Goal: Connect with others: Connect with others

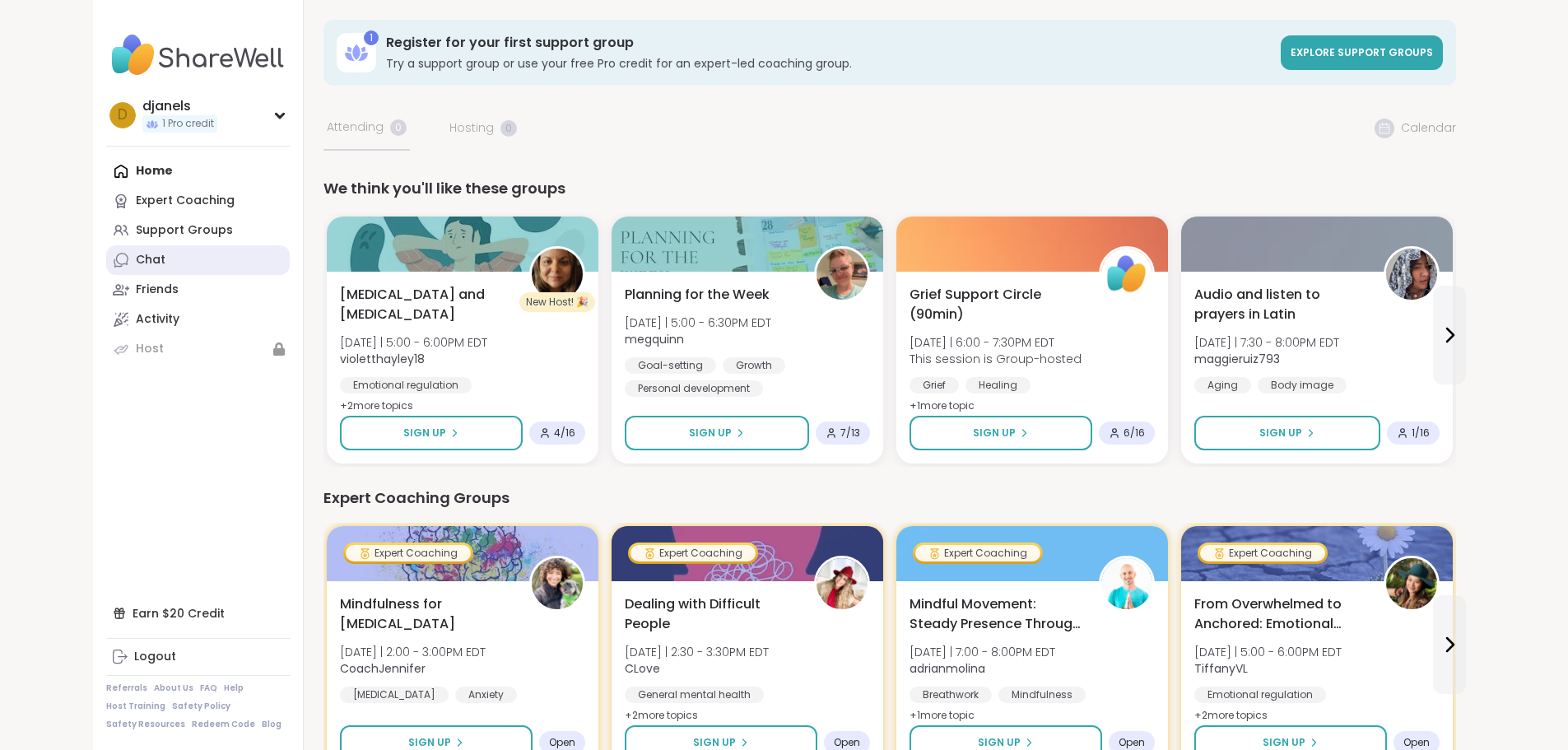
click at [106, 255] on link "Chat" at bounding box center [198, 260] width 184 height 30
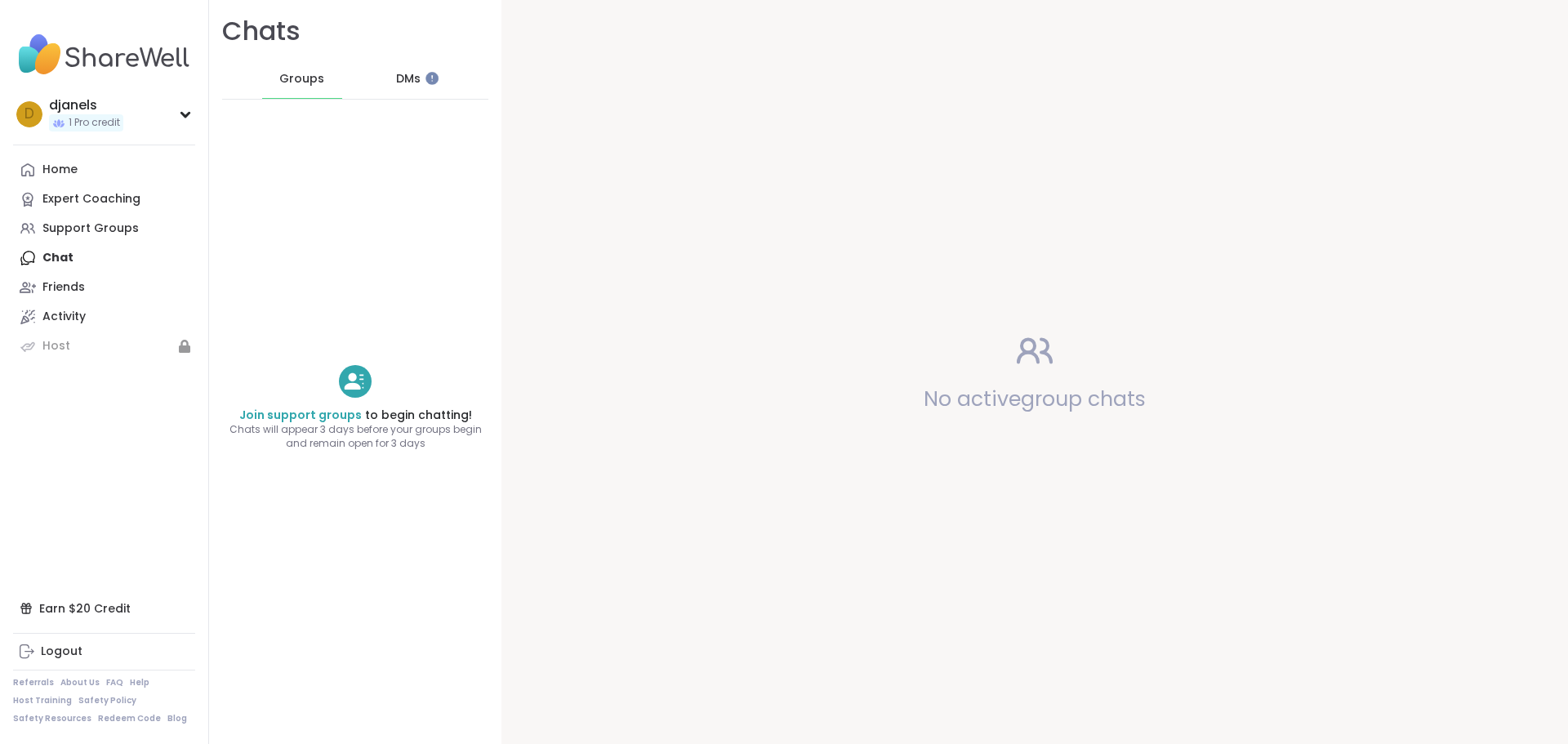
click at [396, 76] on span "DMs" at bounding box center [408, 79] width 25 height 16
click at [289, 72] on span "Groups" at bounding box center [302, 79] width 45 height 16
click at [321, 415] on link "Join support groups" at bounding box center [301, 415] width 123 height 16
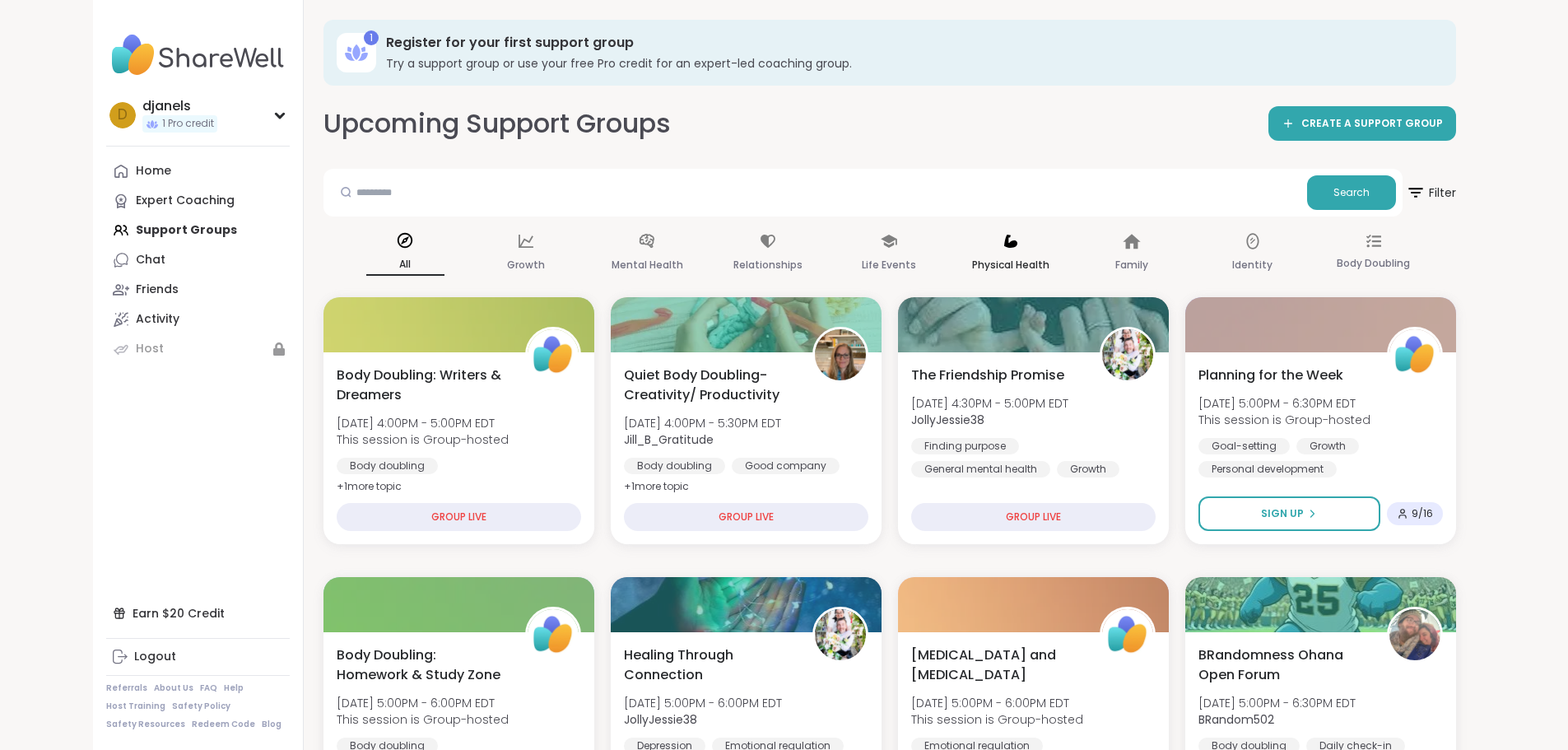
click at [1033, 254] on div "Physical Health" at bounding box center [1010, 253] width 78 height 61
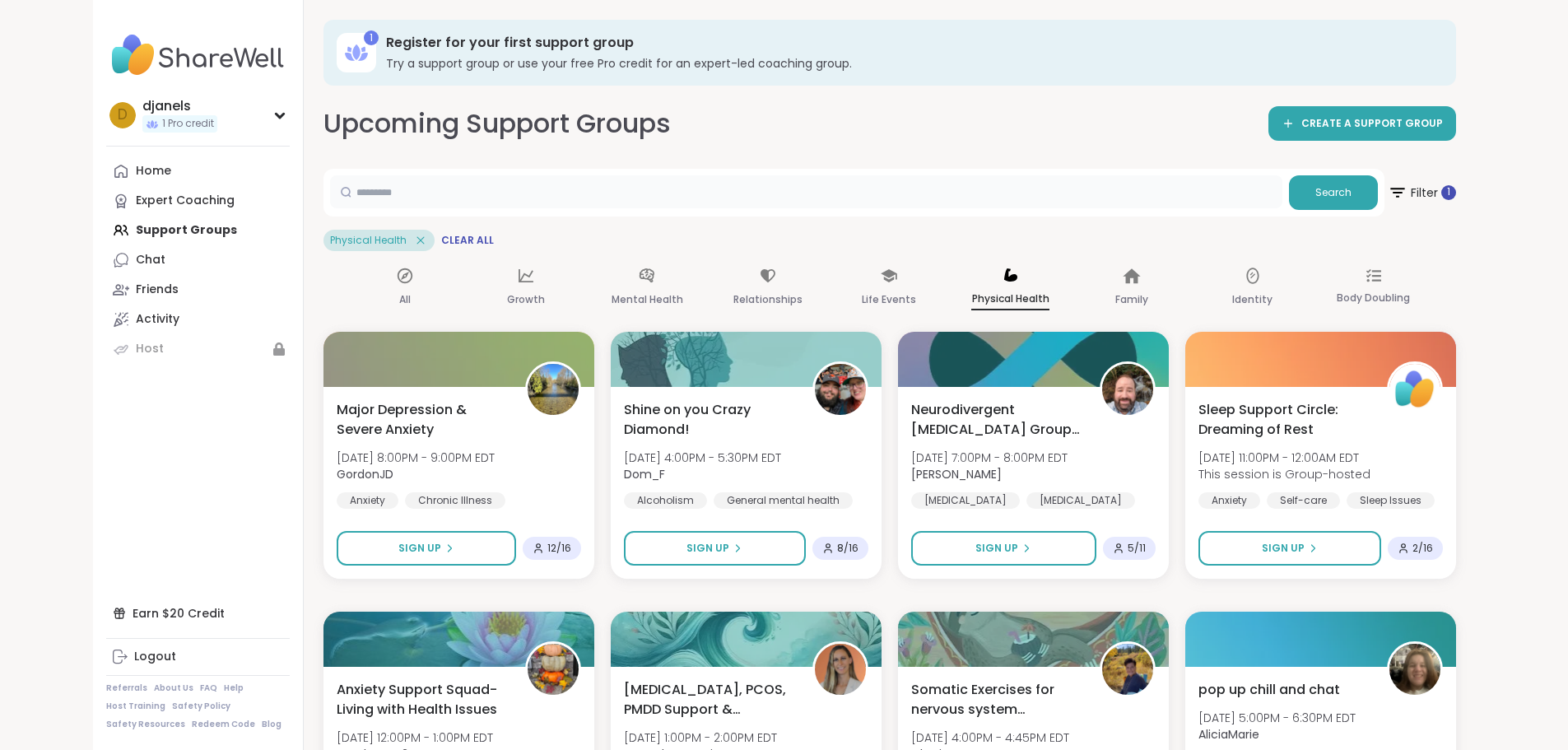
click at [330, 199] on input "text" at bounding box center [805, 191] width 952 height 33
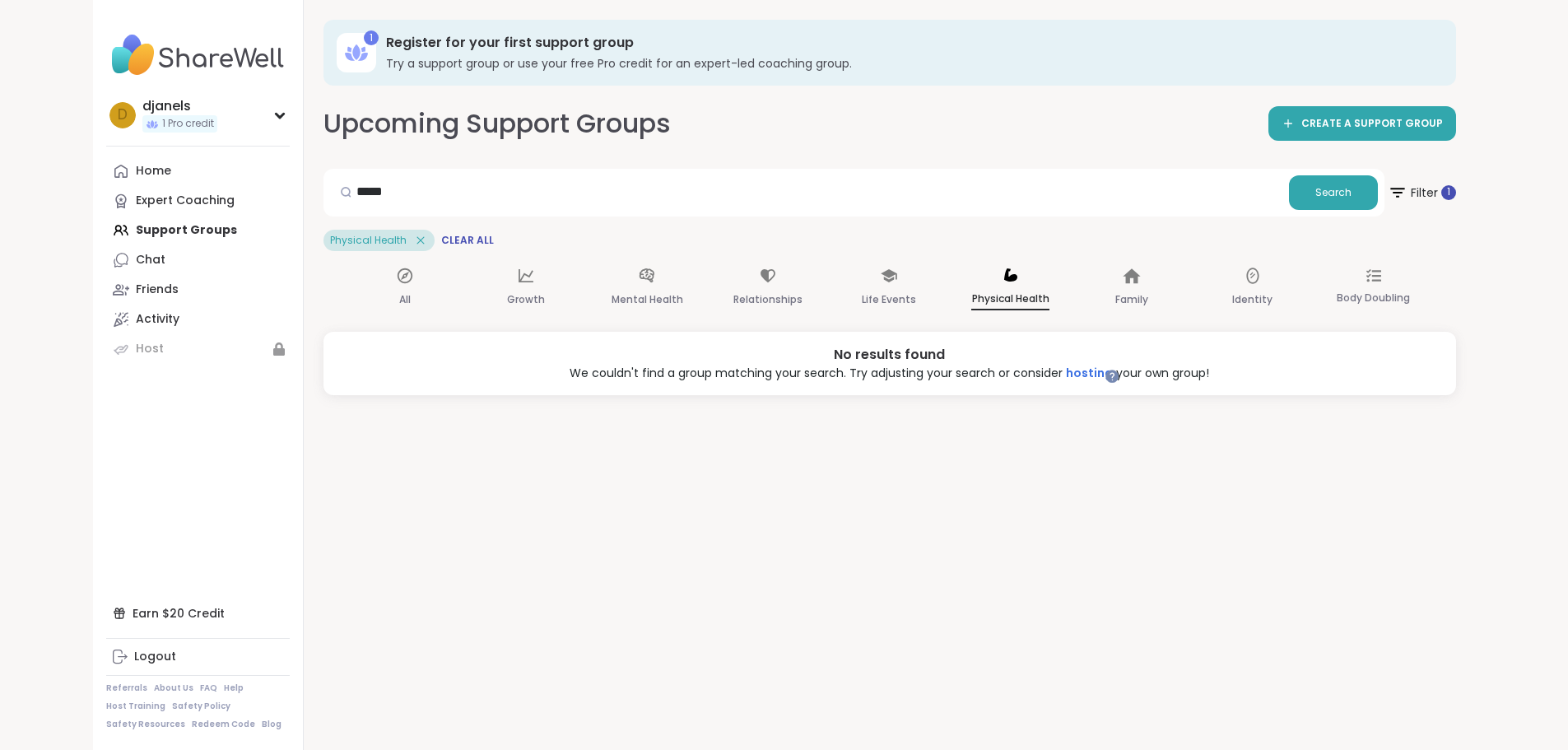
click at [417, 242] on icon at bounding box center [420, 239] width 7 height 7
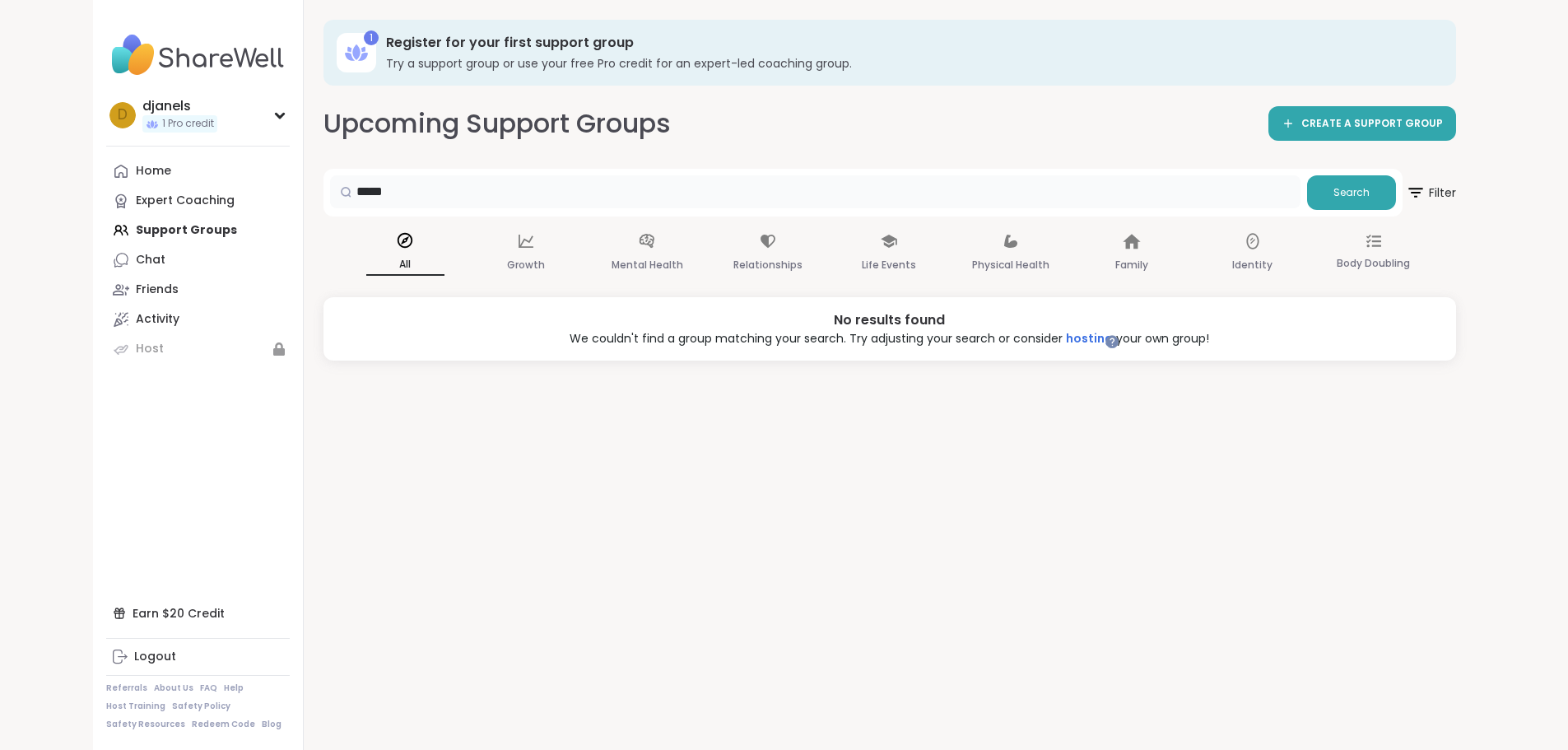
click at [330, 192] on input "*****" at bounding box center [814, 191] width 970 height 33
type input "*"
click at [617, 153] on div "Upcoming Support Groups CREATE A SUPPORT GROUP Search Filter All Growth Mental …" at bounding box center [889, 232] width 1132 height 255
click at [106, 234] on div "Home Expert Coaching Support Groups Chat Friends Activity Host" at bounding box center [198, 260] width 184 height 208
click at [106, 228] on div "Home Expert Coaching Support Groups Chat Friends Activity Host" at bounding box center [198, 260] width 184 height 208
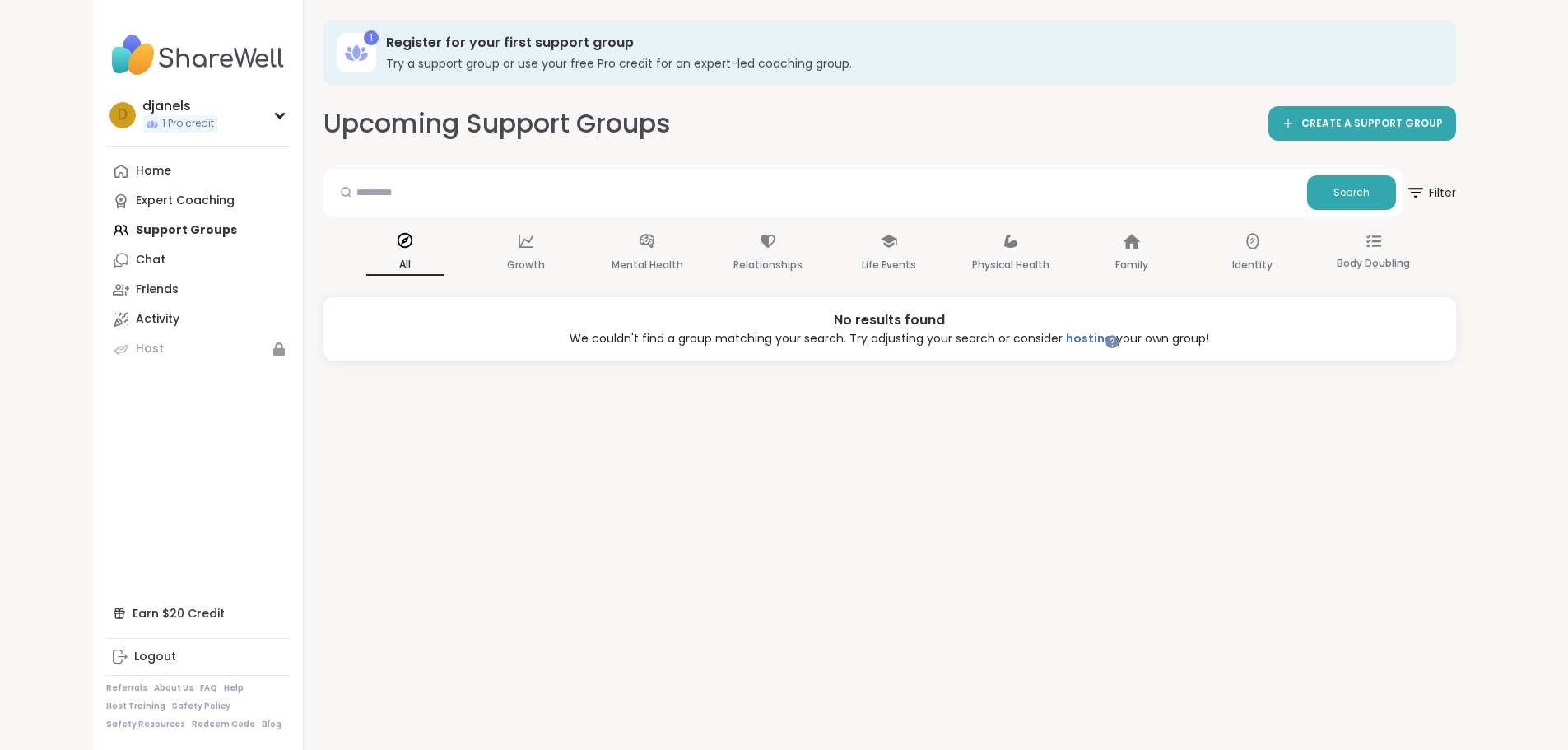
click at [122, 59] on img at bounding box center [198, 55] width 184 height 58
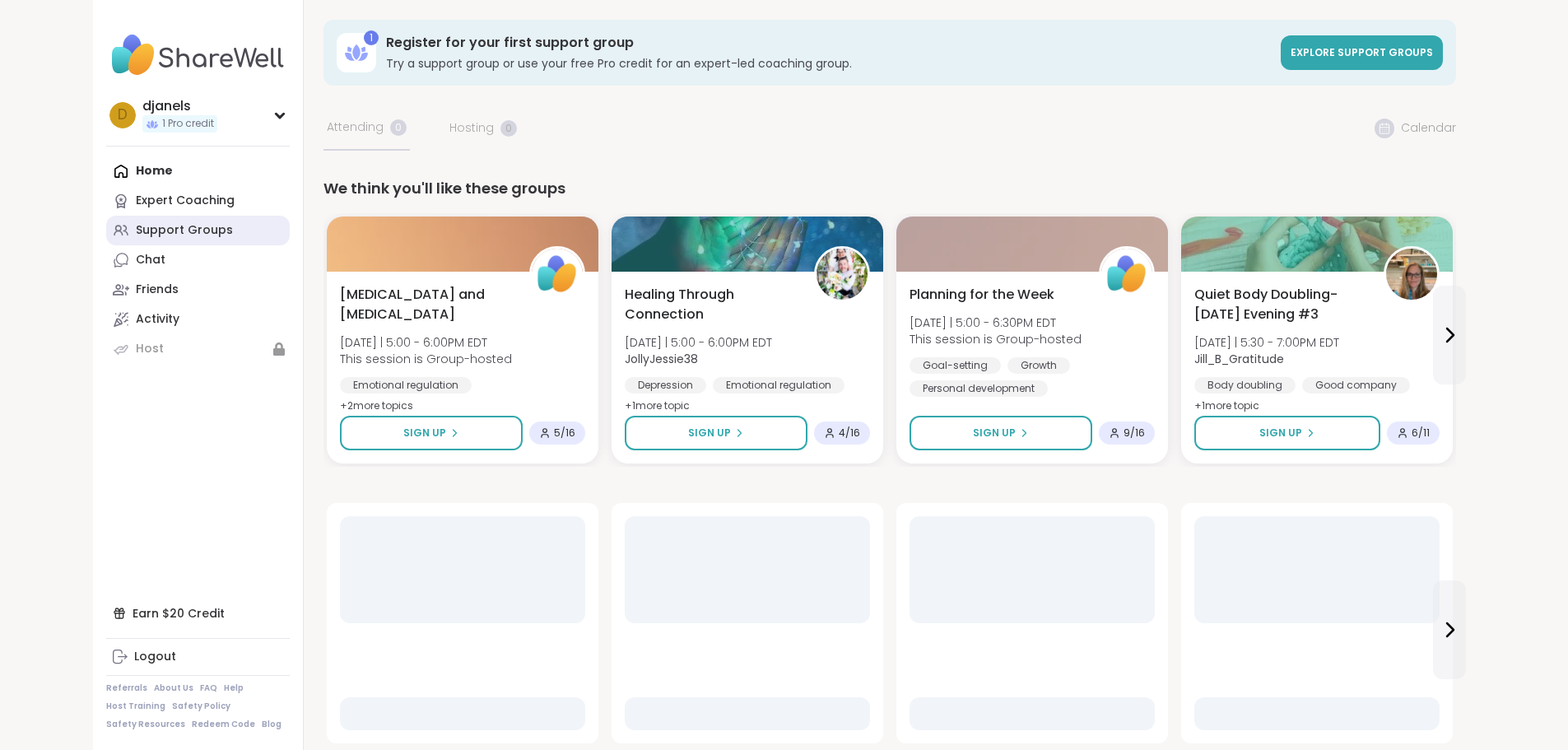
click at [136, 235] on div "Support Groups" at bounding box center [184, 230] width 97 height 16
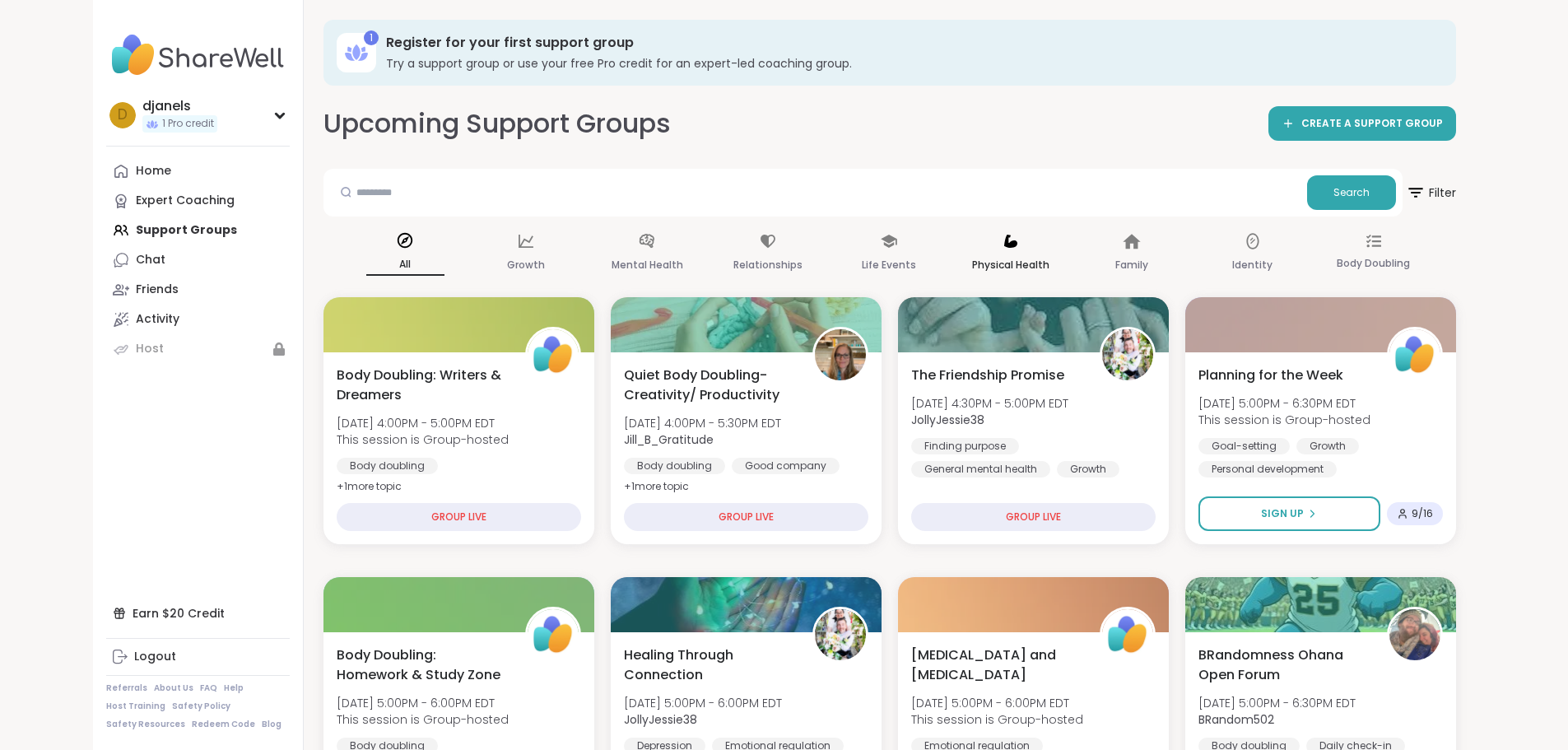
click at [1017, 246] on icon at bounding box center [1010, 241] width 13 height 13
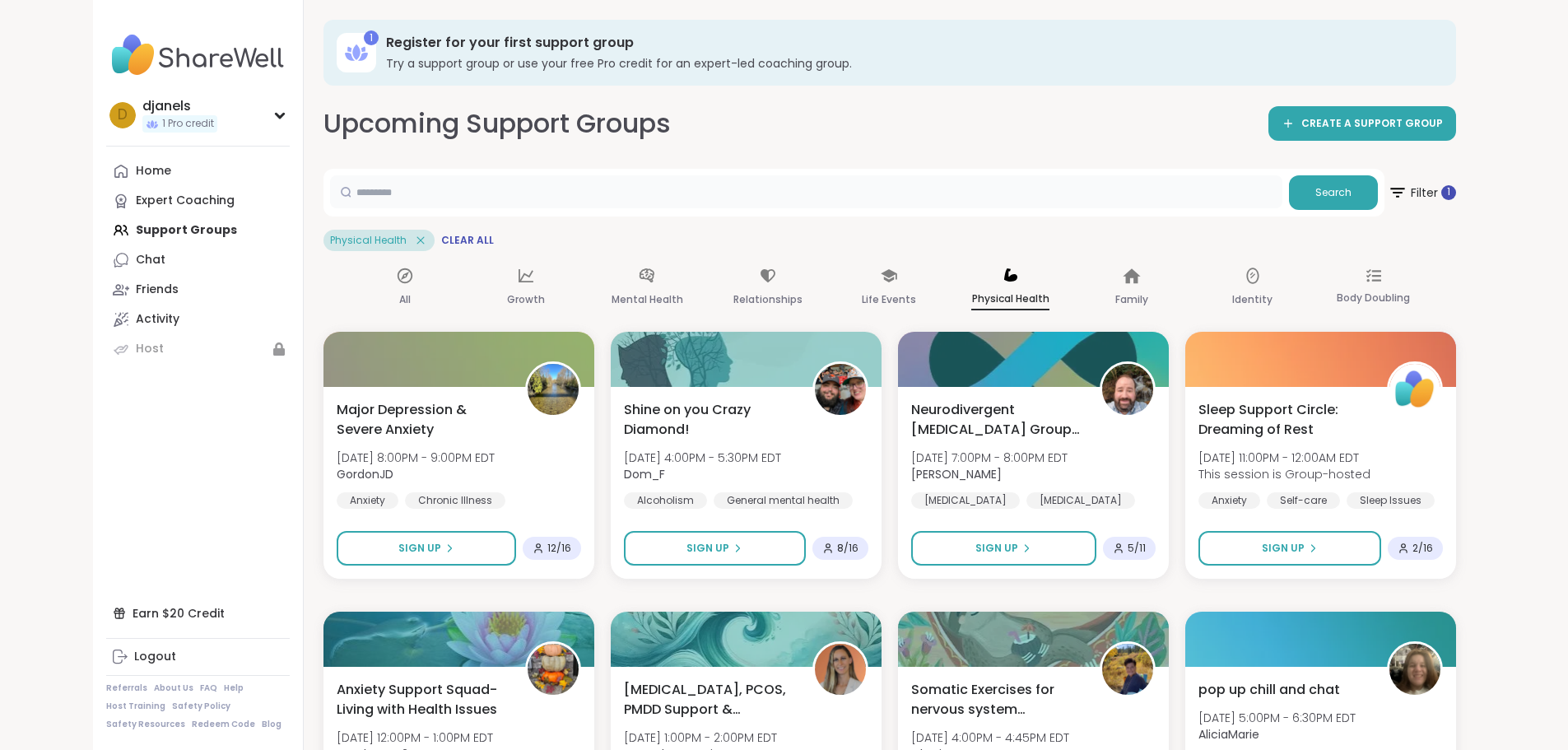
click at [460, 198] on input "text" at bounding box center [805, 191] width 952 height 33
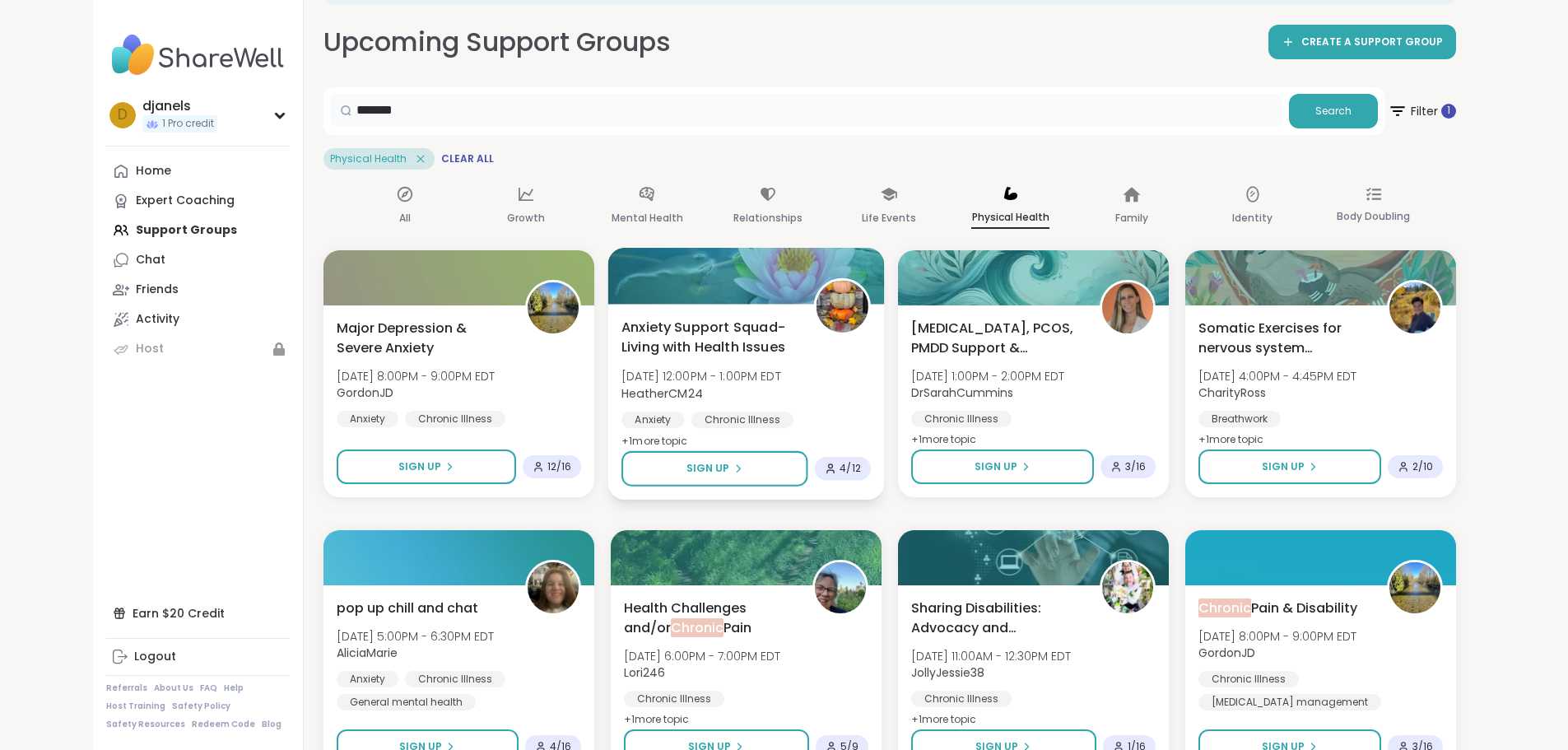
scroll to position [82, 0]
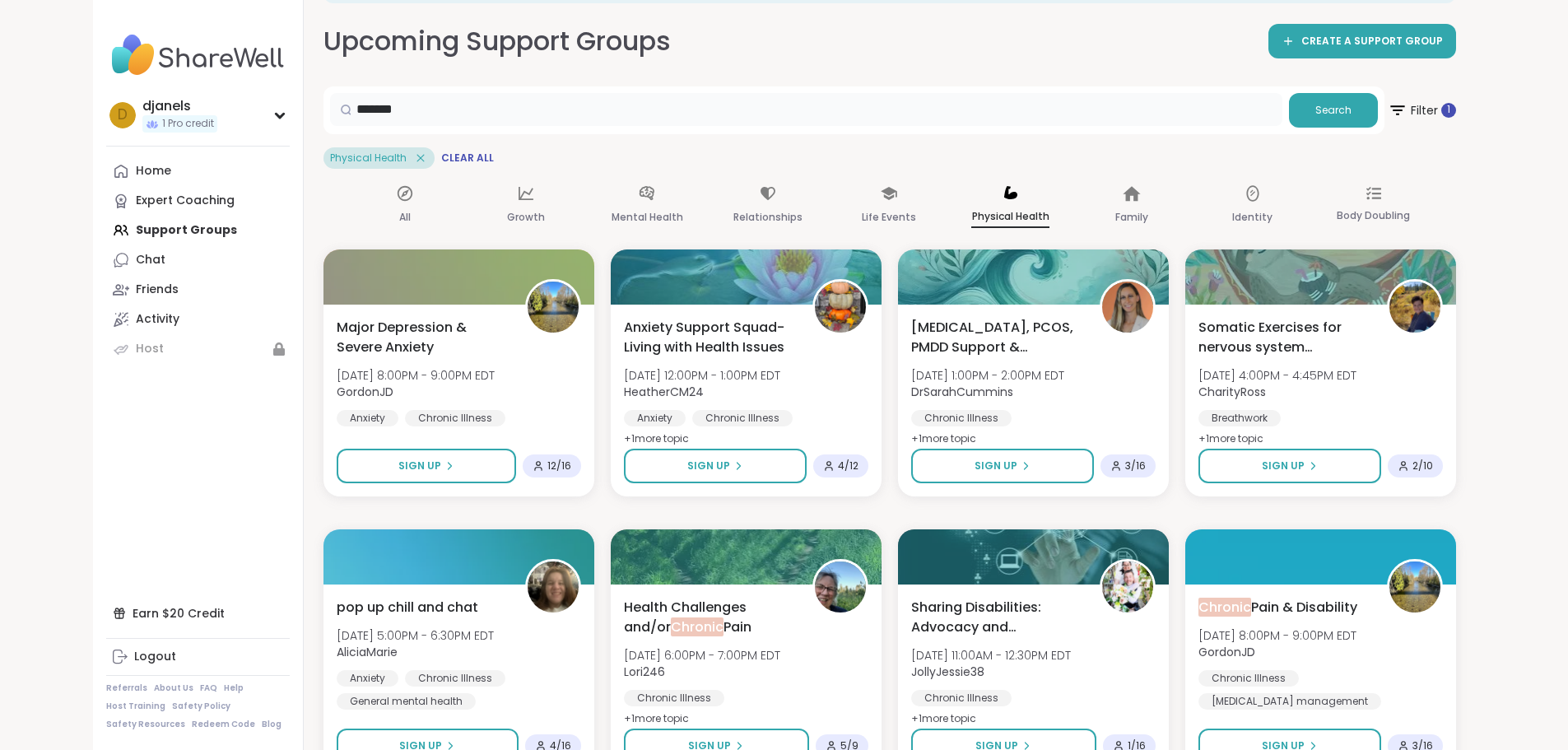
click at [427, 105] on input "*******" at bounding box center [805, 109] width 952 height 33
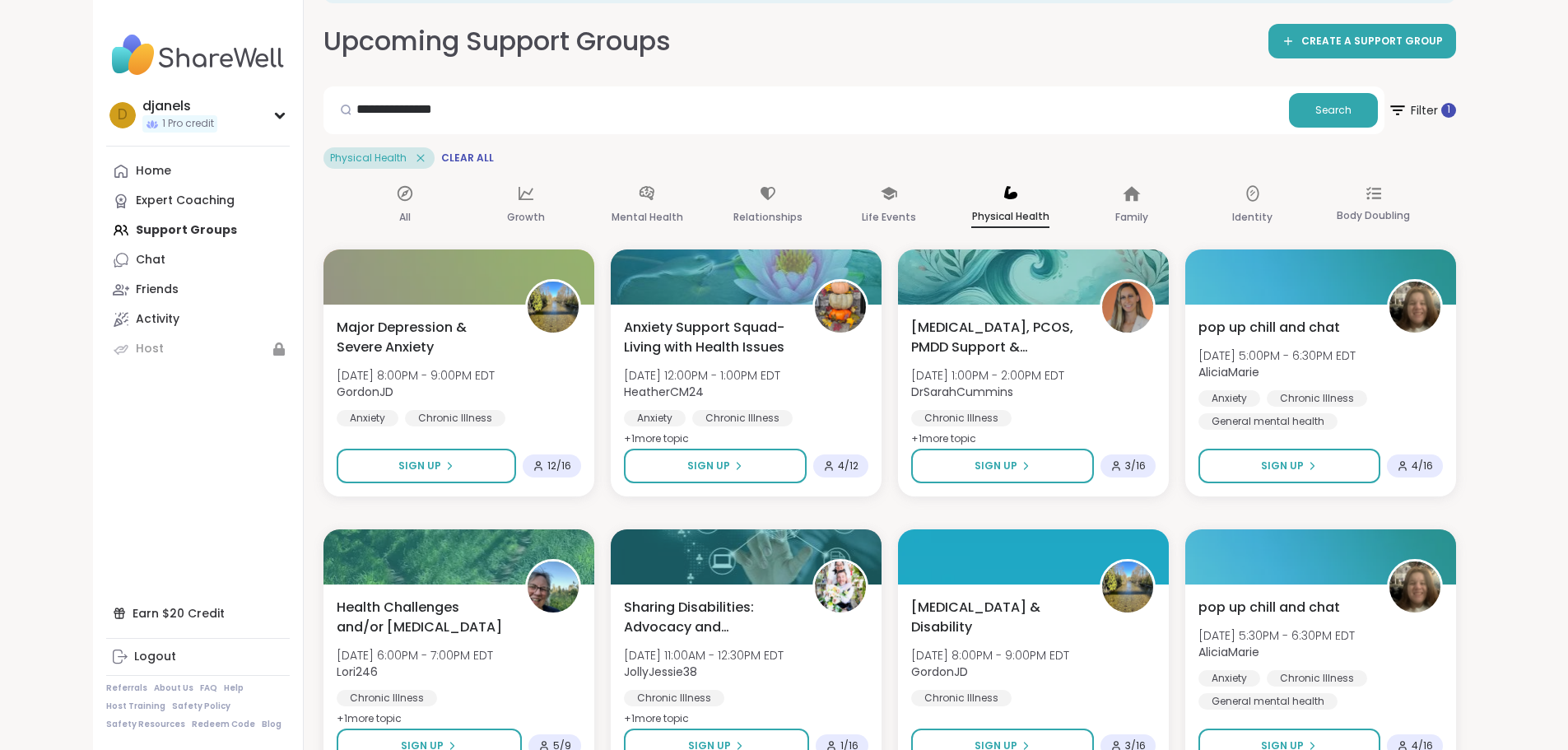
click at [106, 231] on div "Home Expert Coaching Support Groups Chat Friends Activity Host" at bounding box center [198, 260] width 184 height 208
click at [441, 163] on span "Clear All" at bounding box center [467, 158] width 53 height 13
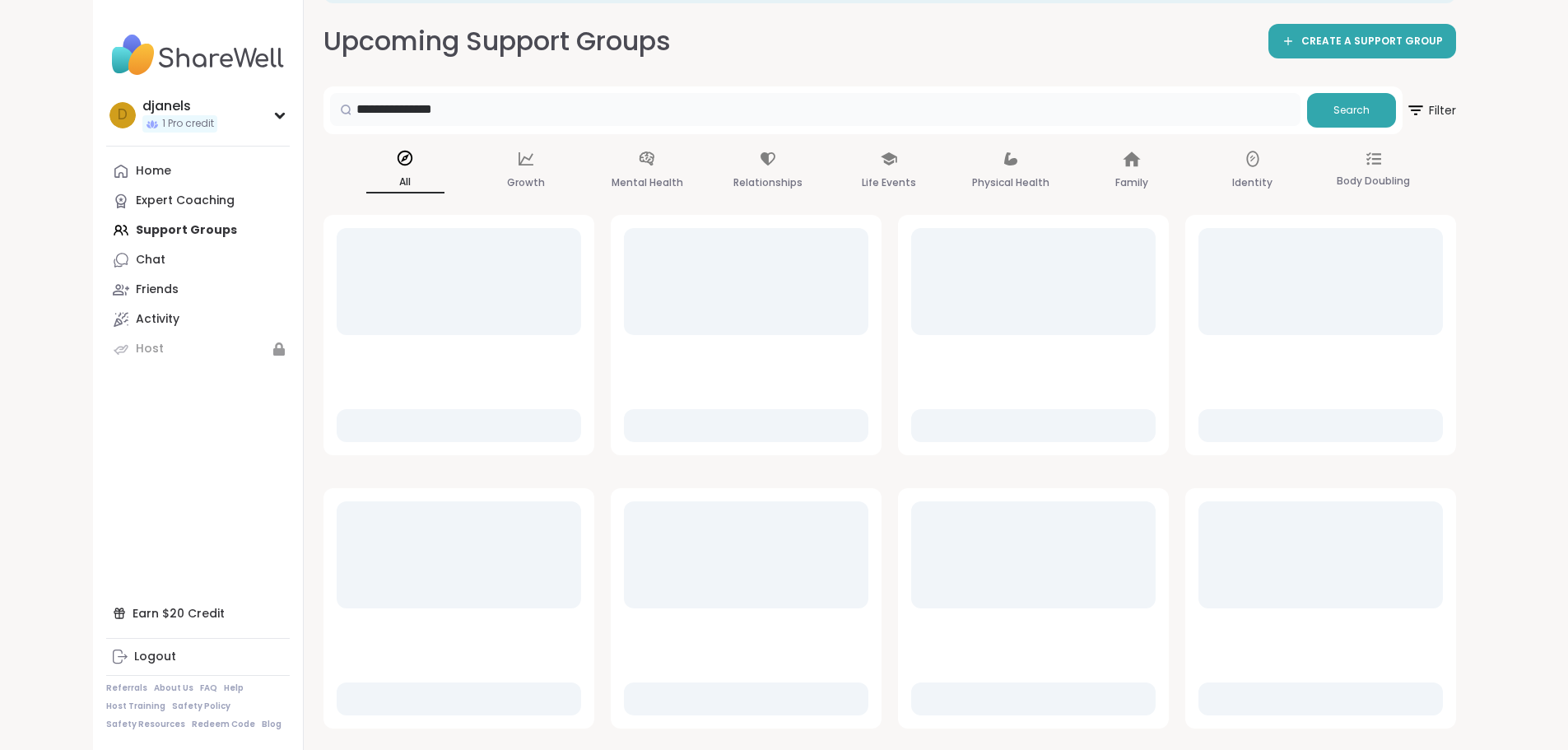
click at [379, 113] on input "**********" at bounding box center [814, 109] width 970 height 33
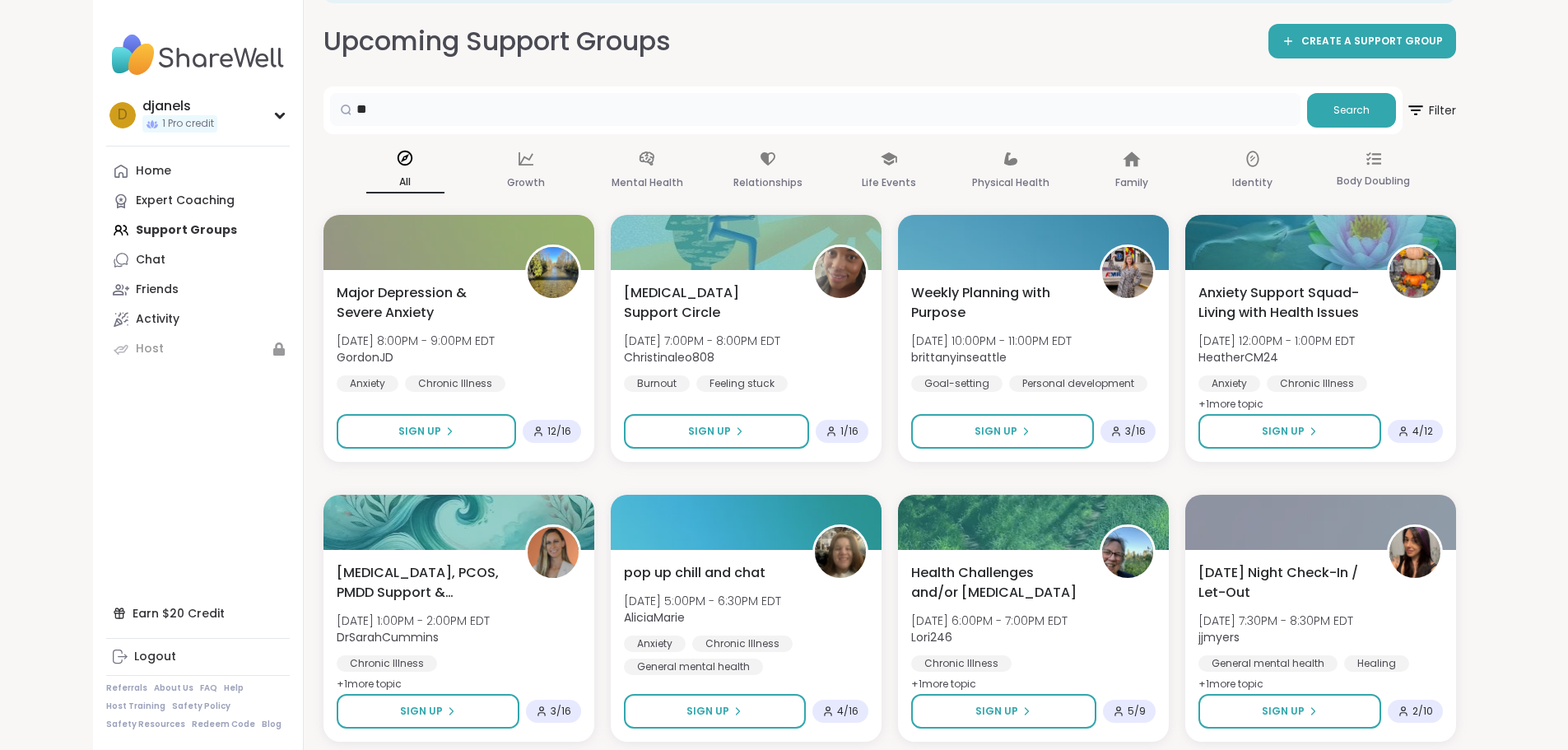
type input "*"
click at [111, 230] on div "Home Expert Coaching Support Groups Chat Friends Activity Host" at bounding box center [198, 260] width 184 height 208
click at [106, 49] on img at bounding box center [198, 55] width 184 height 58
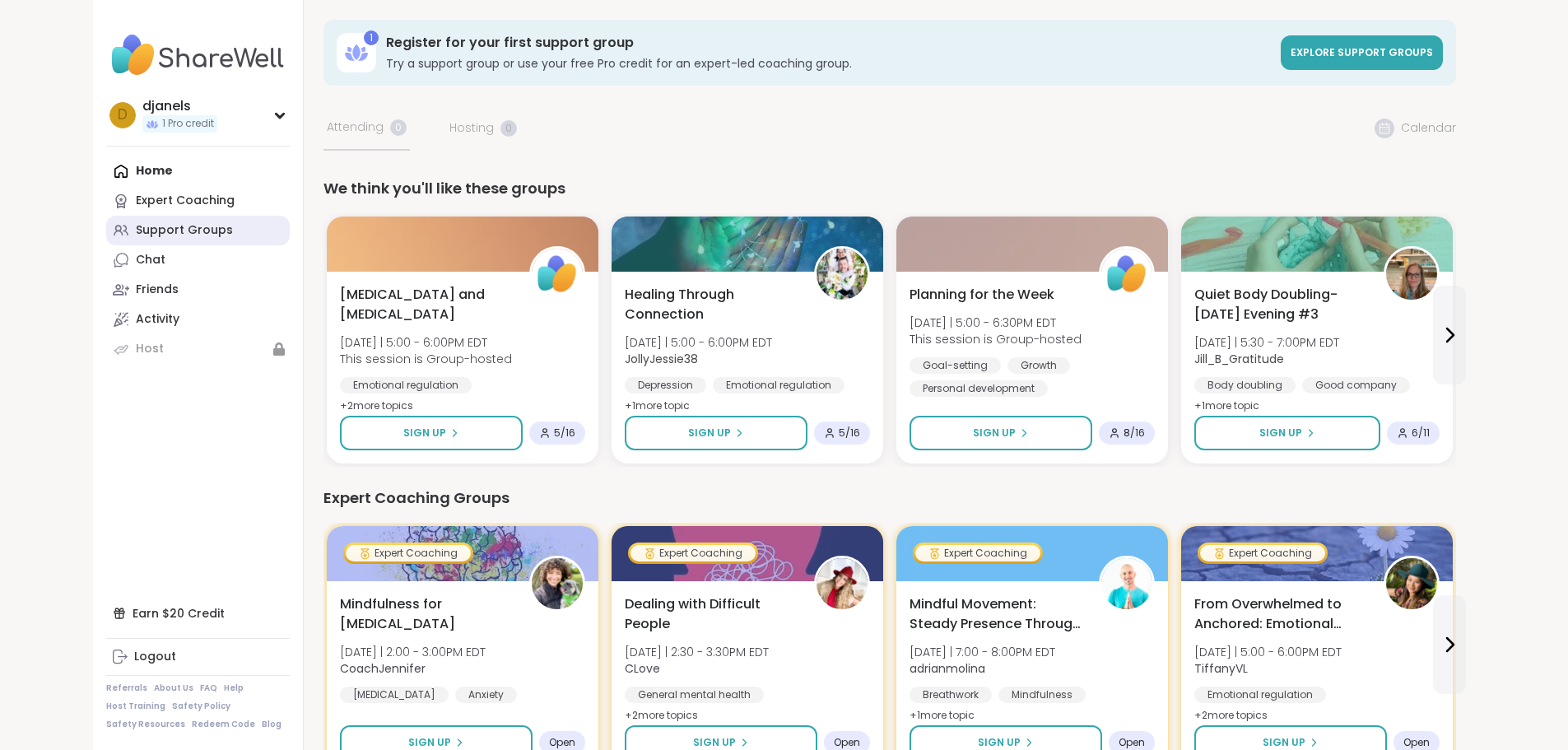
click at [136, 233] on div "Support Groups" at bounding box center [184, 230] width 97 height 16
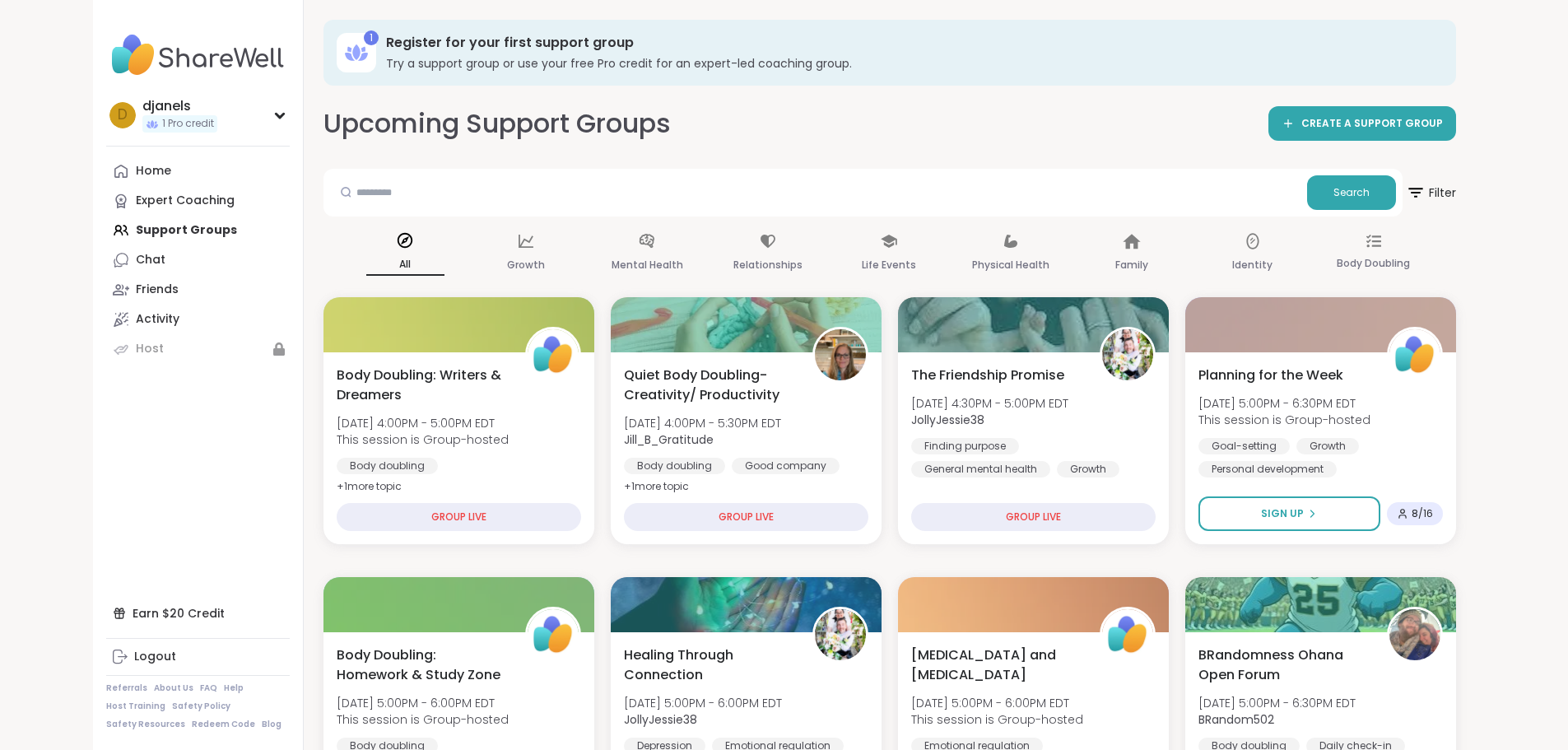
click at [120, 66] on img at bounding box center [198, 55] width 184 height 58
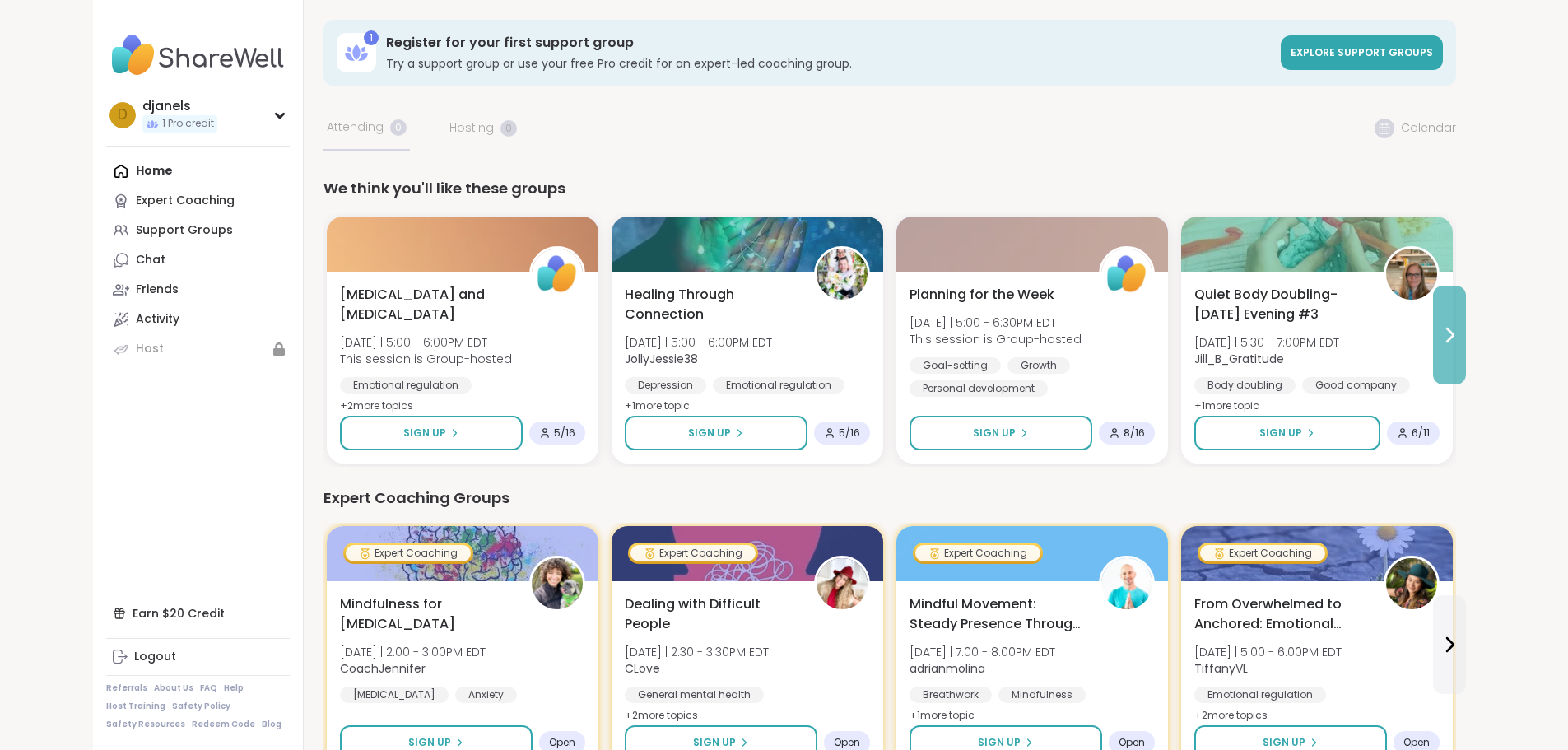
click at [1459, 339] on icon at bounding box center [1449, 335] width 20 height 20
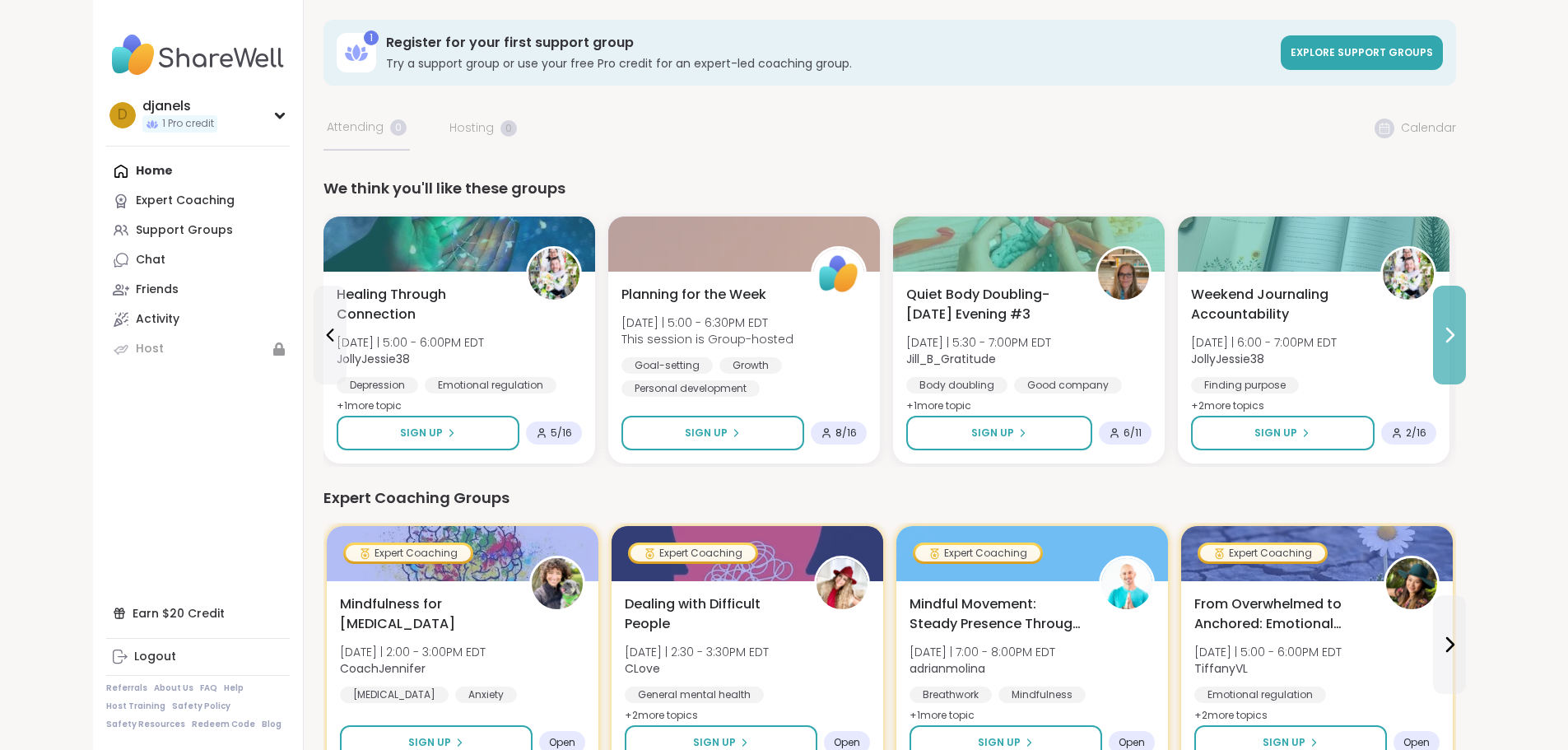
click at [1459, 332] on icon at bounding box center [1449, 335] width 20 height 20
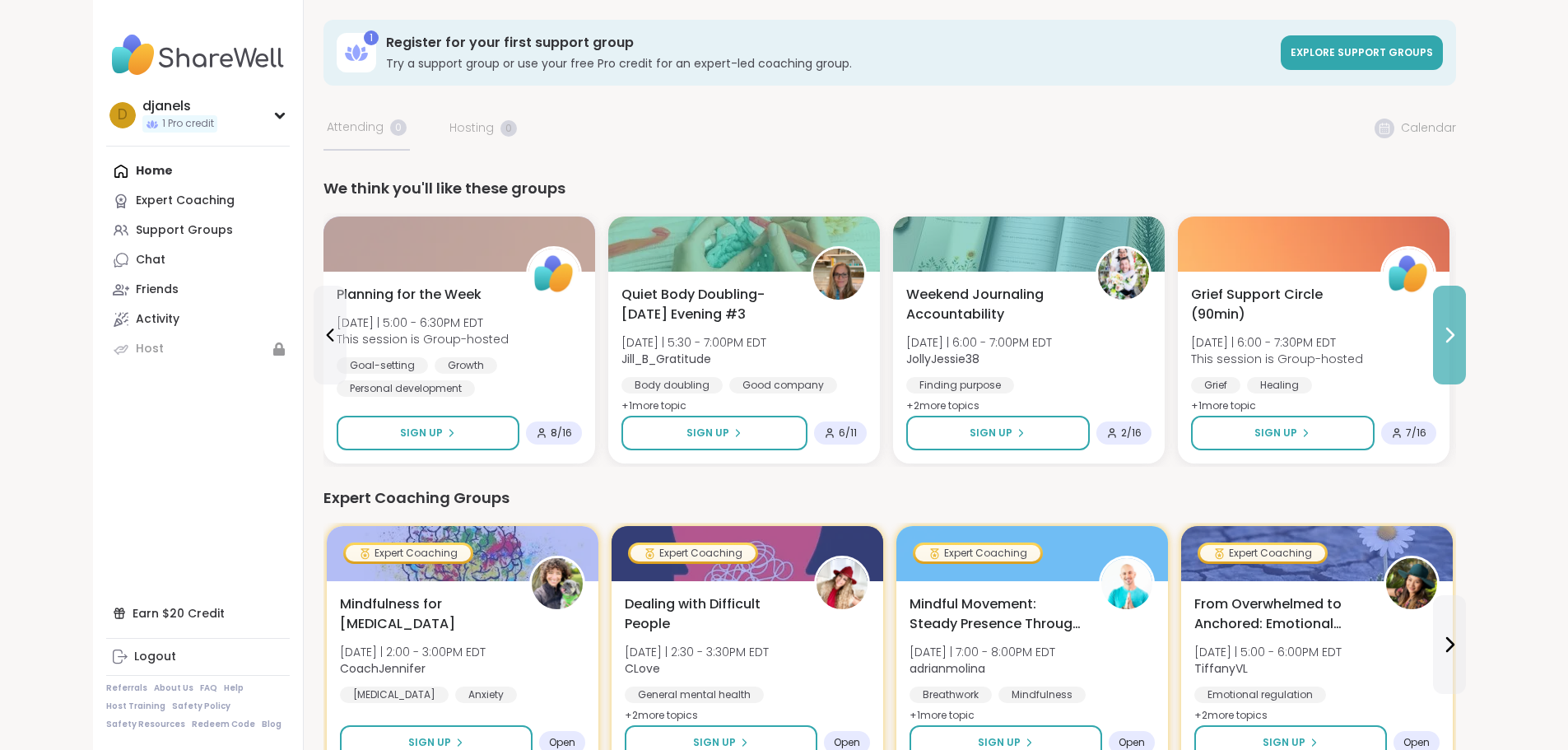
click at [1459, 334] on icon at bounding box center [1449, 335] width 20 height 20
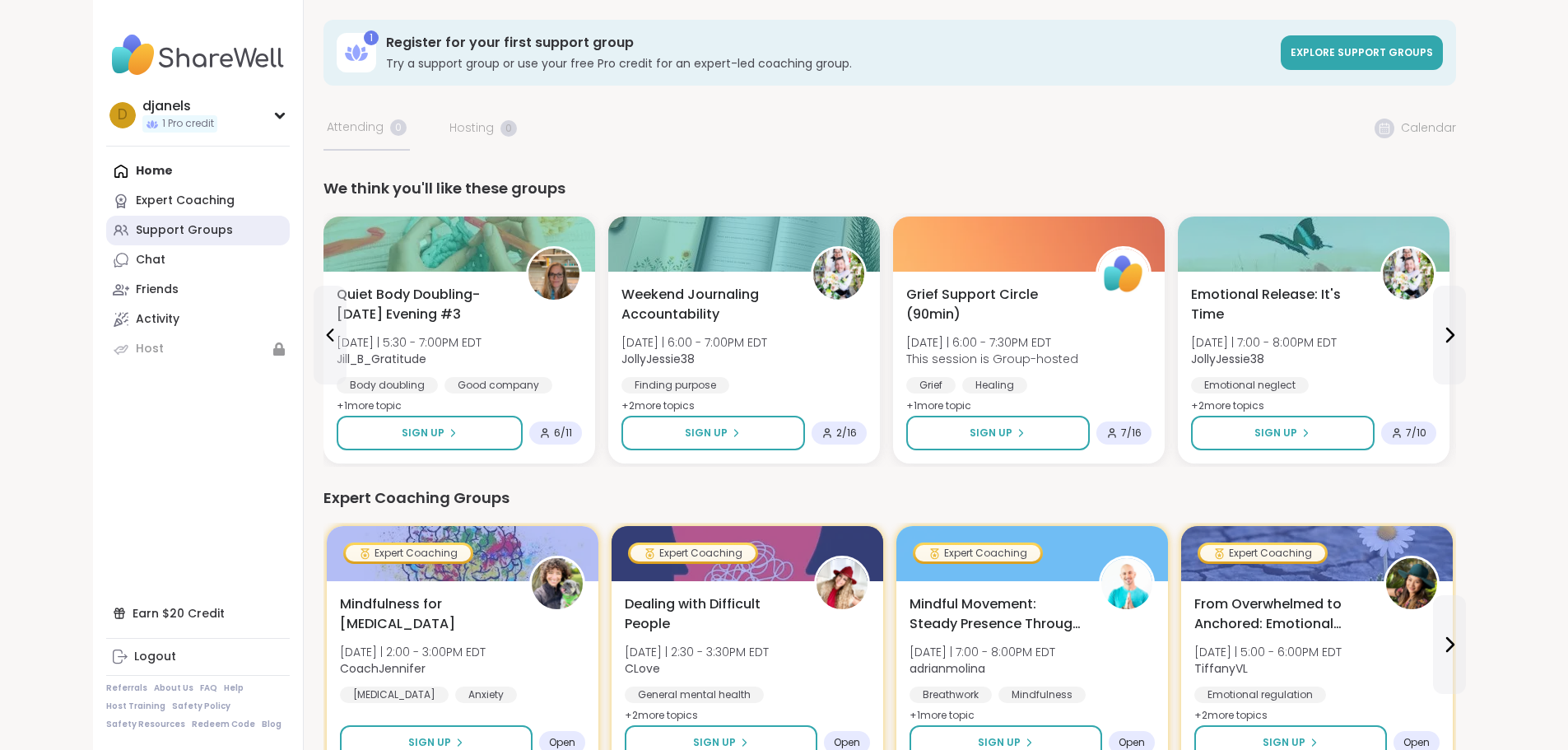
click at [136, 230] on div "Support Groups" at bounding box center [184, 230] width 97 height 16
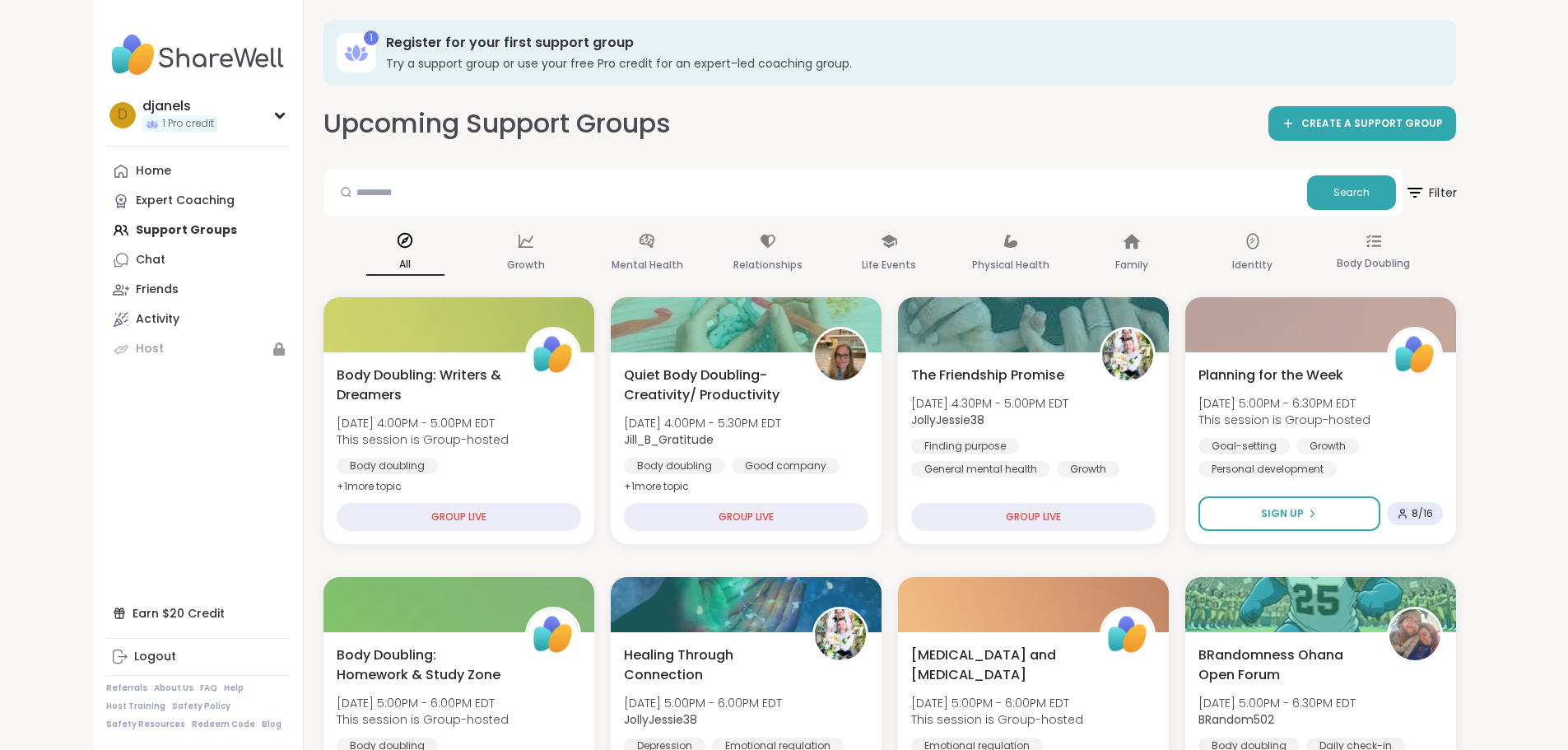
click at [1456, 194] on span "Filter" at bounding box center [1430, 192] width 53 height 41
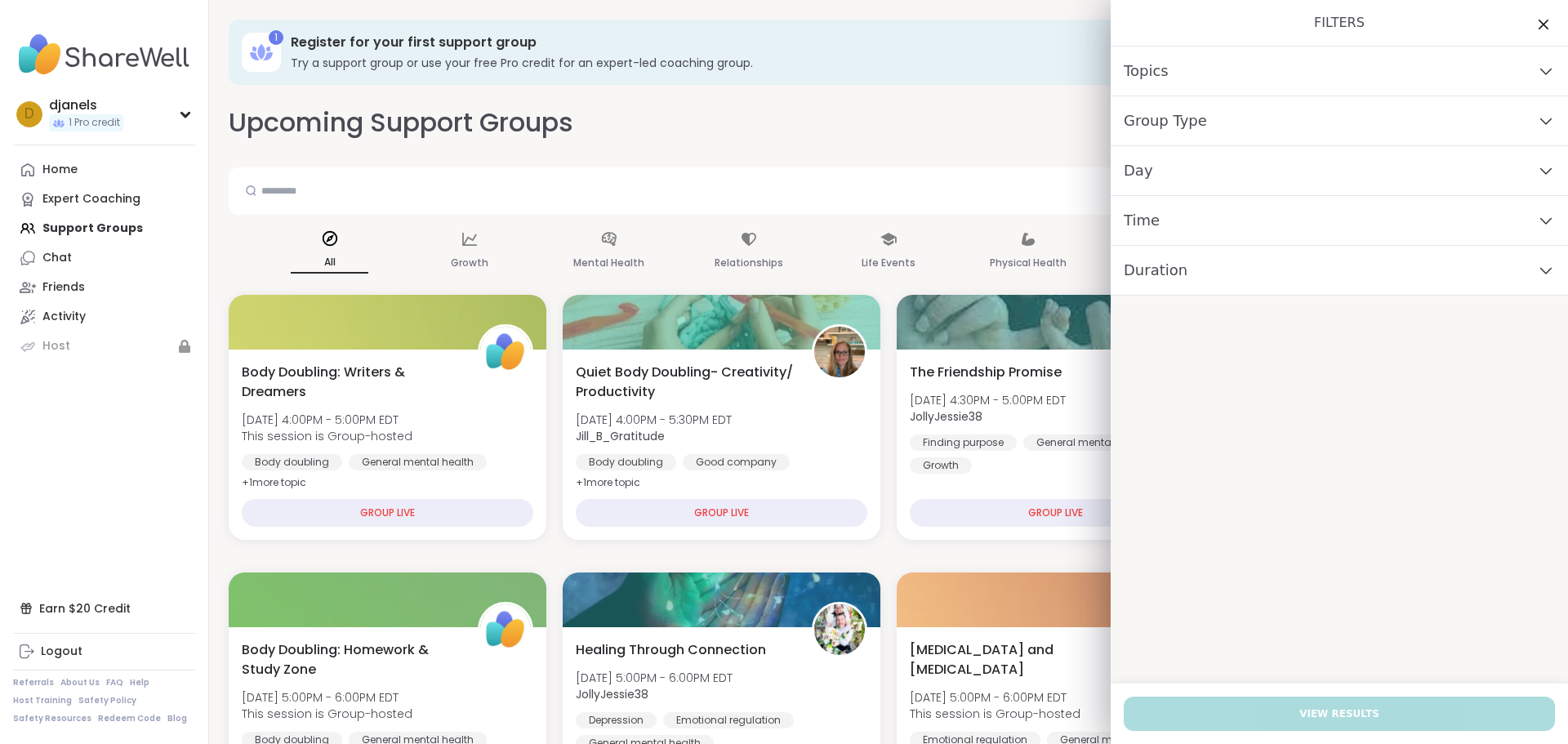
click at [1172, 180] on div "Day" at bounding box center [1339, 171] width 457 height 50
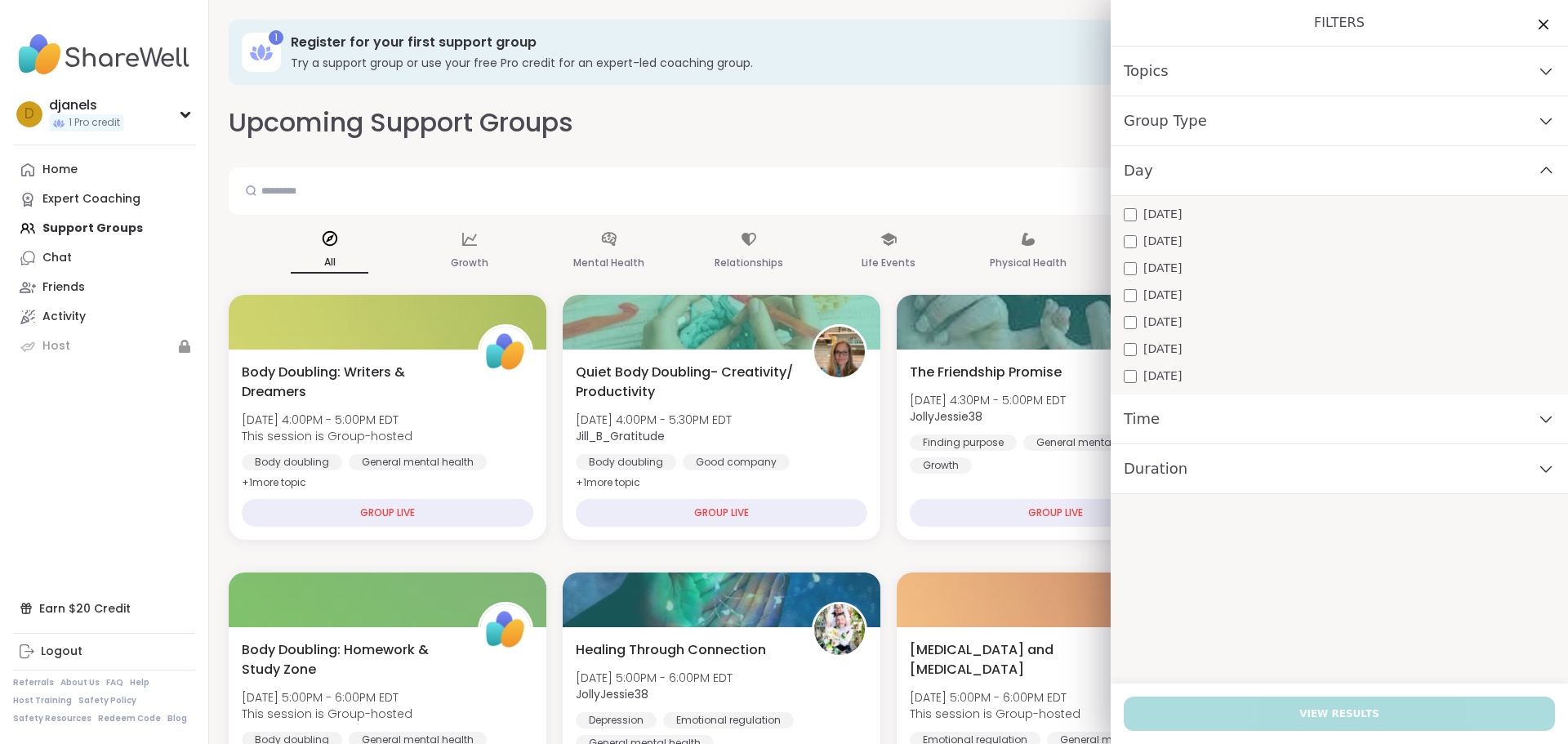
click at [1172, 180] on div "Day" at bounding box center [1339, 171] width 457 height 50
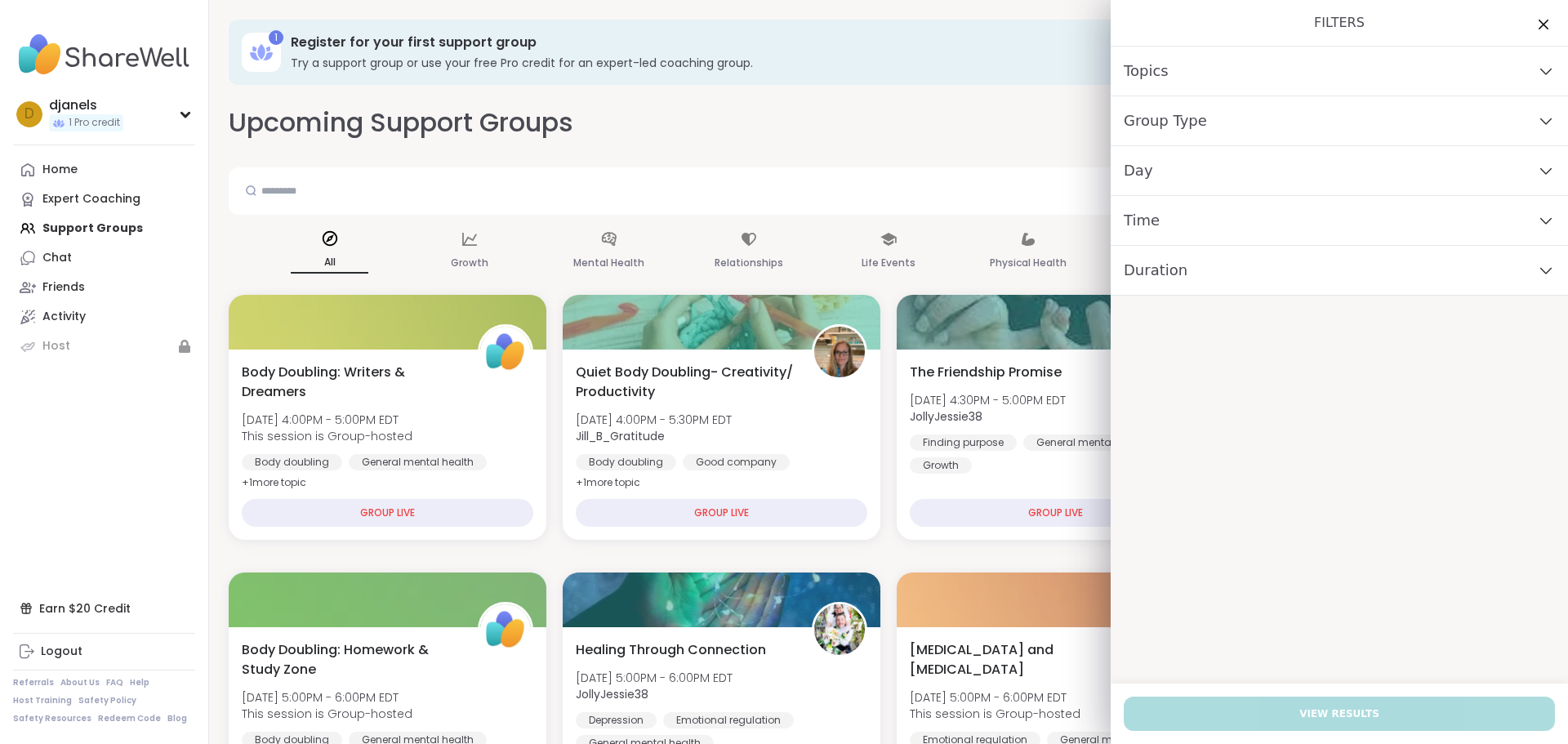
click at [1170, 218] on div "Time" at bounding box center [1339, 221] width 457 height 50
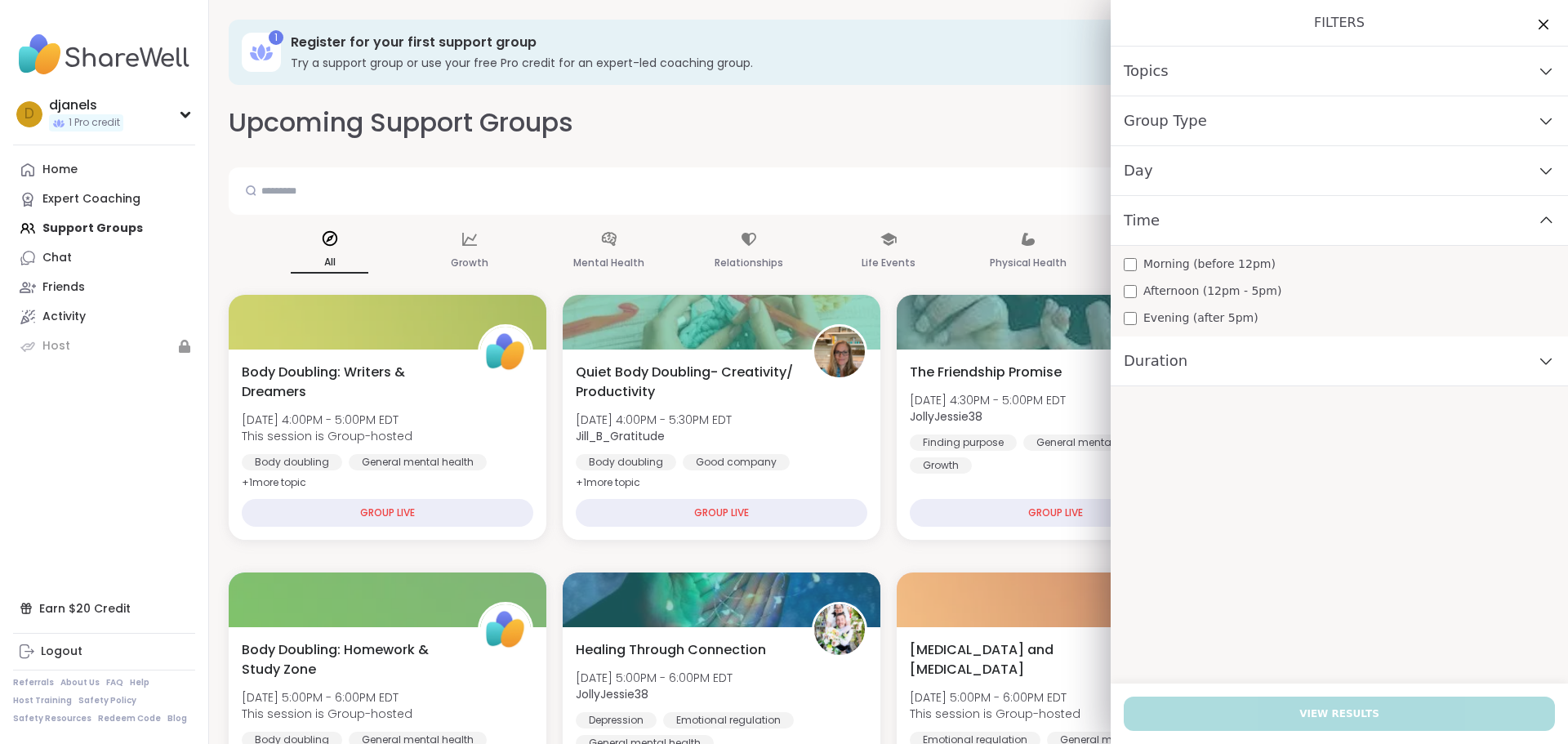
click at [1170, 218] on div "Time" at bounding box center [1339, 221] width 457 height 50
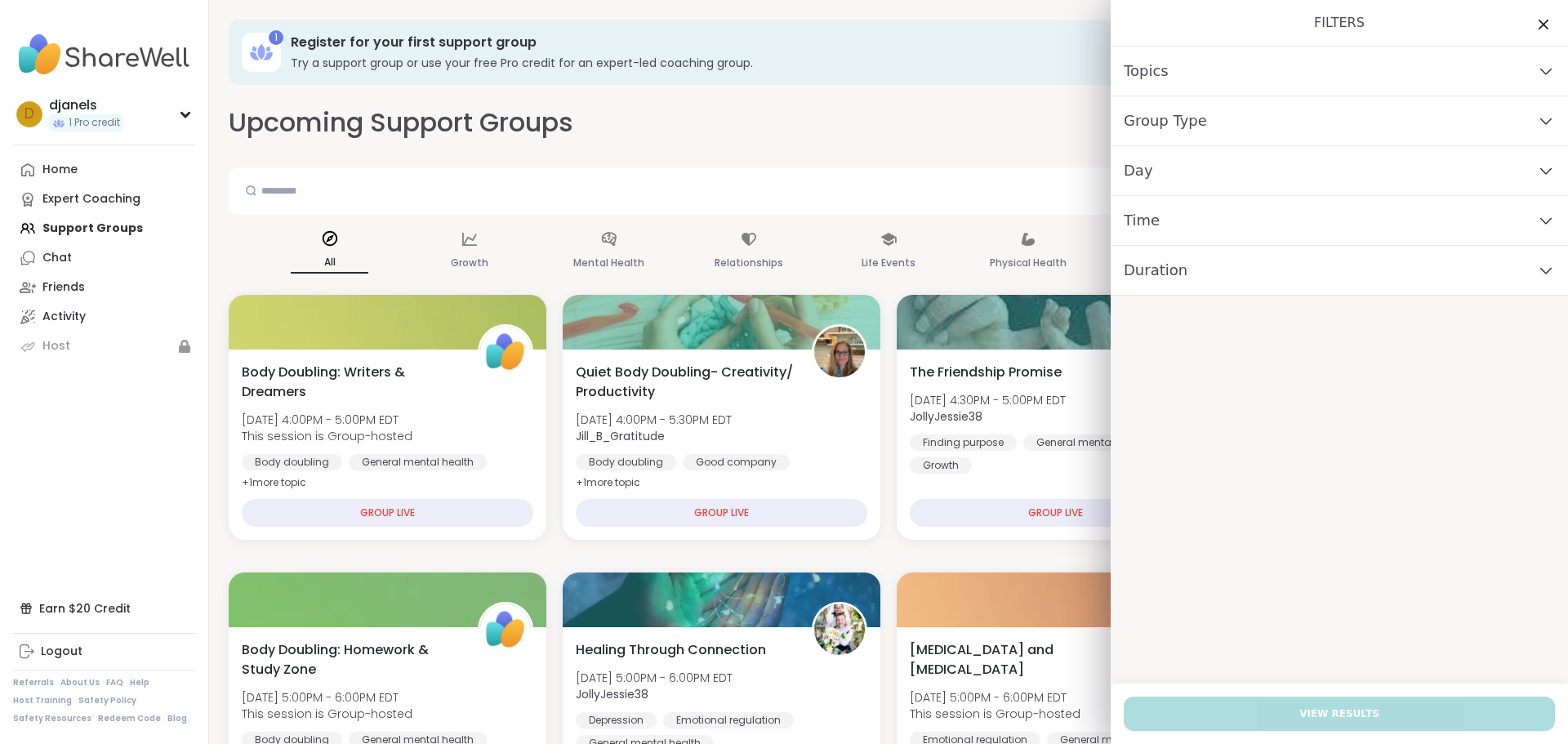
click at [1171, 273] on div "Duration" at bounding box center [1339, 271] width 457 height 50
click at [1159, 124] on span "Group Type" at bounding box center [1165, 120] width 83 height 23
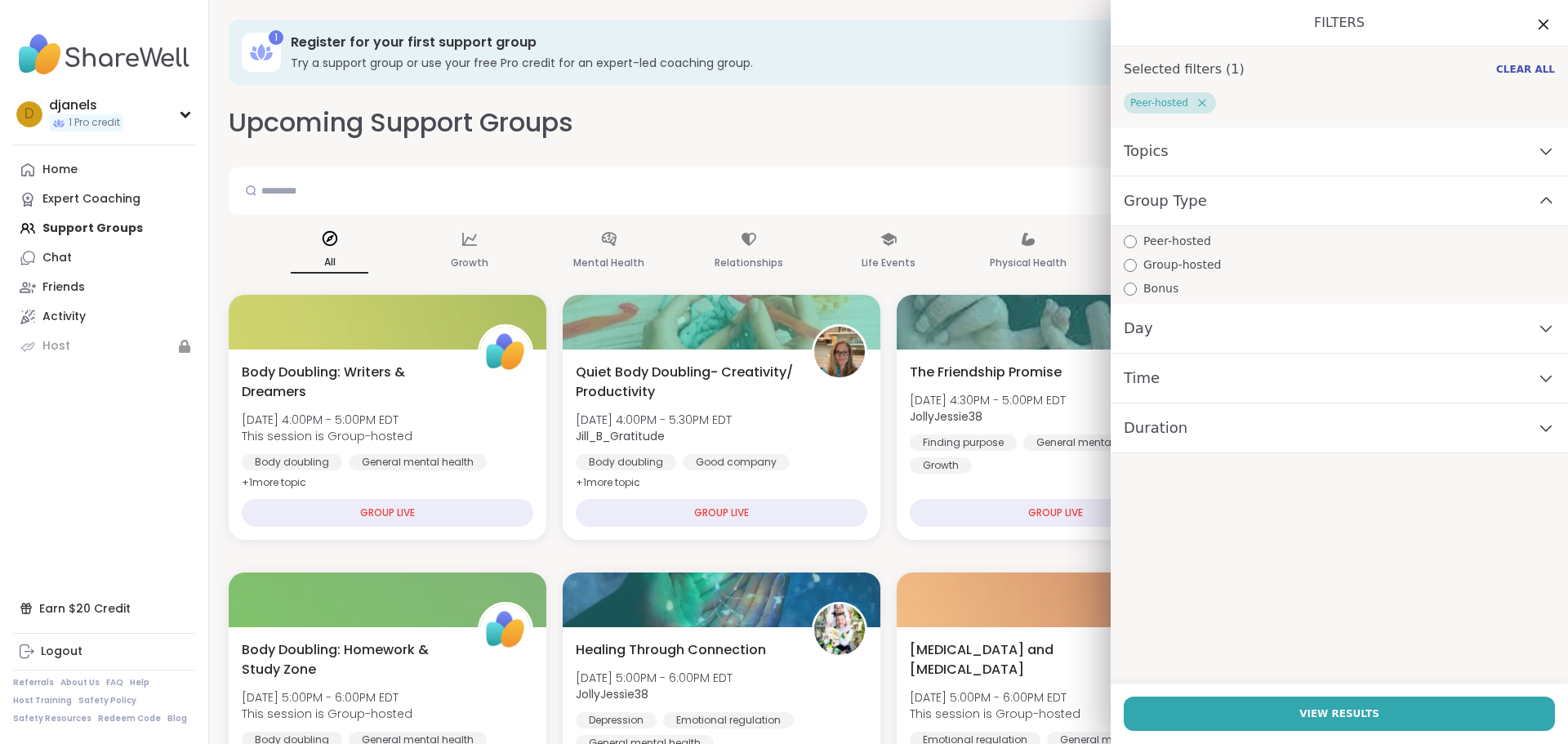
click at [1140, 150] on span "Topics" at bounding box center [1146, 151] width 45 height 23
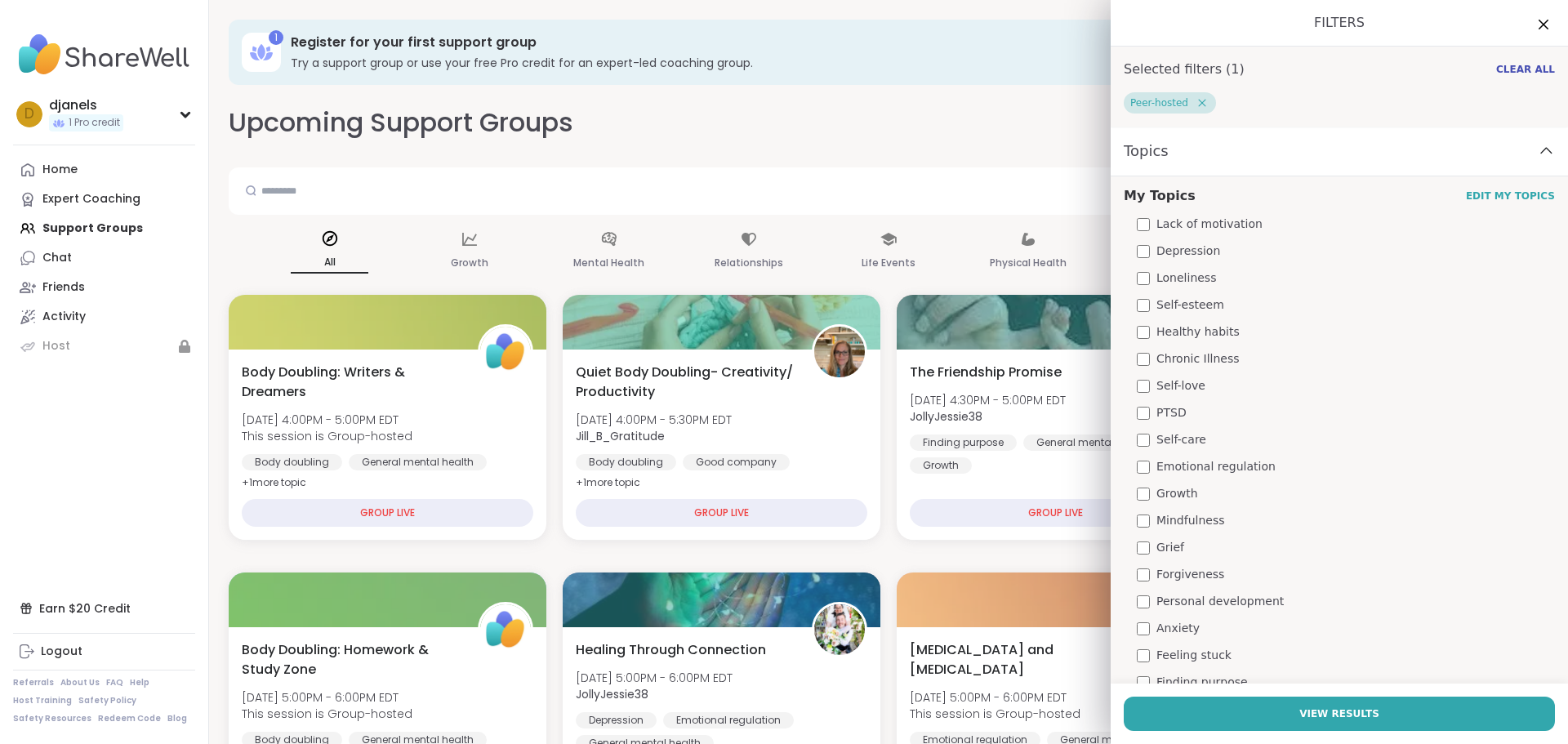
click at [1006, 118] on div "Upcoming Support Groups CREATE A SUPPORT GROUP" at bounding box center [889, 122] width 1320 height 37
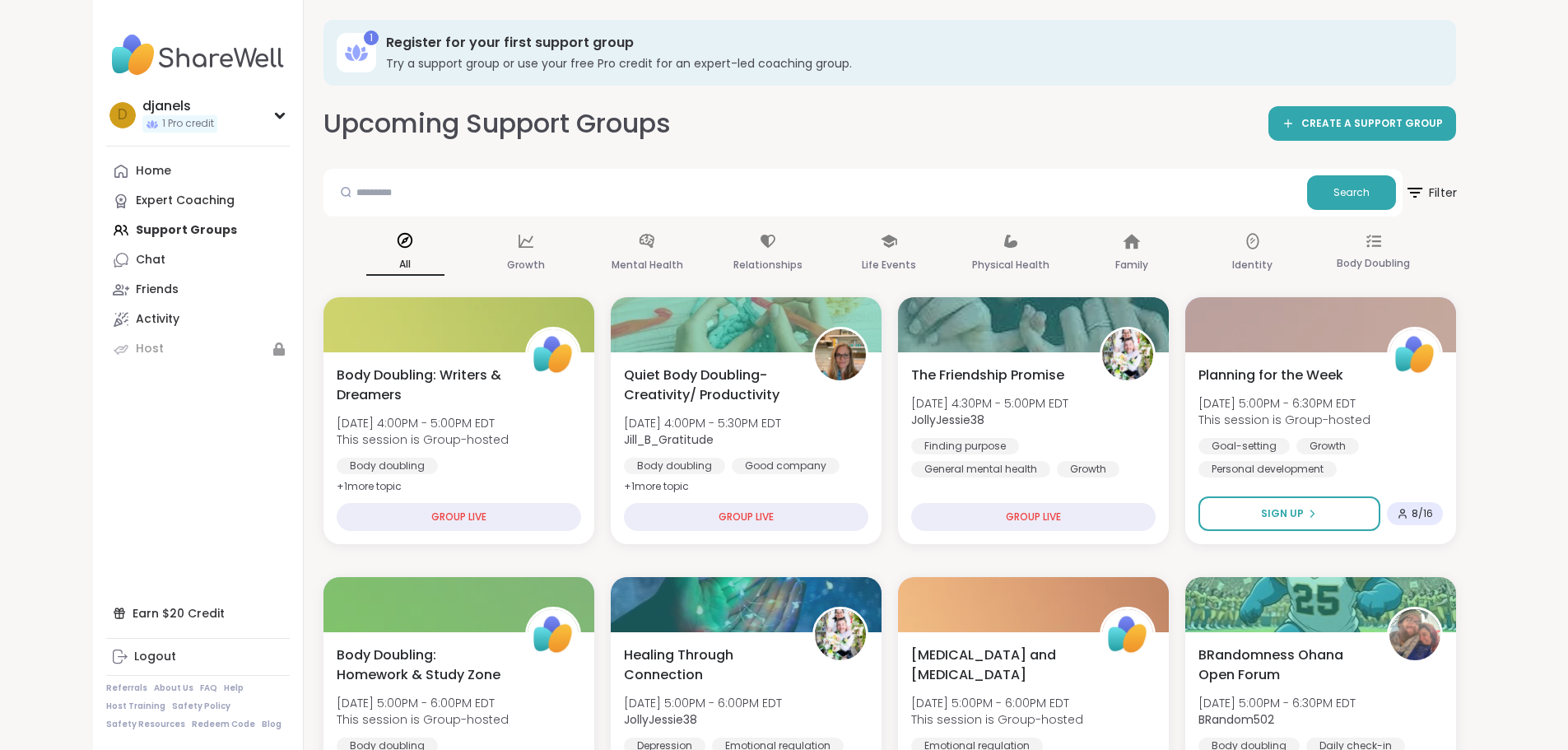
click at [1456, 189] on span "Filter" at bounding box center [1430, 192] width 53 height 41
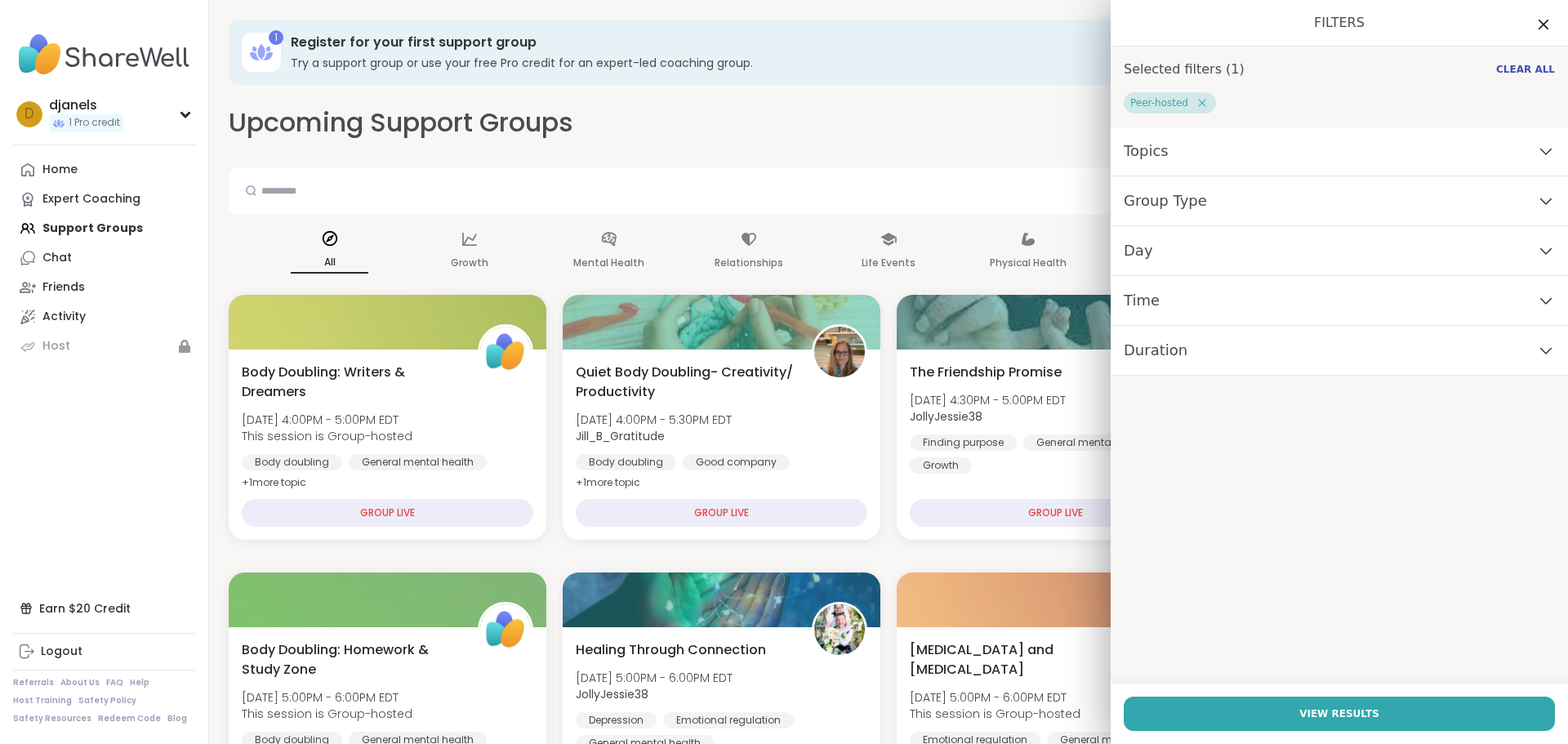
click at [1140, 155] on span "Topics" at bounding box center [1146, 151] width 45 height 23
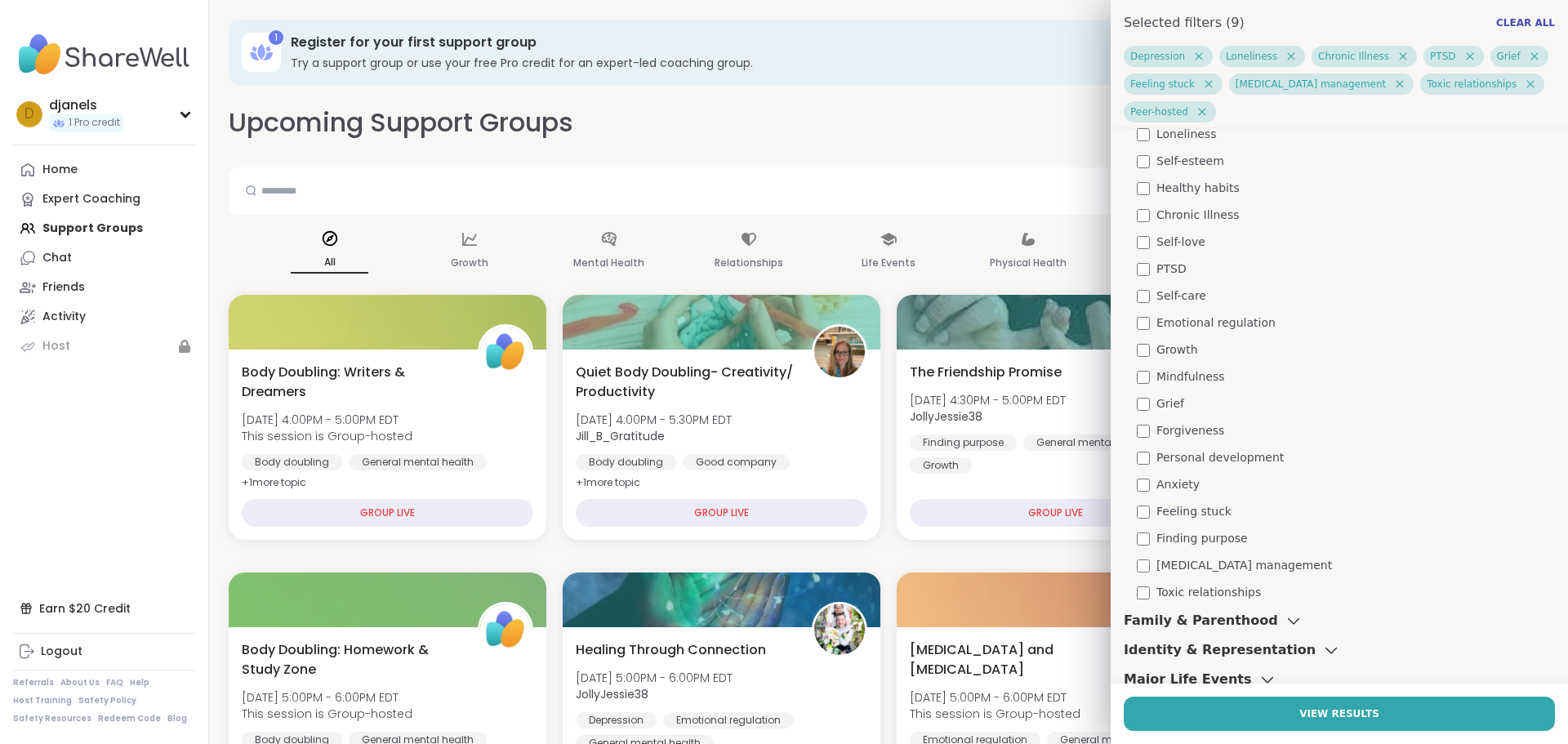
scroll to position [210, 0]
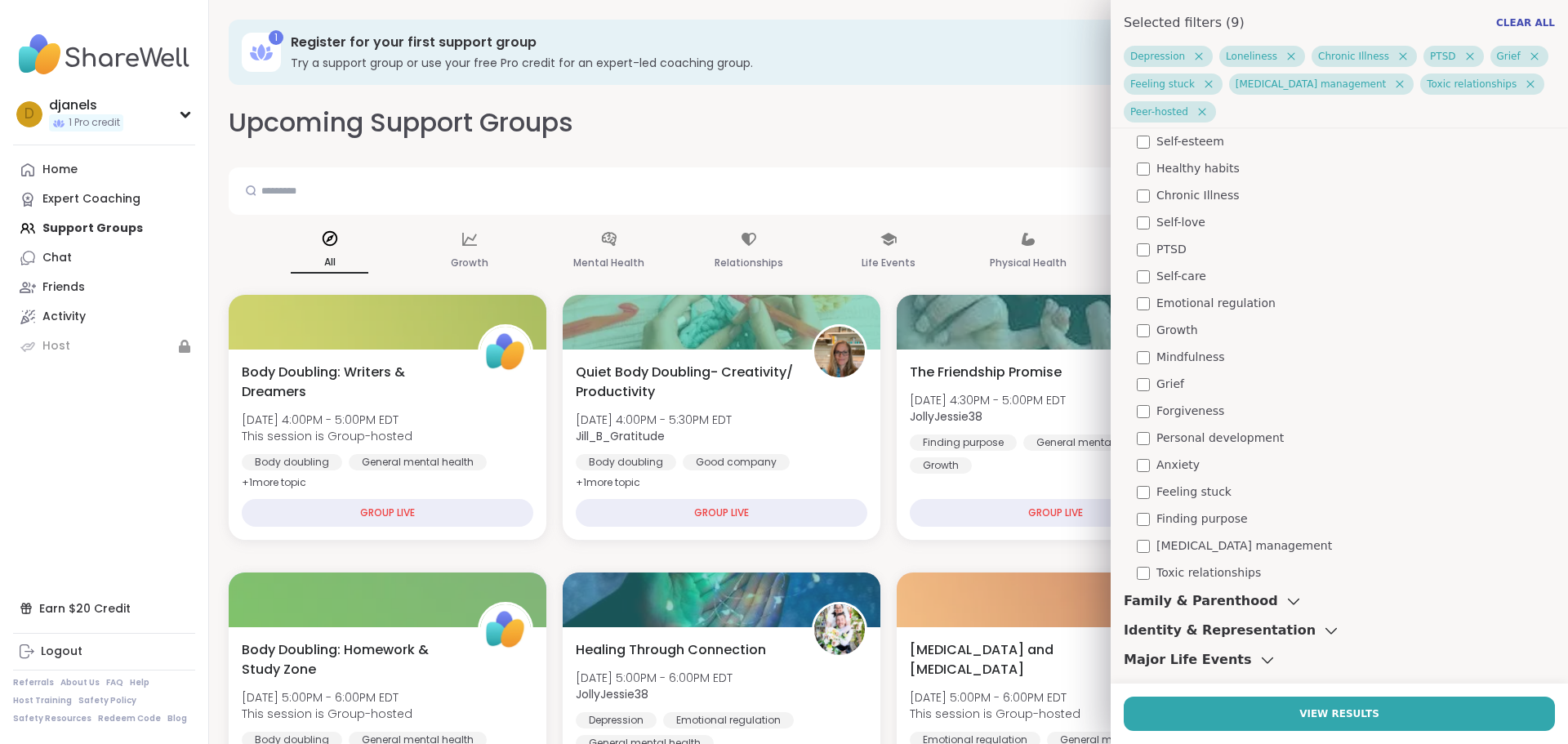
click at [1156, 603] on h3 "Family & Parenthood" at bounding box center [1201, 601] width 155 height 20
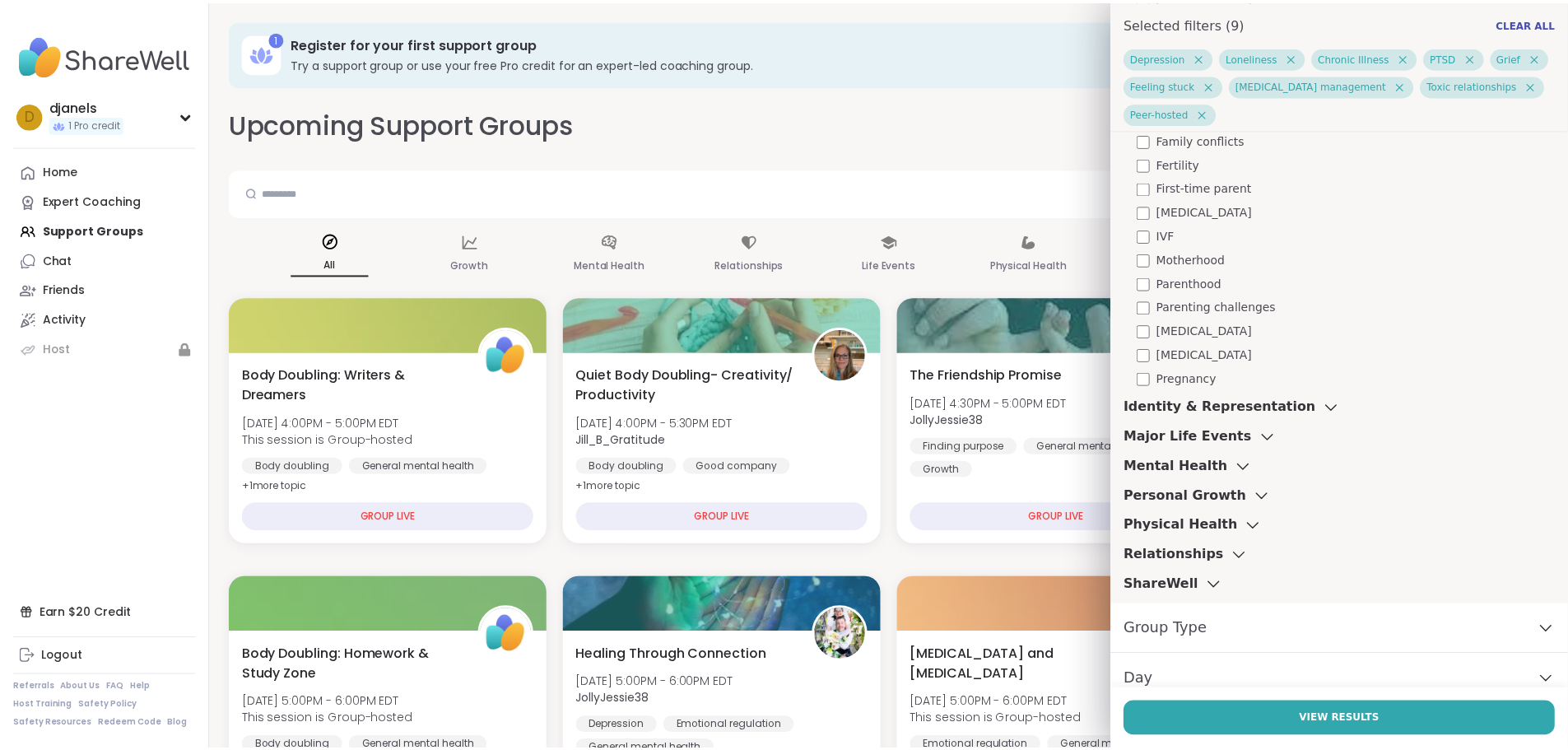
scroll to position [954, 0]
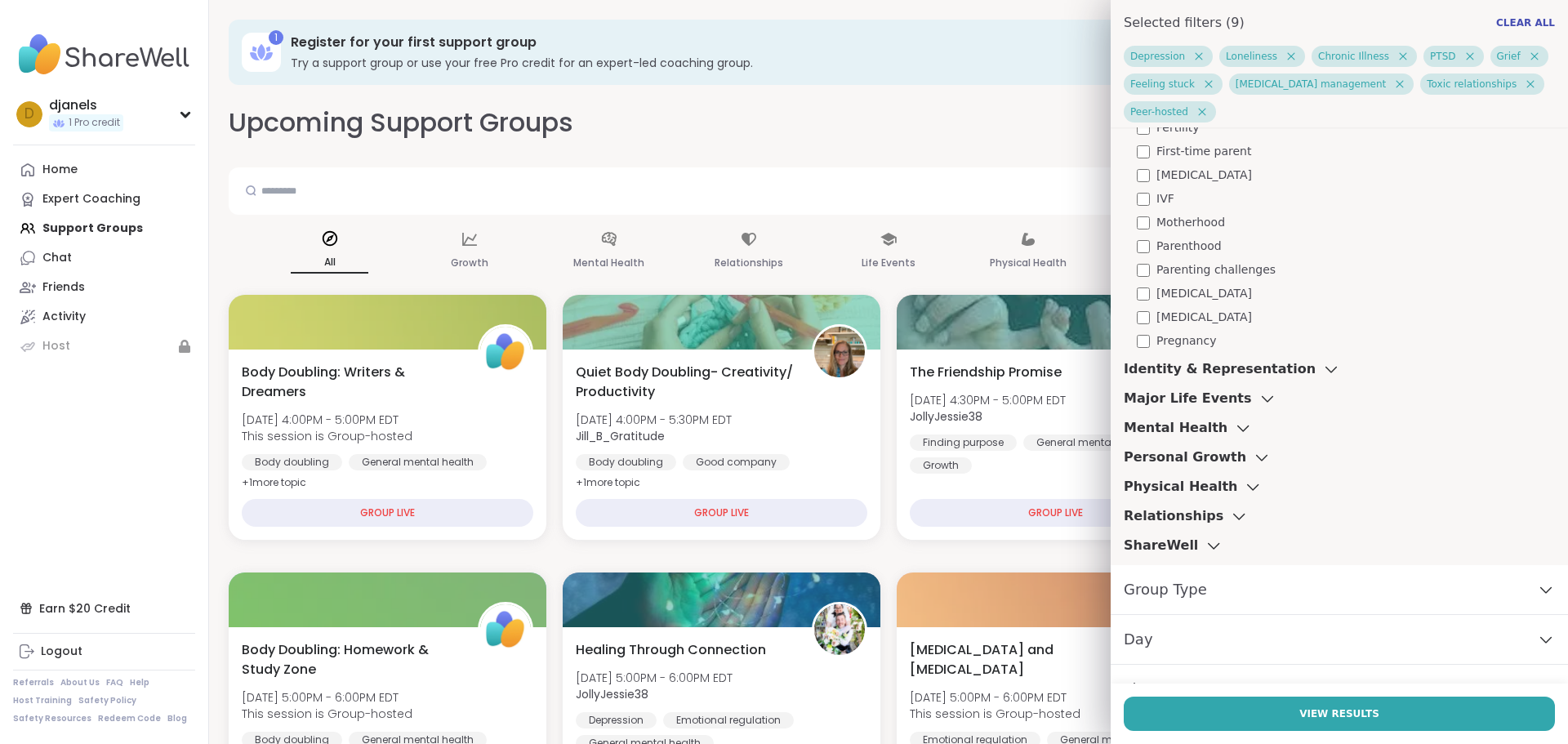
click at [1153, 395] on h3 "Major Life Events" at bounding box center [1187, 399] width 128 height 20
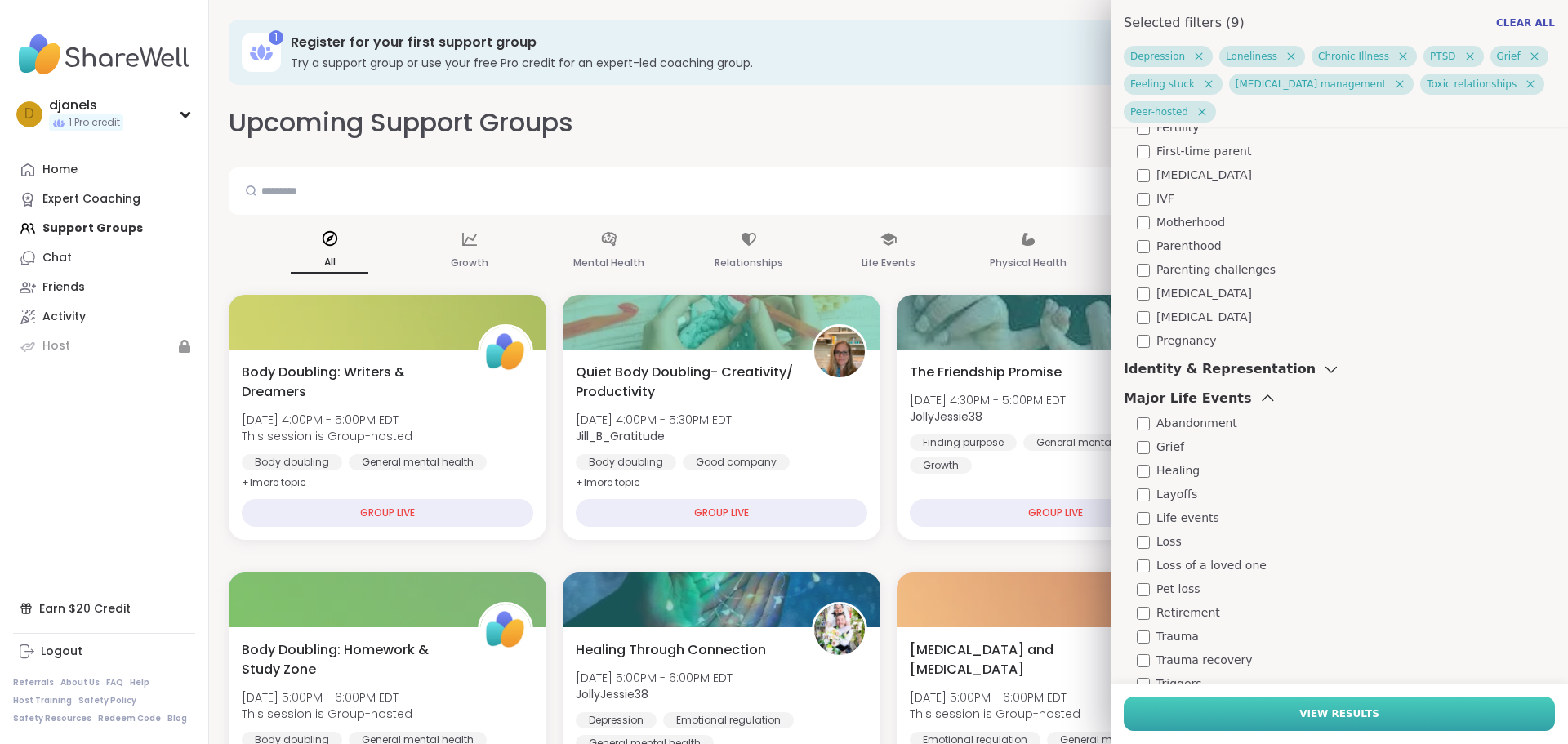
click at [1261, 710] on button "View Results" at bounding box center [1339, 713] width 431 height 35
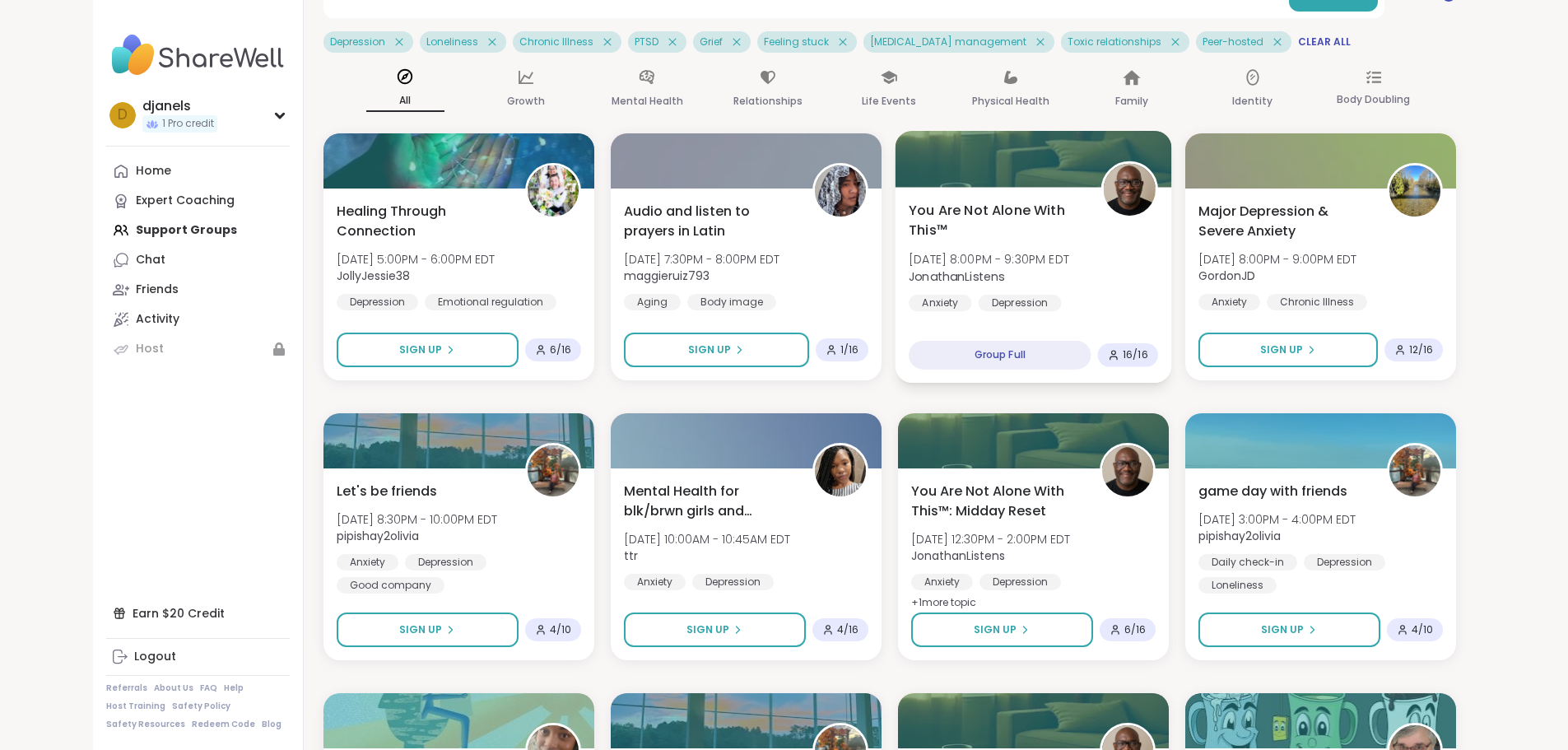
scroll to position [0, 0]
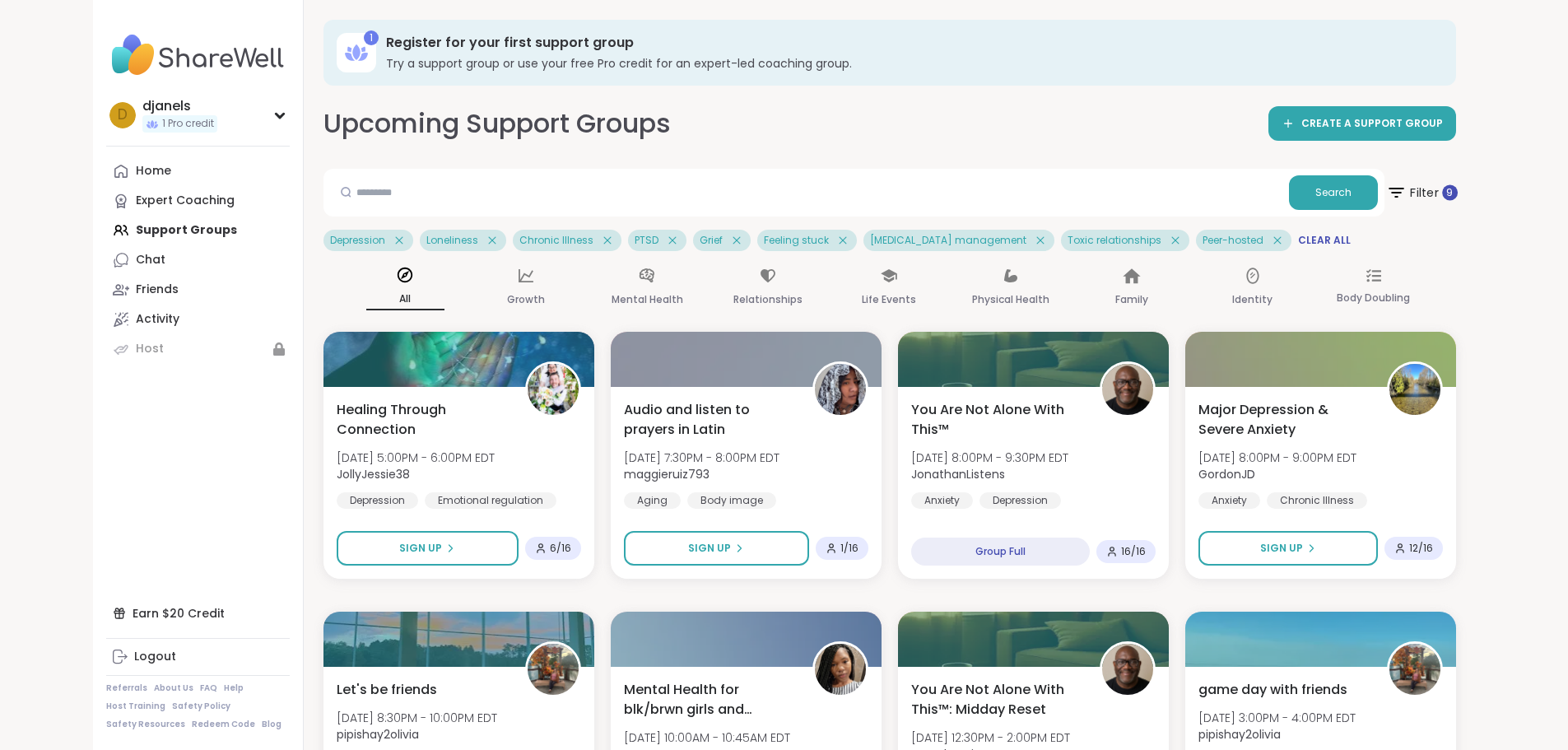
click at [1456, 198] on span "Filter 9" at bounding box center [1421, 192] width 72 height 41
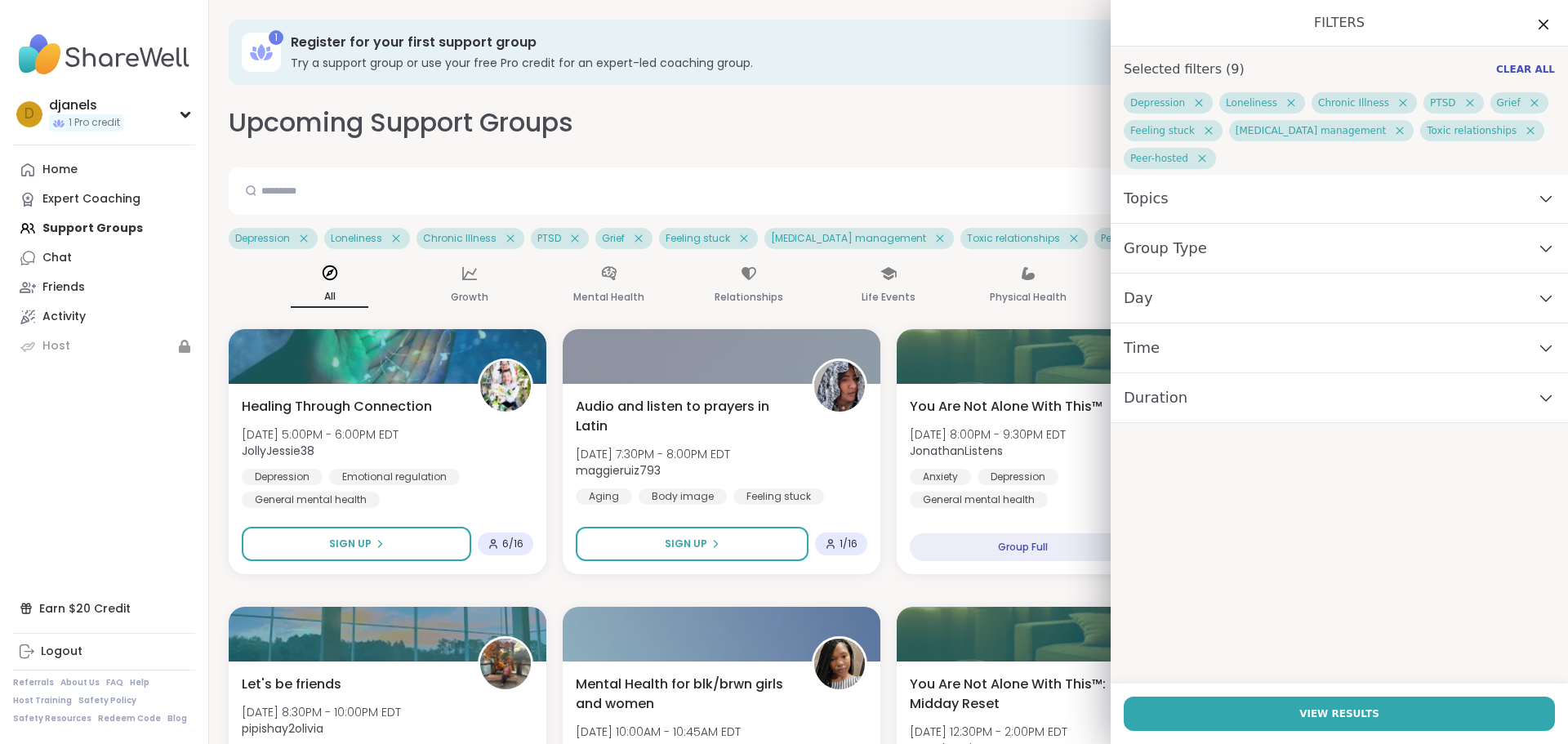
click at [1213, 205] on div "Topics" at bounding box center [1339, 198] width 457 height 50
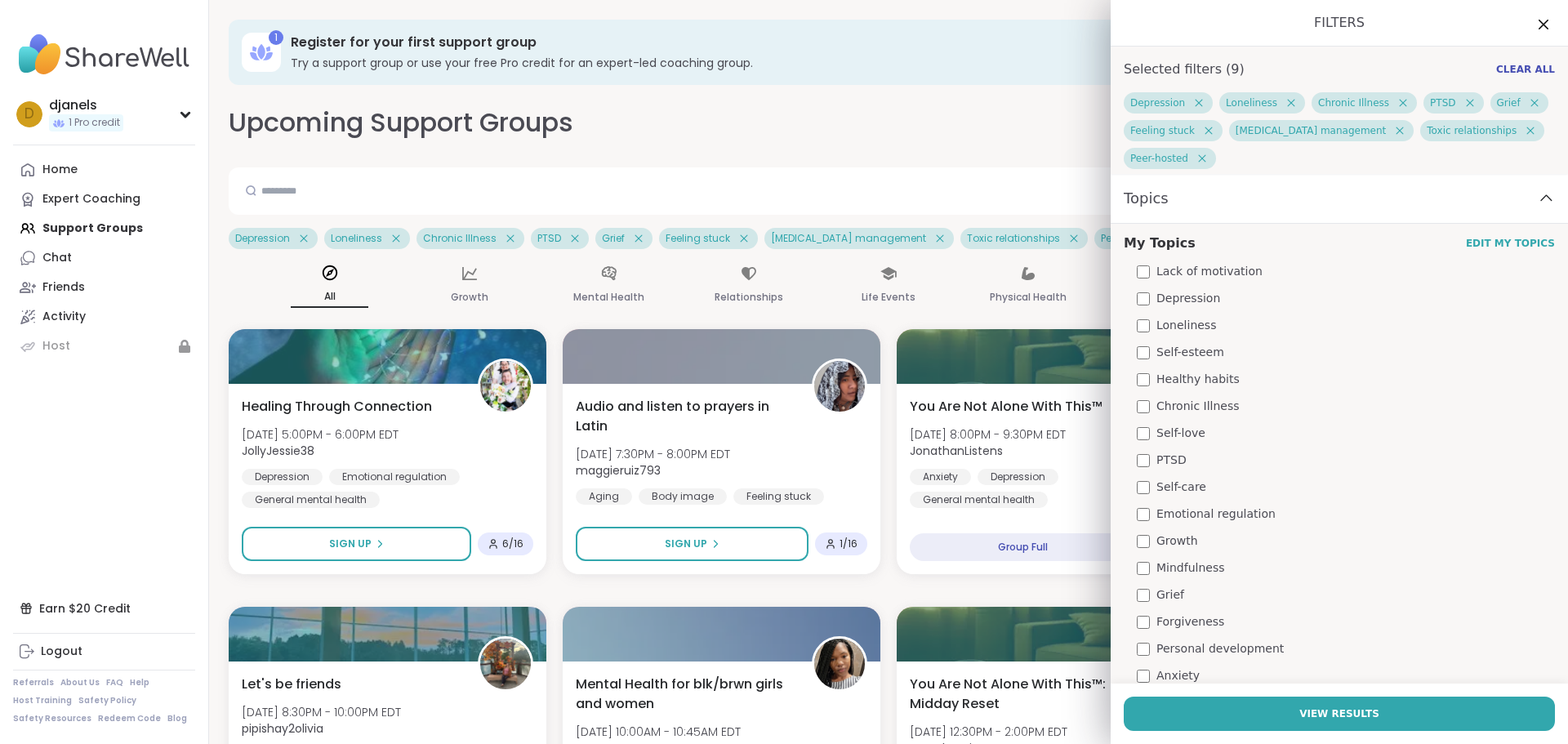
click at [1213, 205] on div "Topics" at bounding box center [1339, 198] width 457 height 50
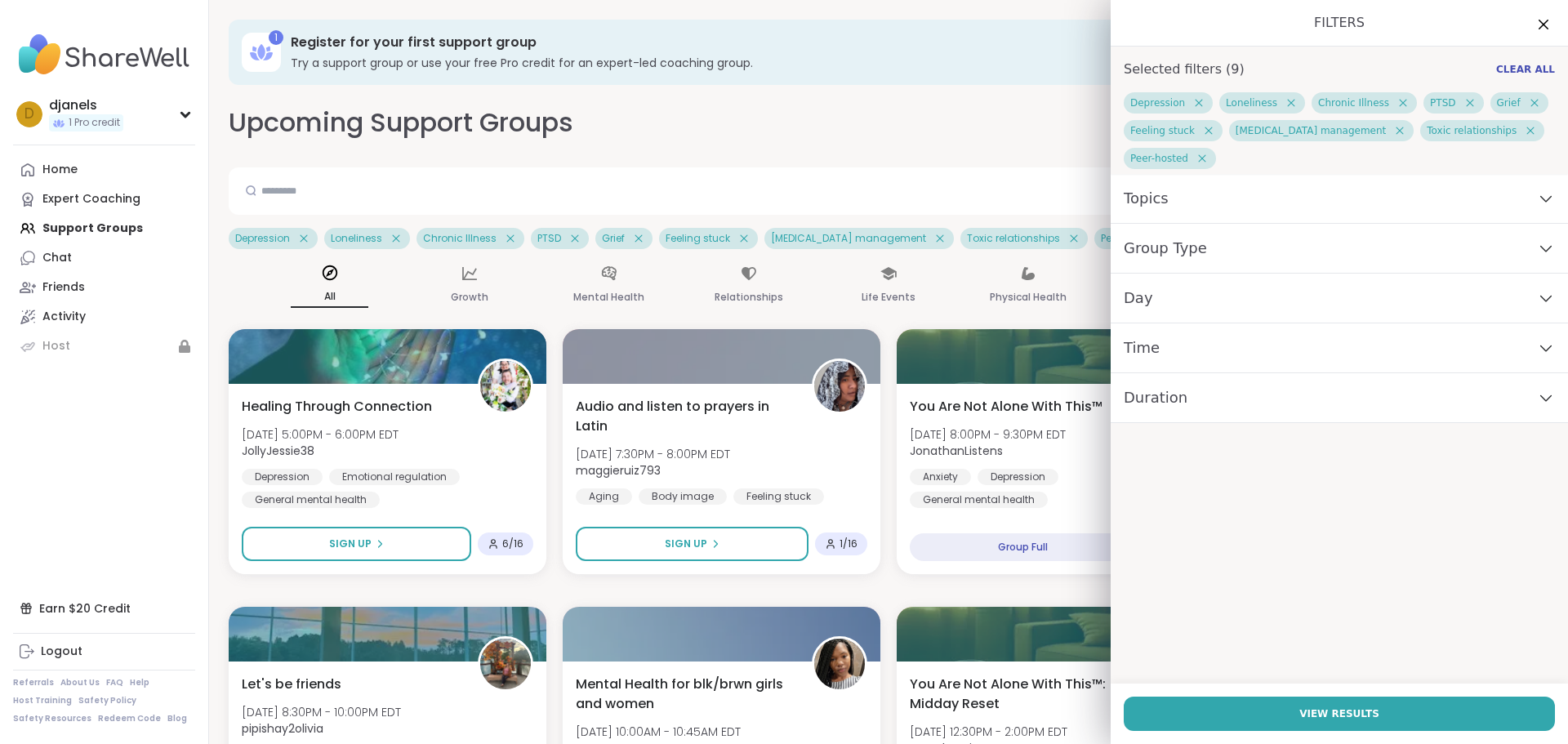
click at [1202, 249] on div "Group Type" at bounding box center [1339, 249] width 457 height 50
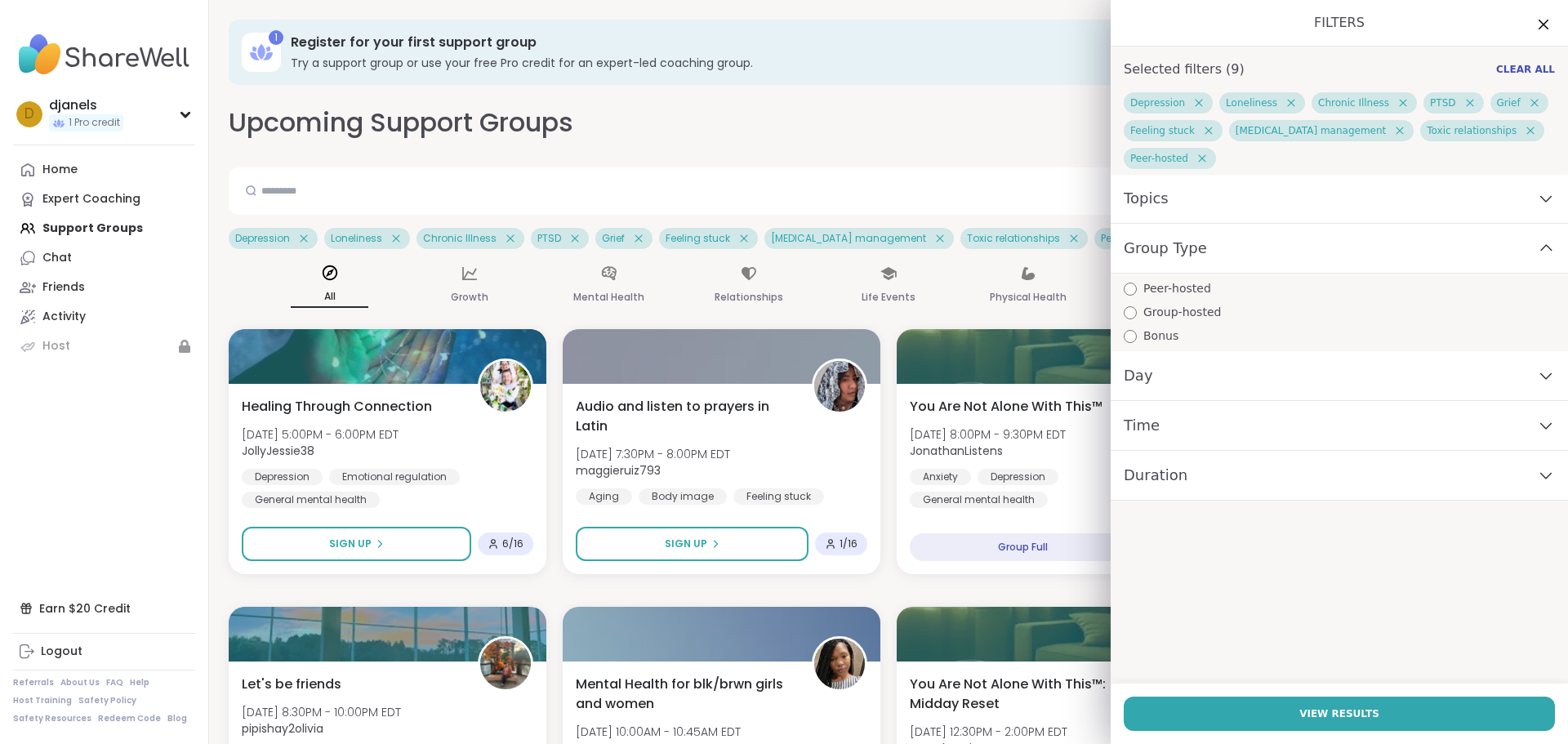
click at [1202, 249] on div "Group Type" at bounding box center [1339, 249] width 457 height 50
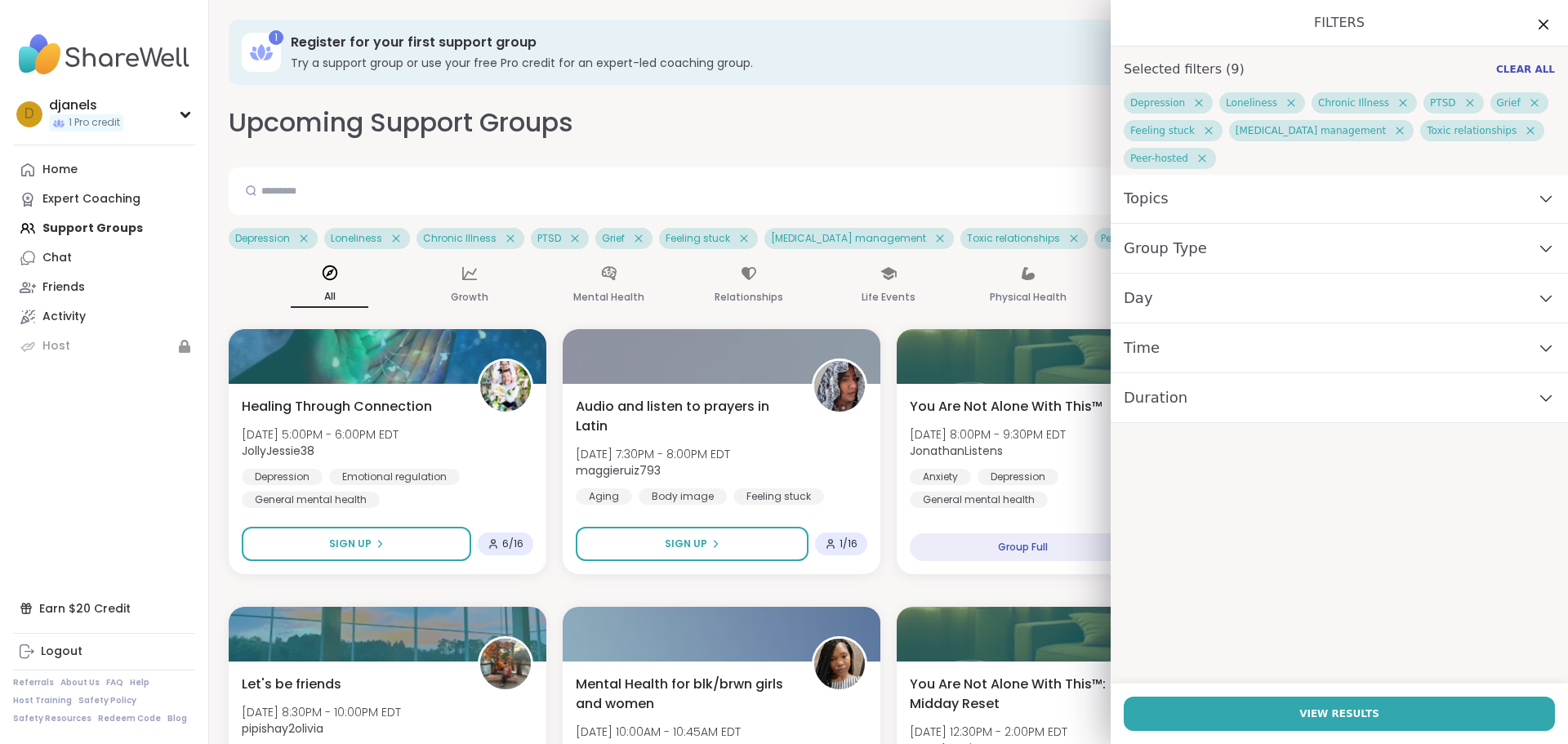
click at [1197, 305] on div "Day" at bounding box center [1339, 299] width 457 height 50
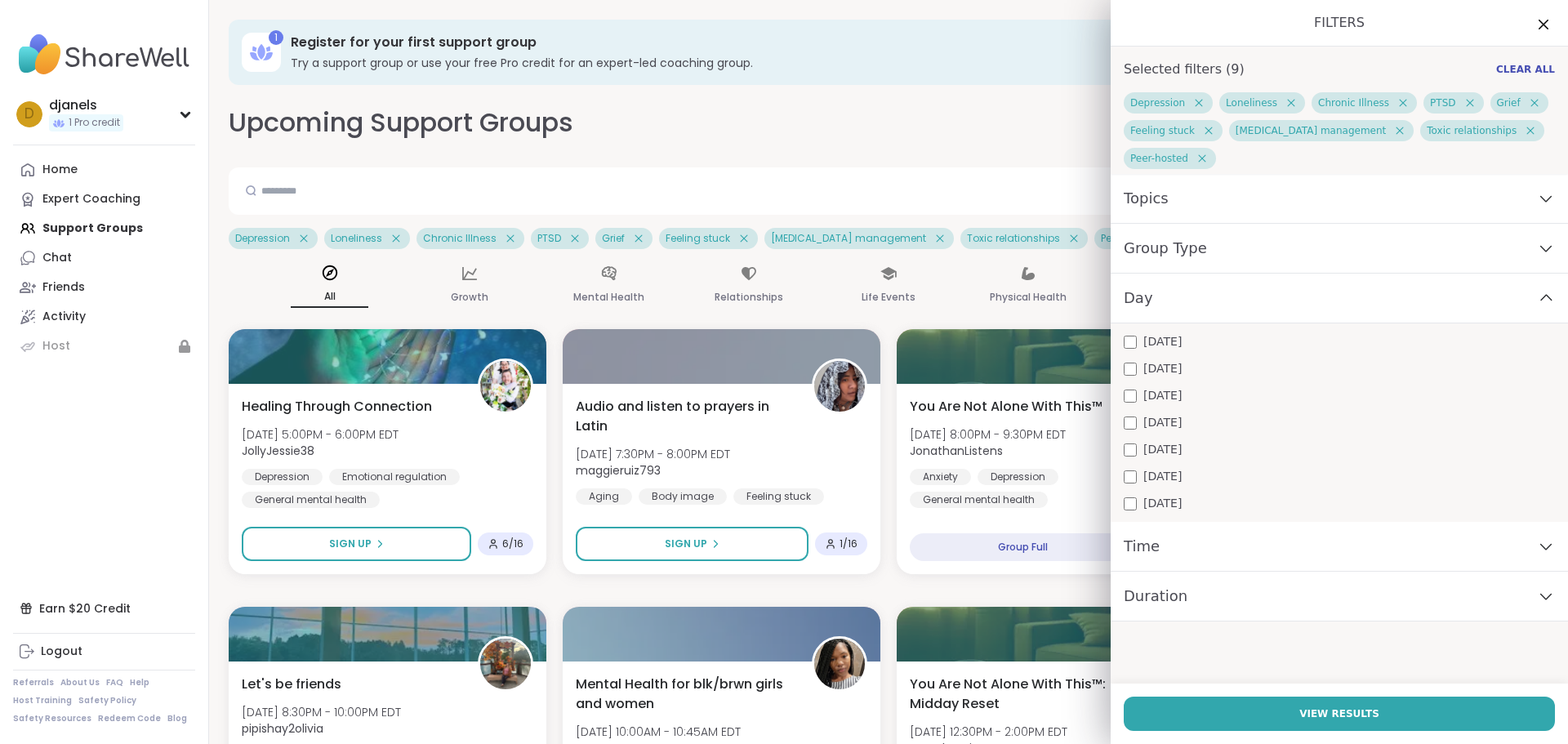
click at [1197, 305] on div "Day" at bounding box center [1339, 299] width 457 height 50
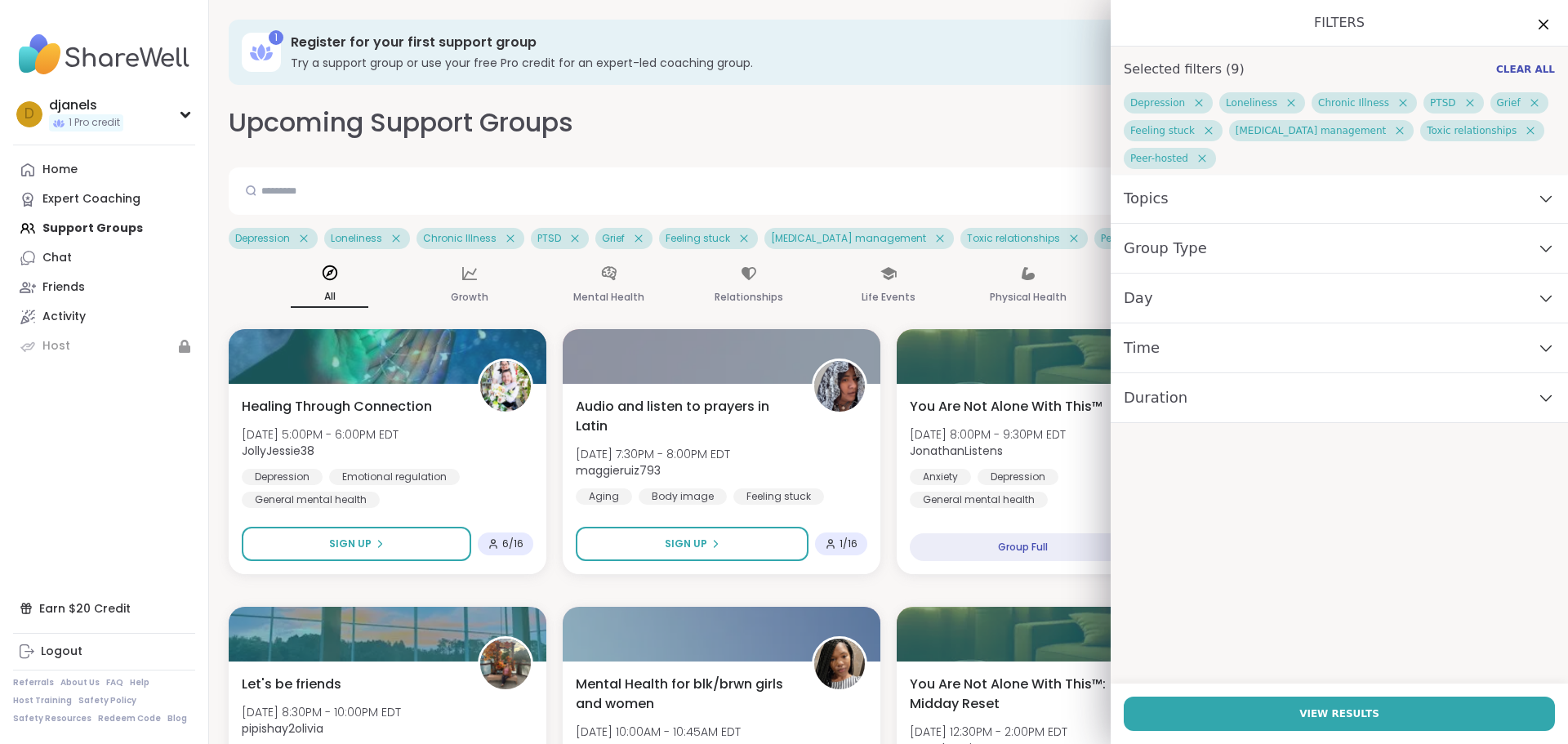
click at [1189, 357] on div "Time" at bounding box center [1339, 348] width 457 height 50
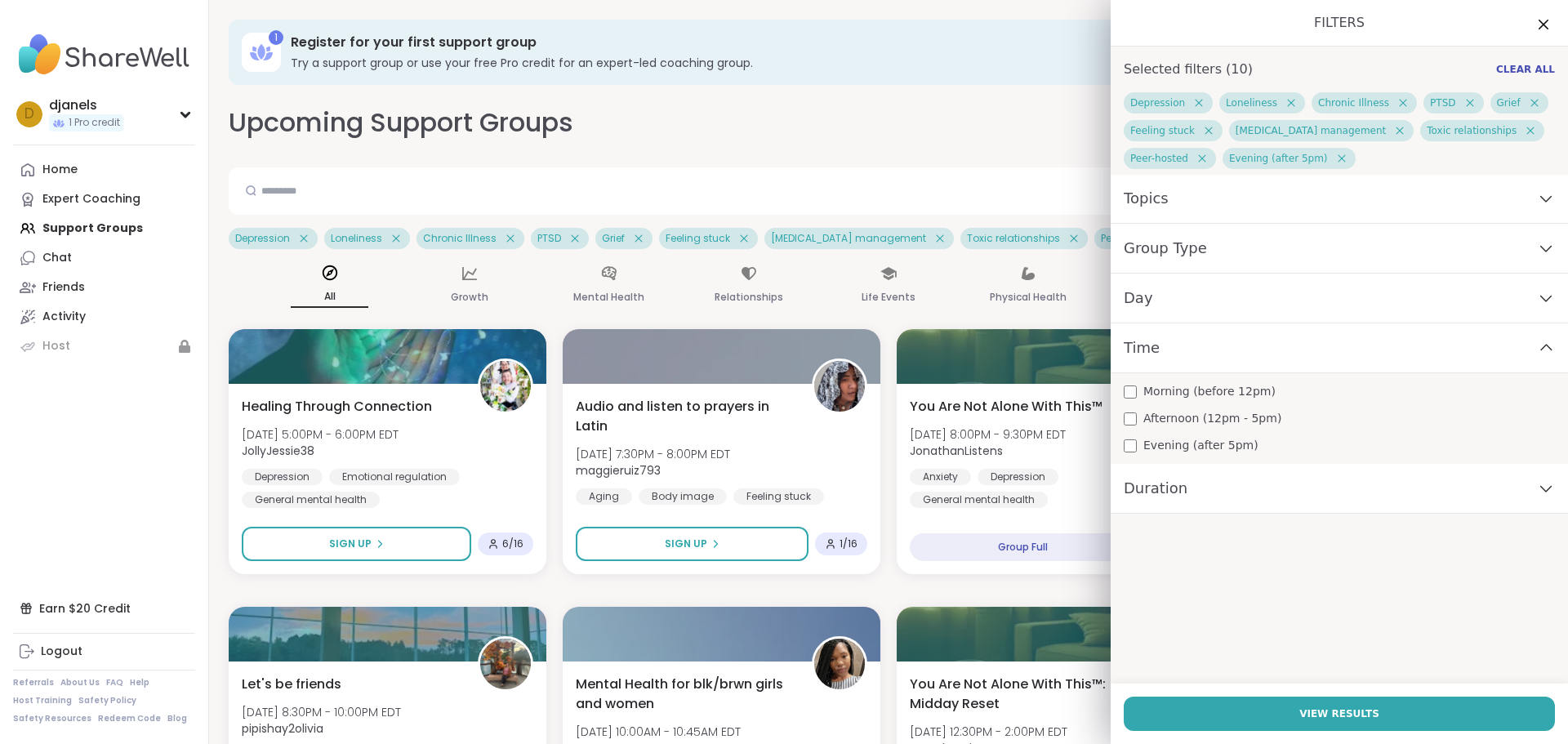
click at [1162, 308] on div "Day" at bounding box center [1339, 299] width 457 height 50
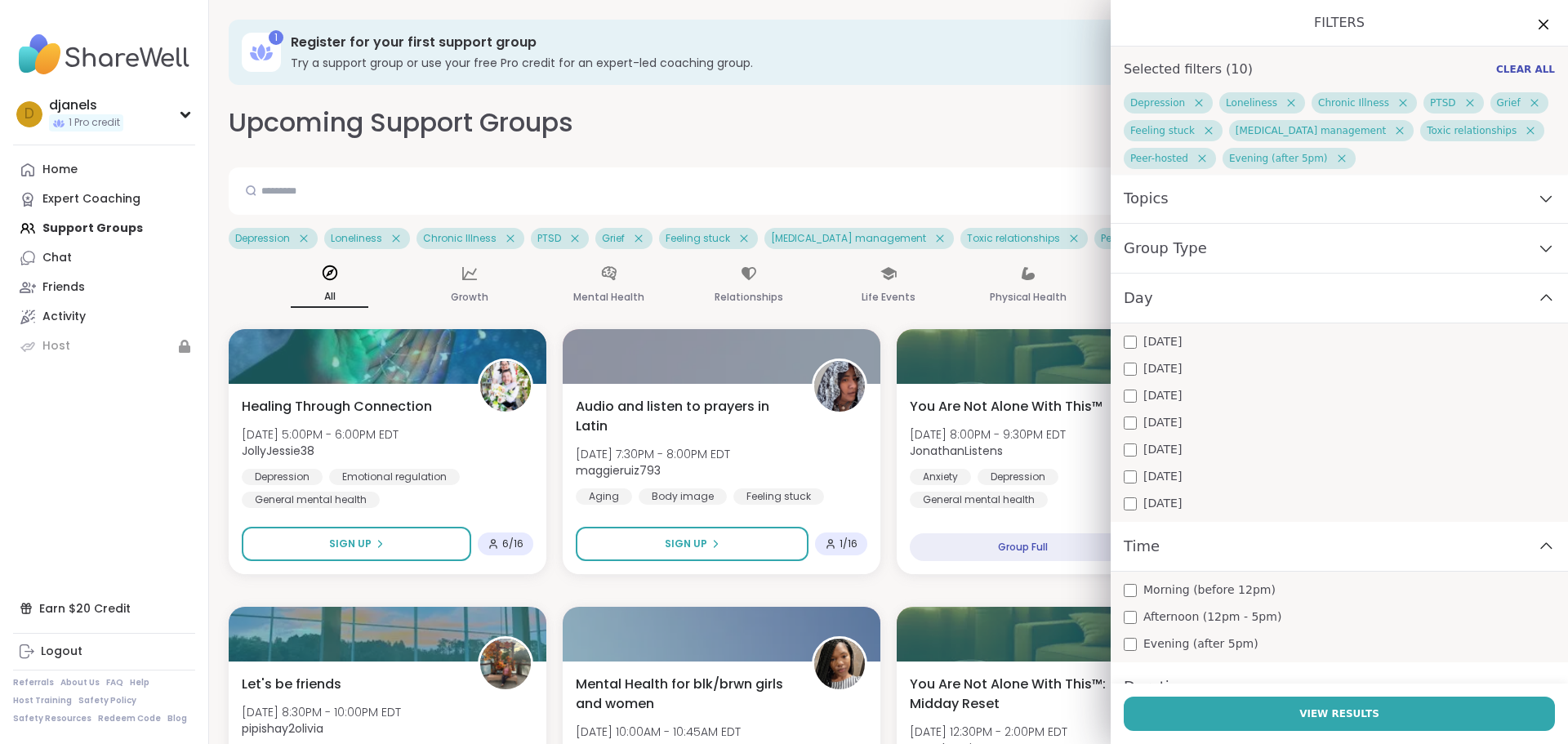
click at [1162, 308] on div "Day" at bounding box center [1339, 299] width 457 height 50
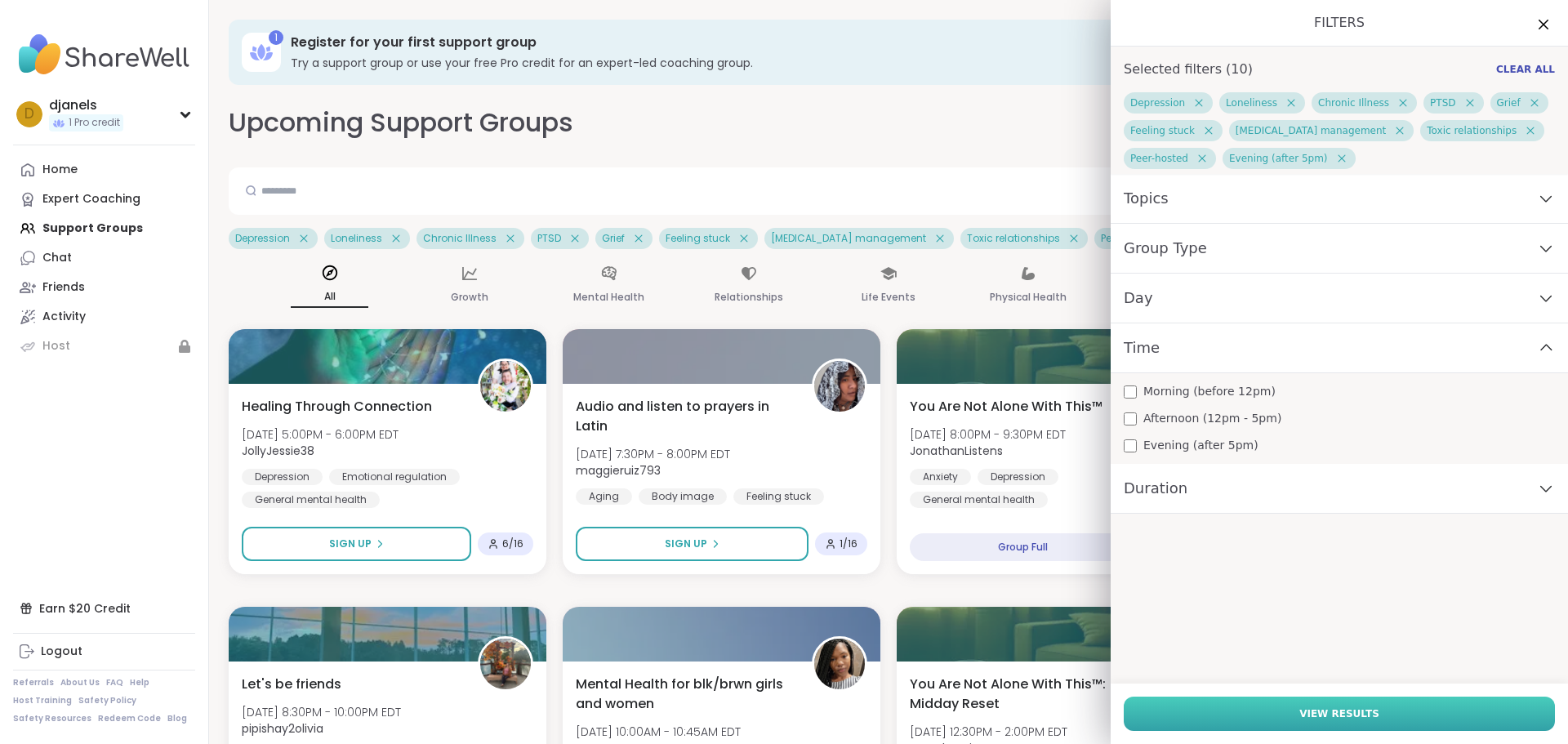
click at [1322, 714] on span "View Results" at bounding box center [1339, 713] width 80 height 15
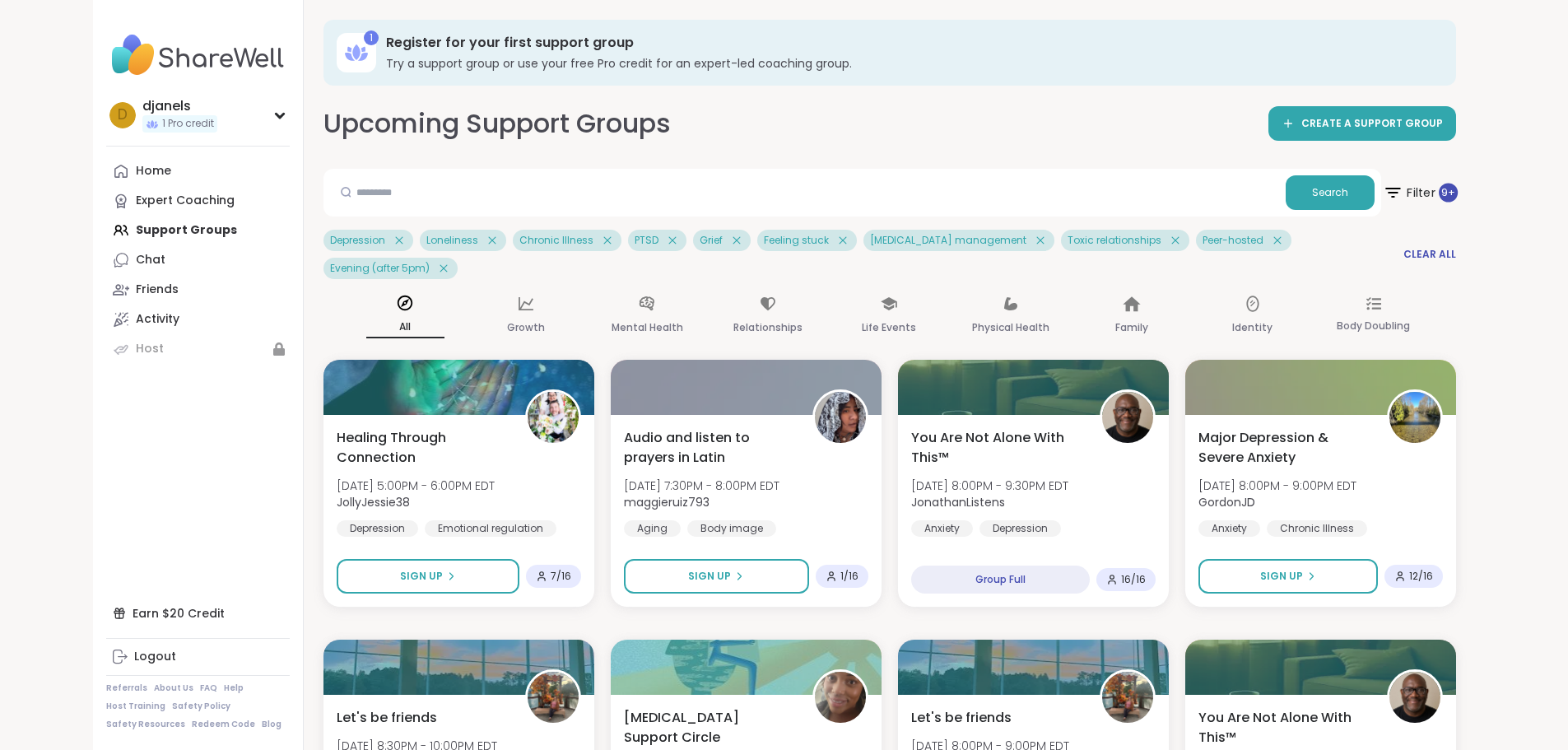
click at [1456, 192] on span "Filter 9 +" at bounding box center [1419, 192] width 75 height 41
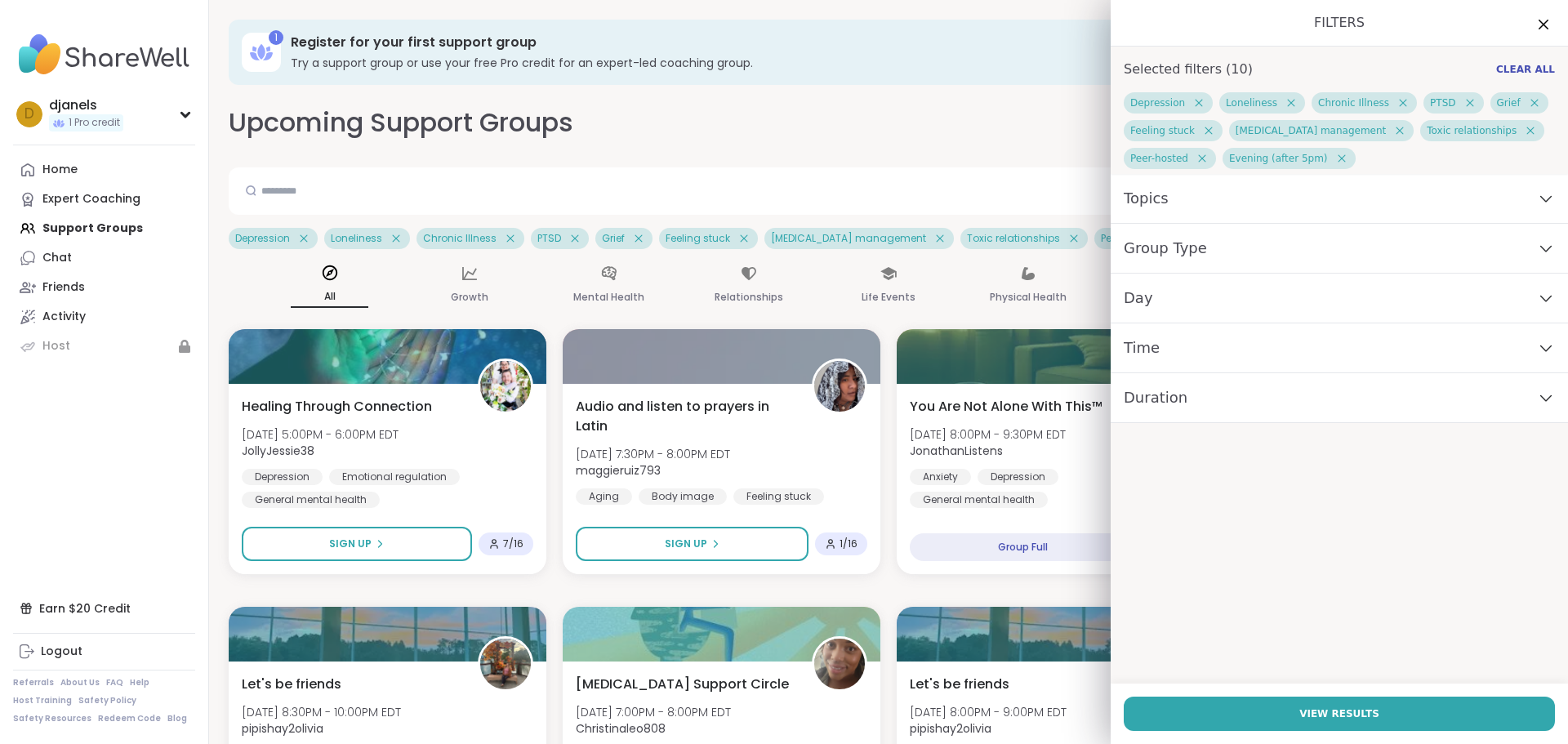
click at [1171, 350] on div "Time" at bounding box center [1339, 348] width 457 height 50
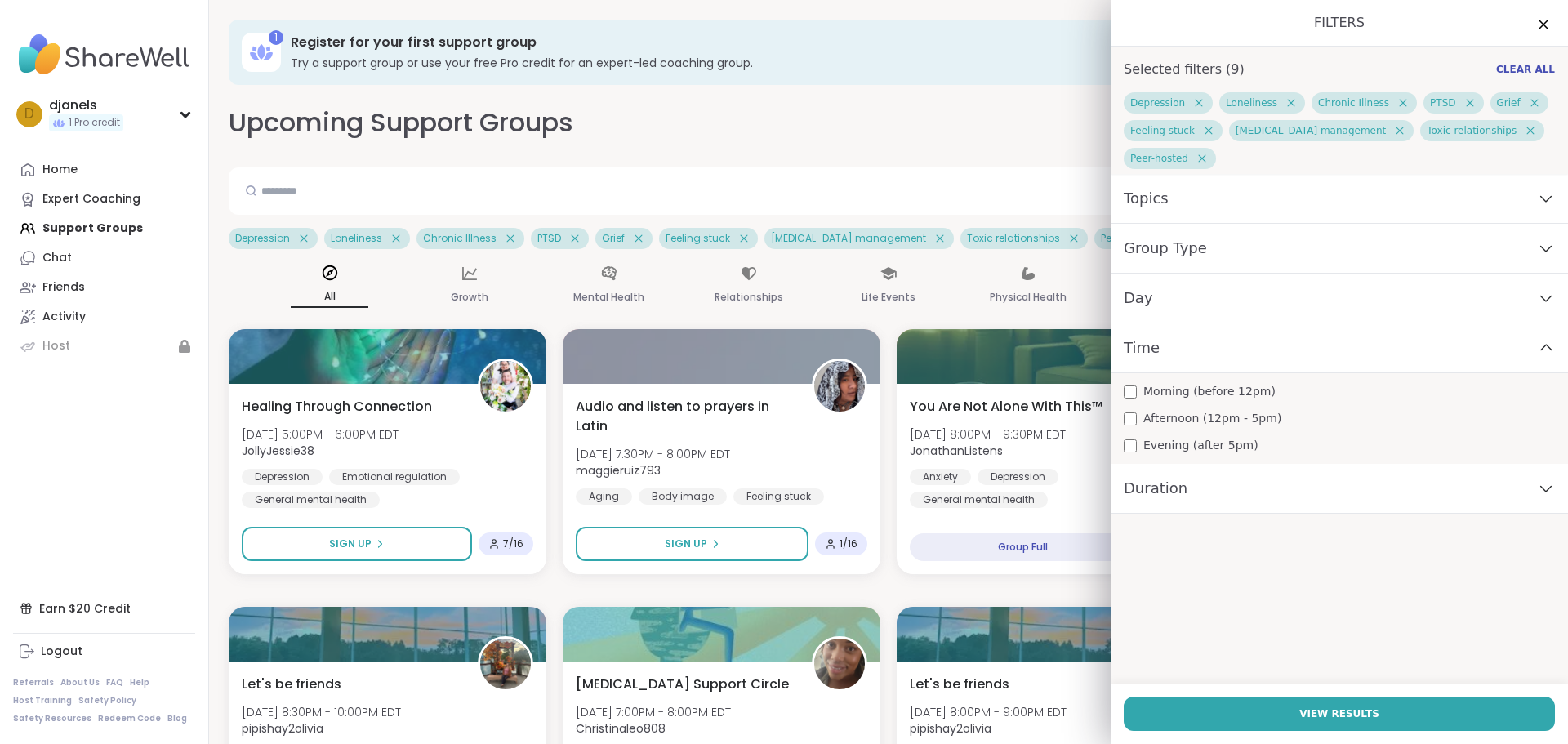
click at [1162, 298] on div "Day" at bounding box center [1339, 299] width 457 height 50
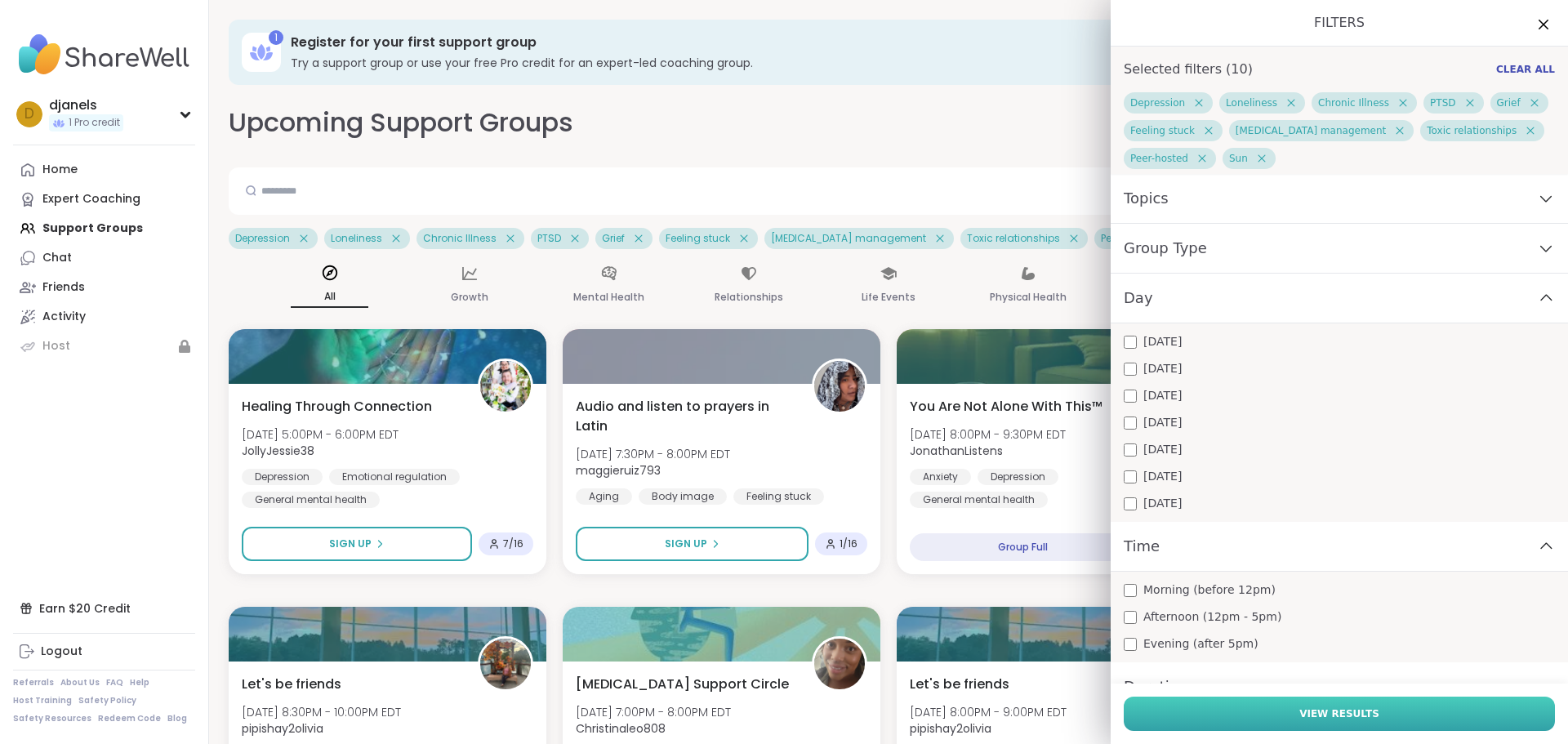
click at [1224, 711] on button "View Results" at bounding box center [1339, 713] width 431 height 35
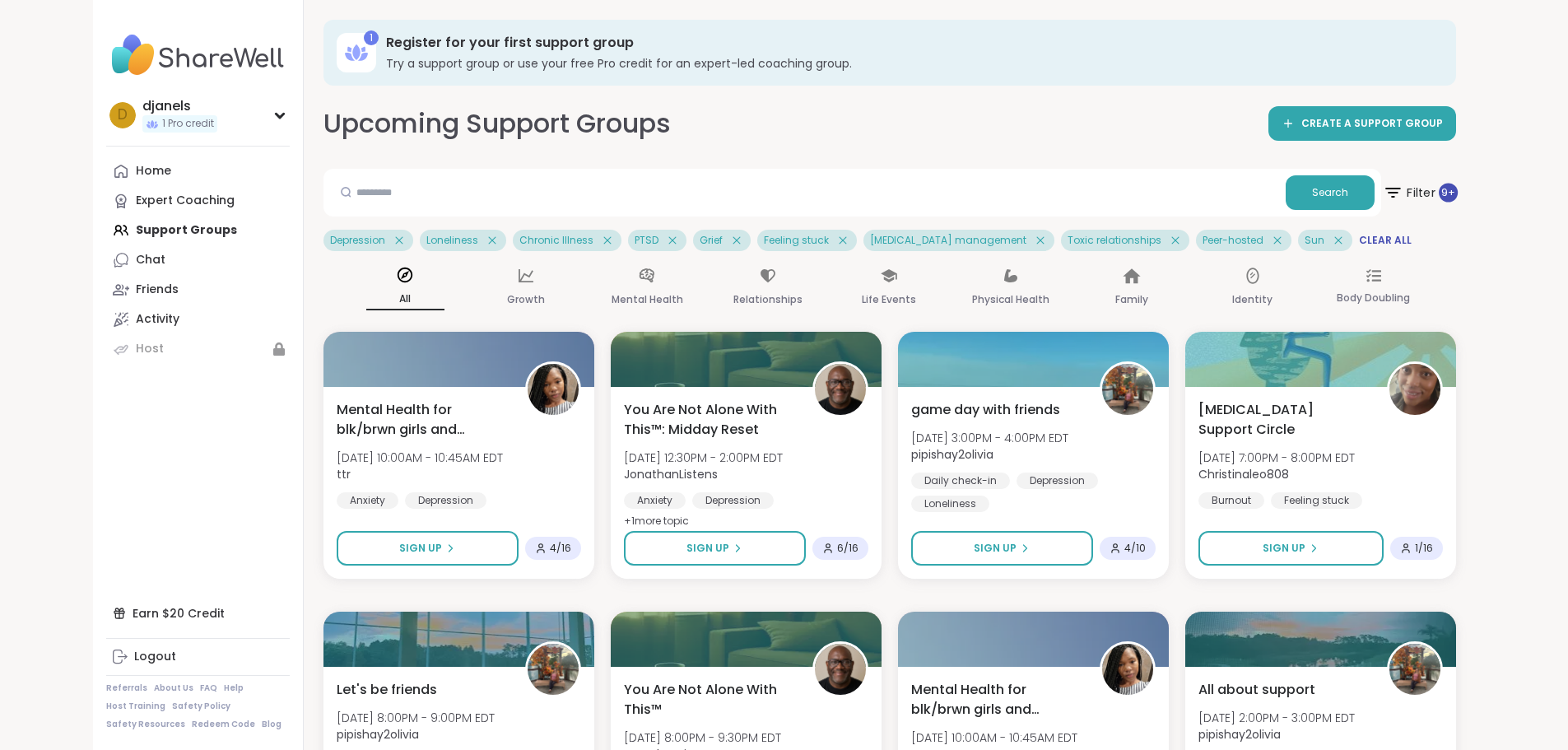
click at [1456, 190] on span "Filter 9 +" at bounding box center [1419, 192] width 75 height 41
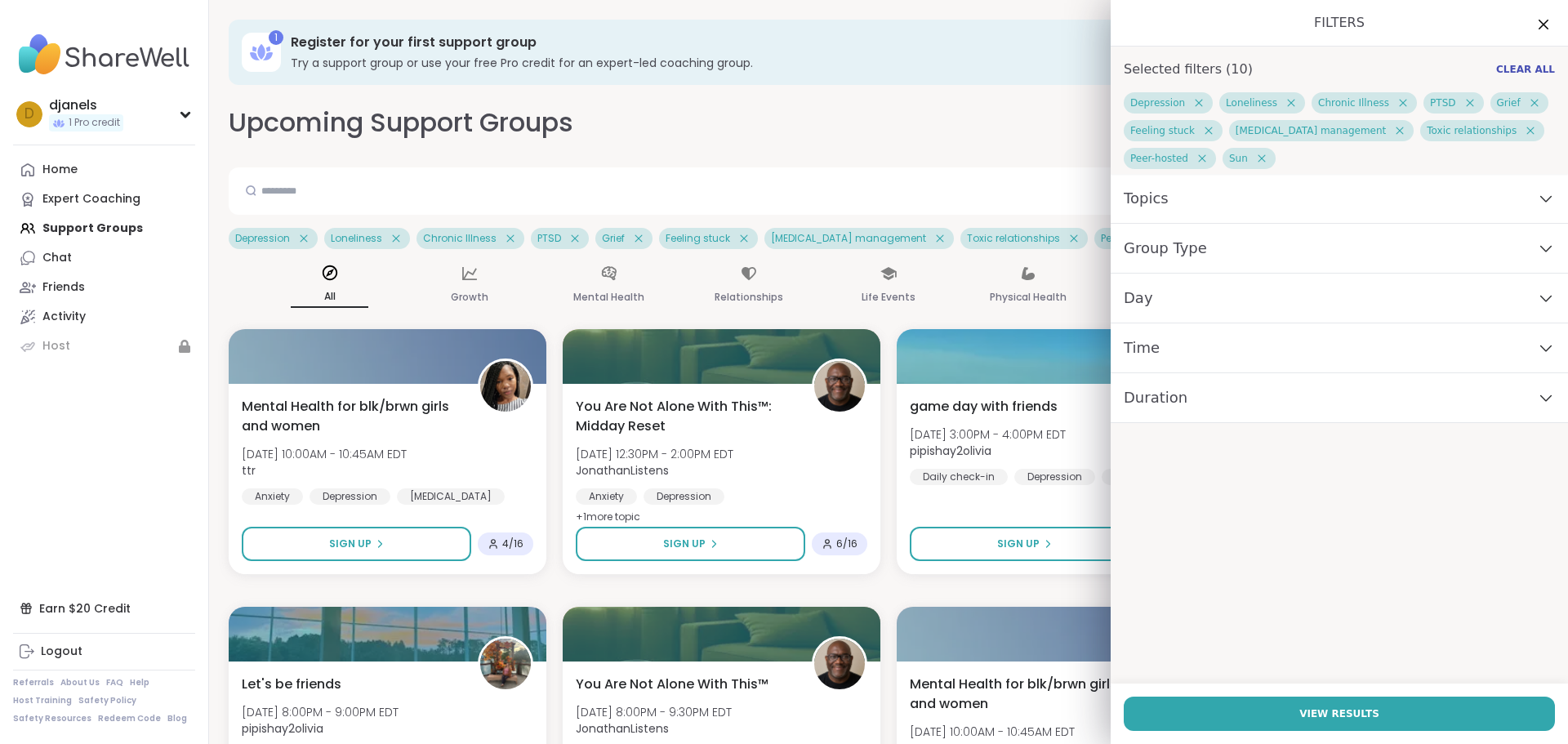
click at [1191, 206] on div "Topics" at bounding box center [1339, 198] width 457 height 50
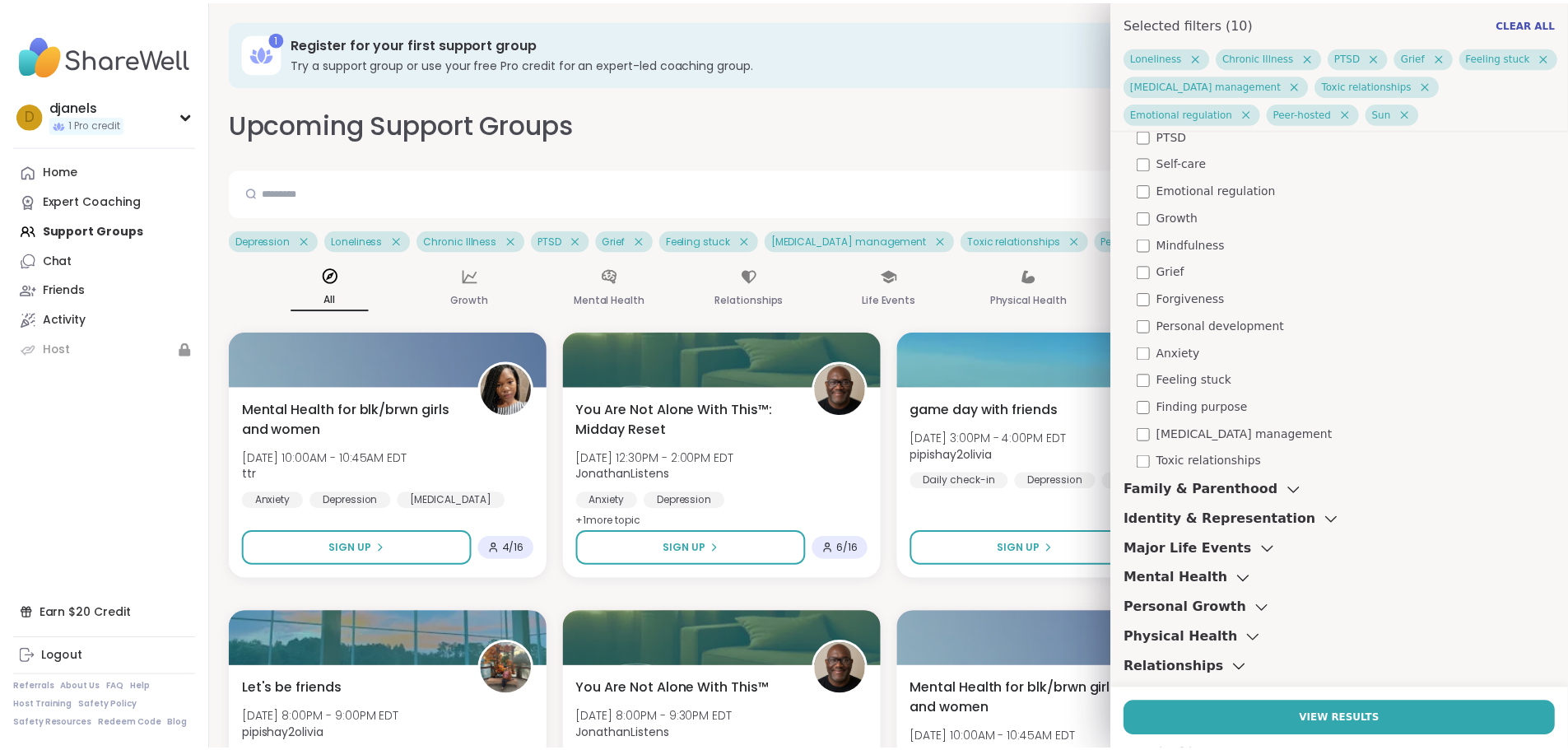
scroll to position [412, 0]
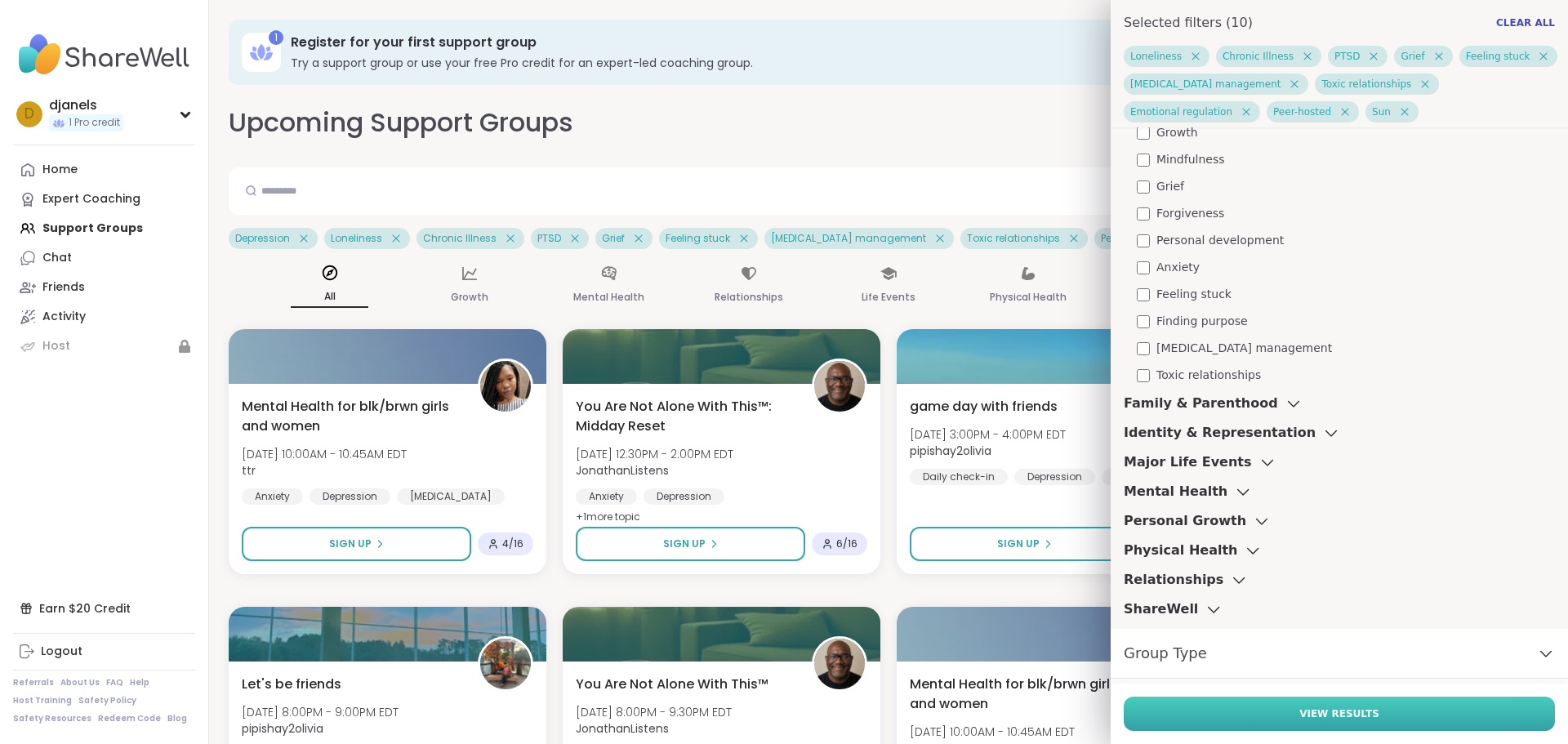
click at [1316, 715] on span "View Results" at bounding box center [1339, 713] width 80 height 15
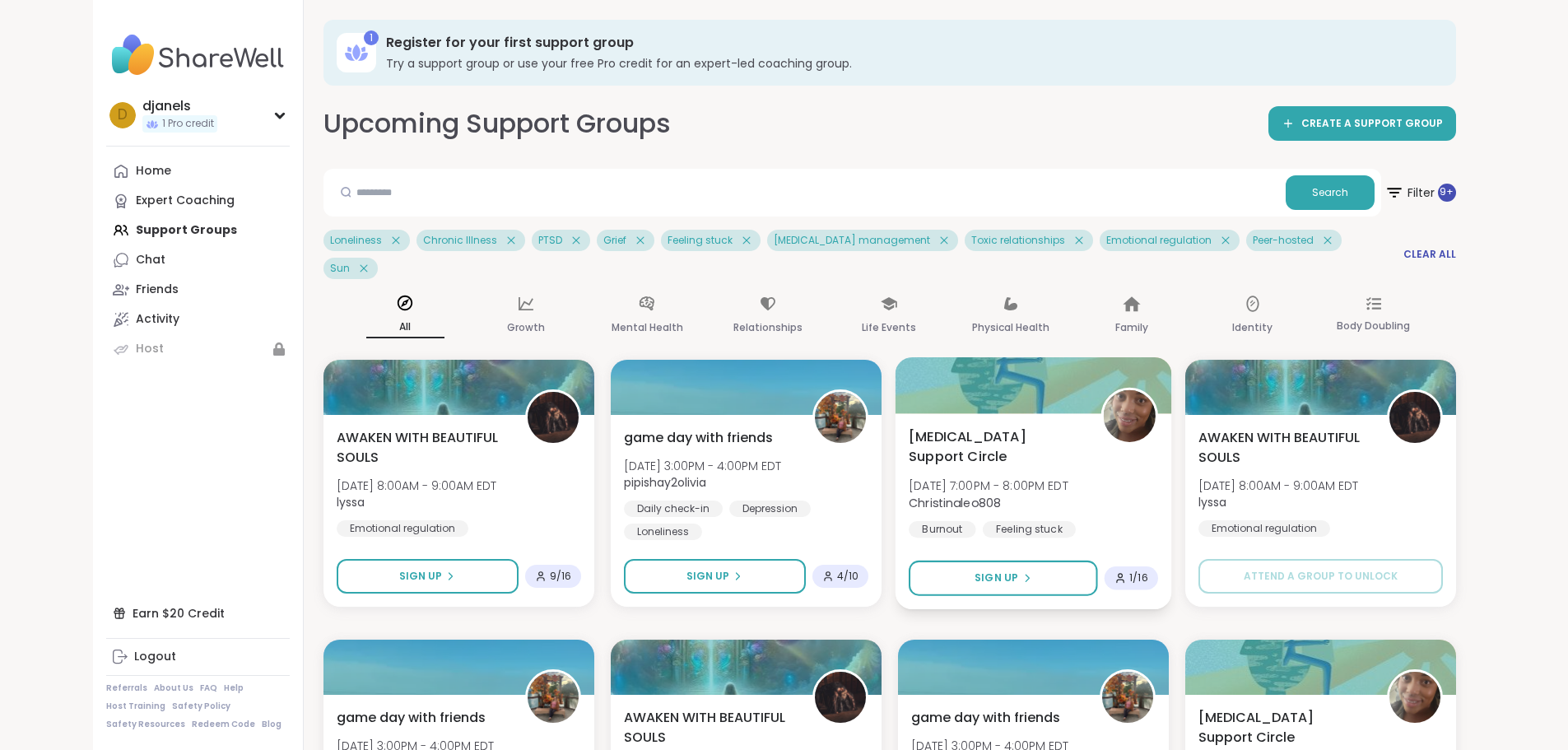
click at [1030, 427] on span "[MEDICAL_DATA] Support Circle" at bounding box center [995, 447] width 174 height 40
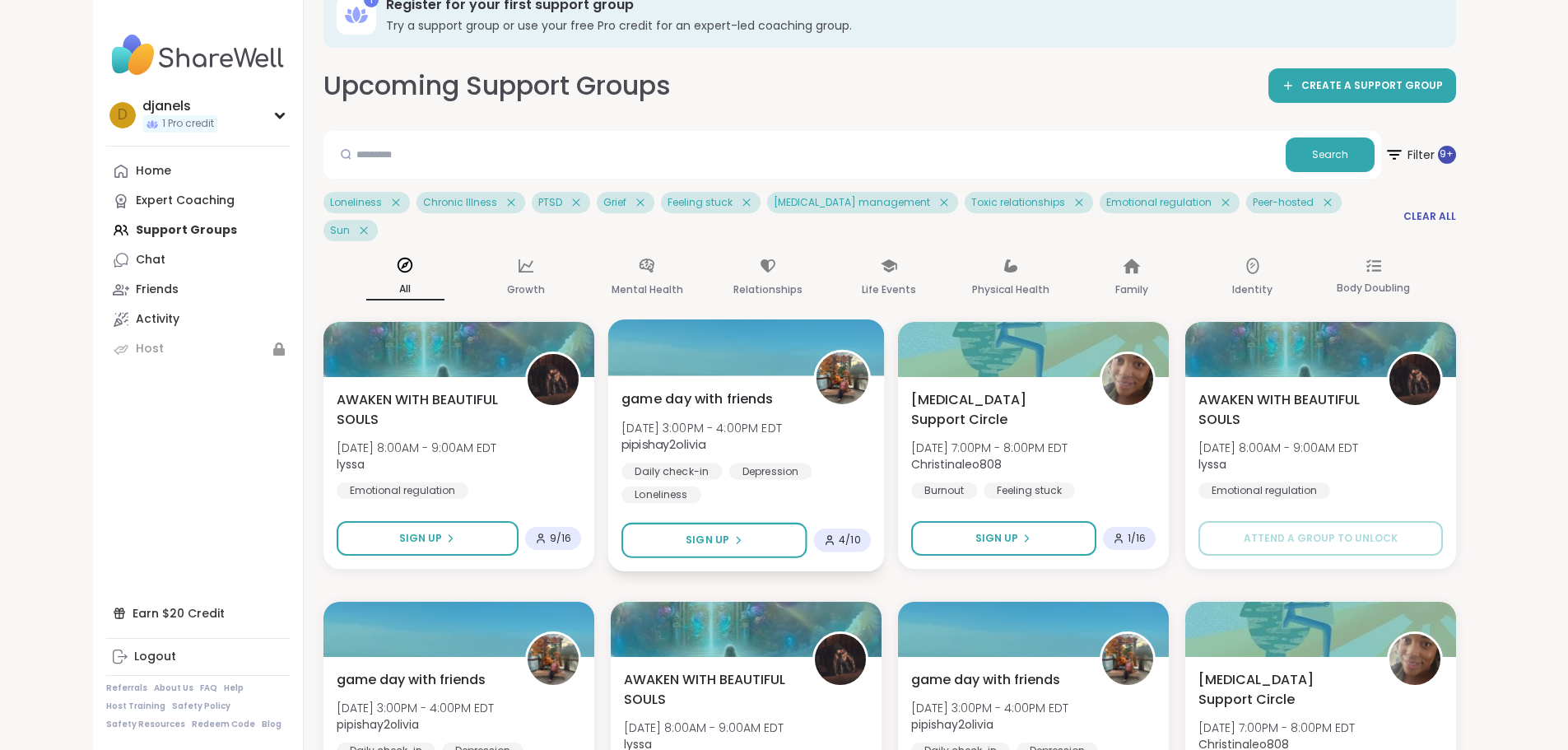
scroll to position [0, 0]
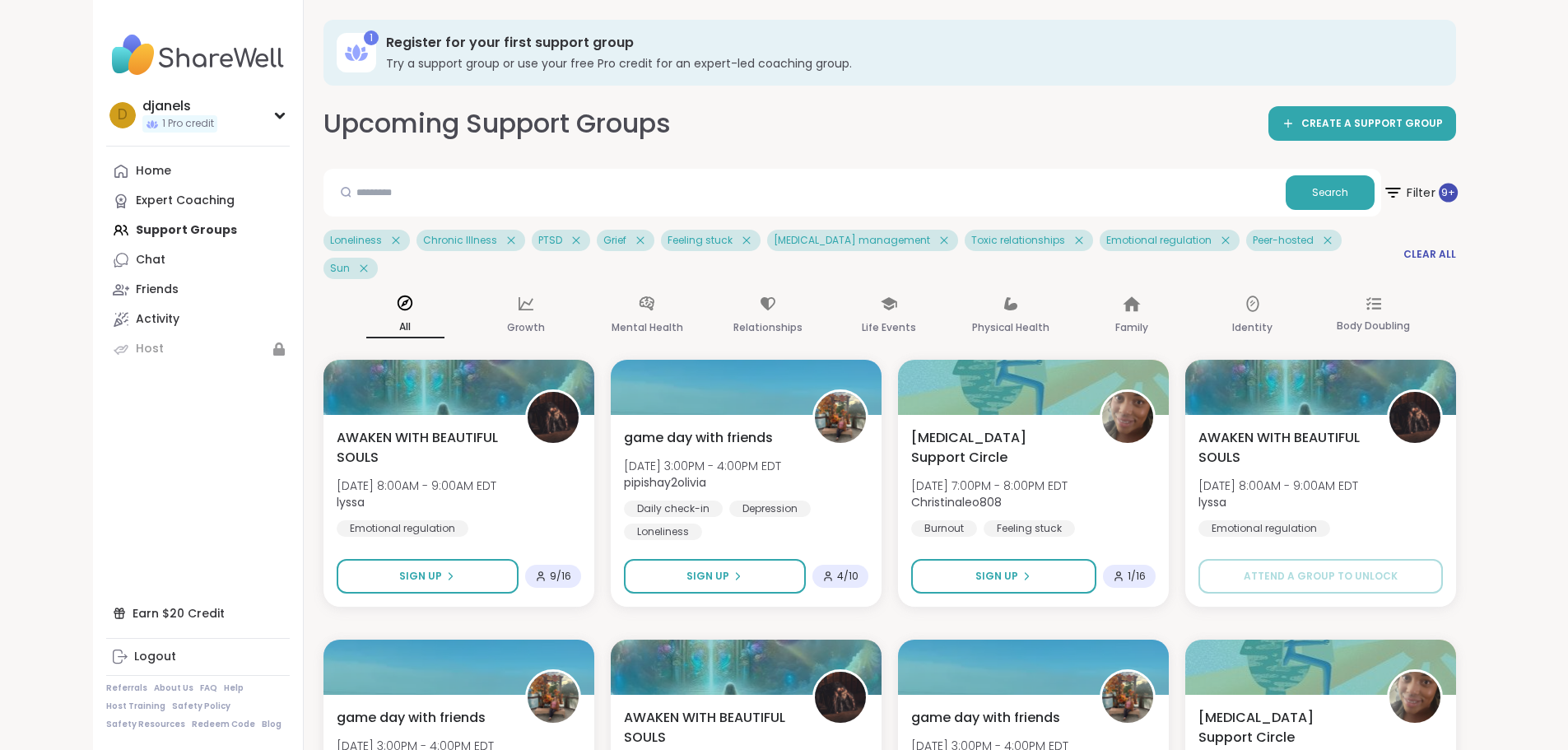
click at [1456, 198] on span "Filter 9 +" at bounding box center [1419, 192] width 75 height 41
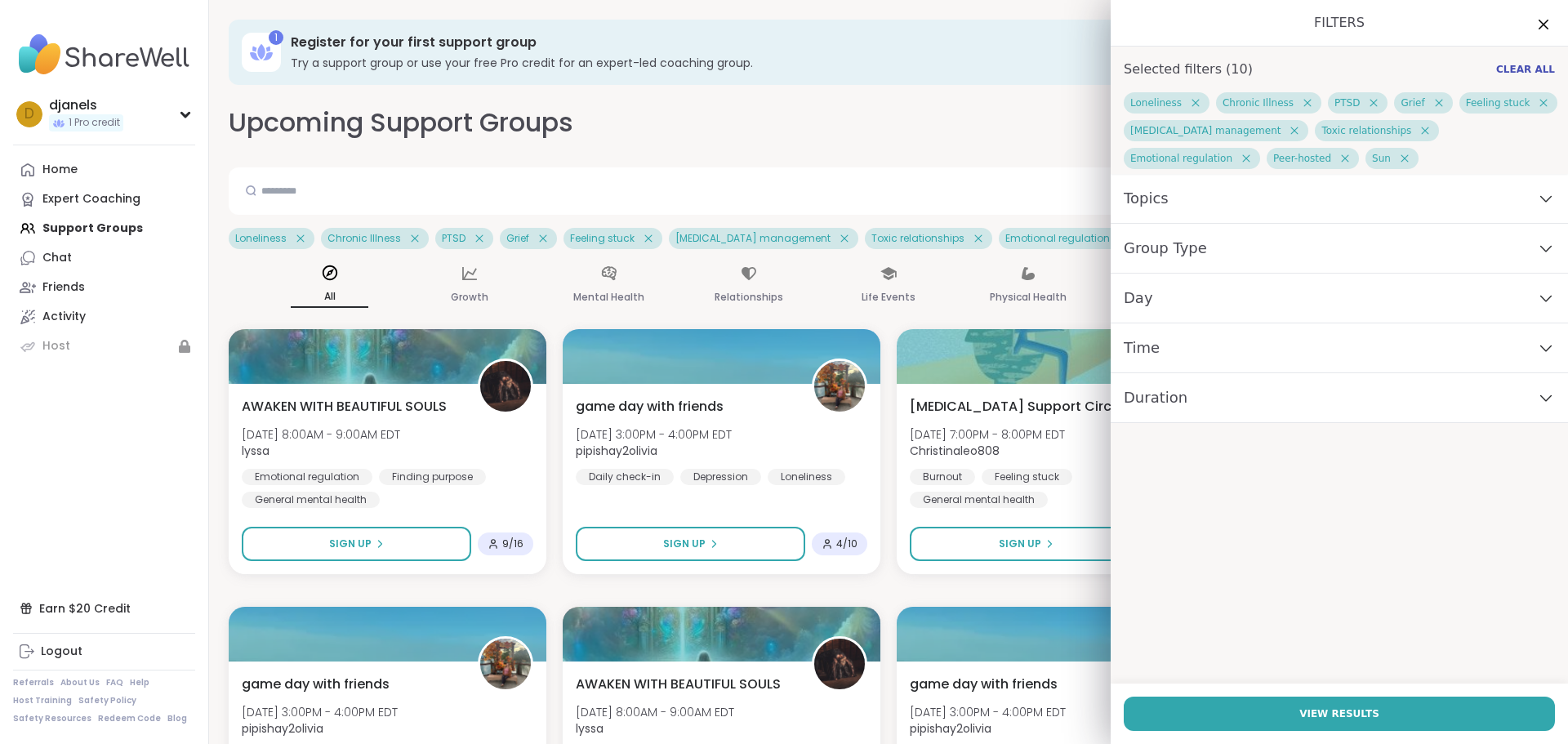
click at [1201, 346] on div "Time" at bounding box center [1339, 348] width 457 height 50
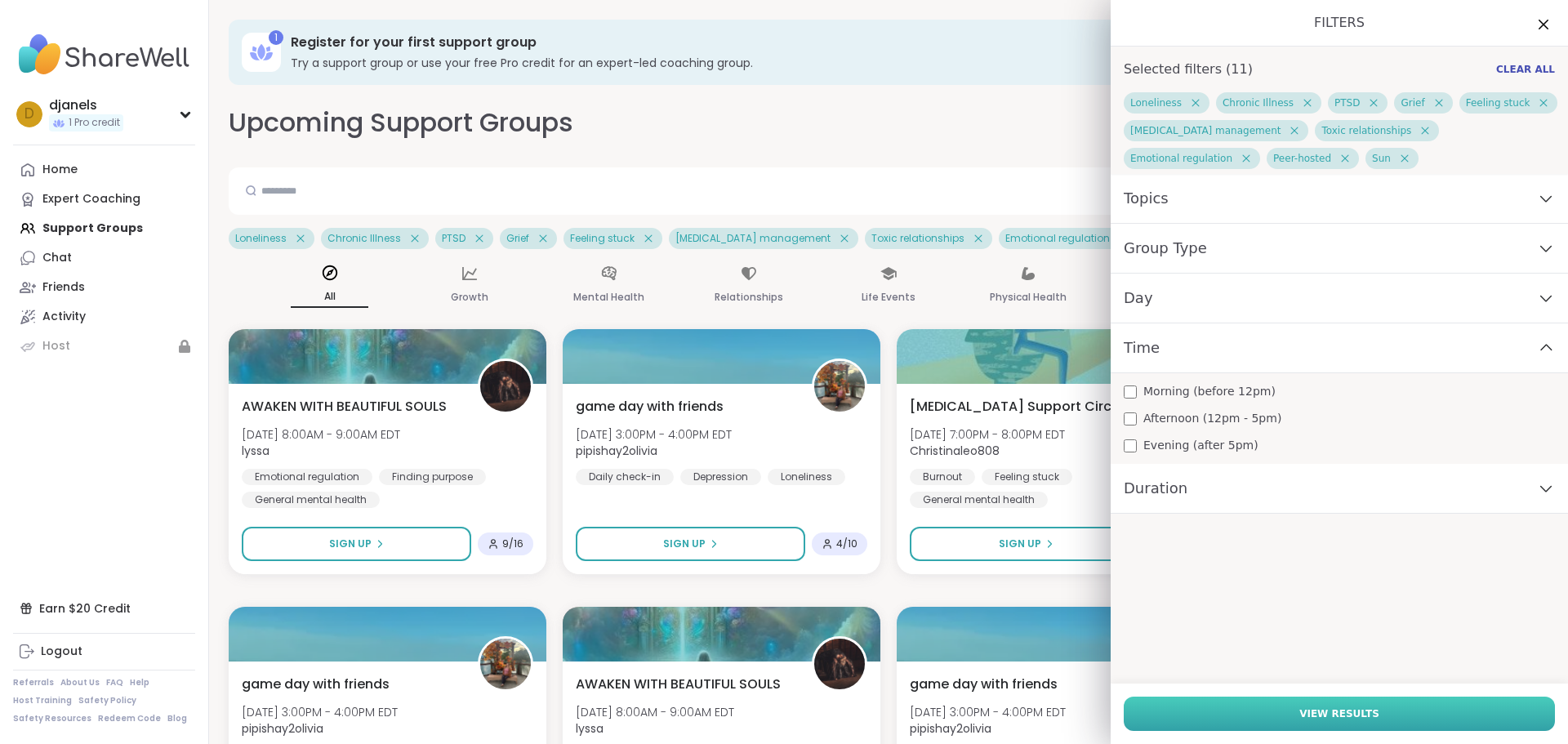
click at [1262, 712] on button "View Results" at bounding box center [1339, 713] width 431 height 35
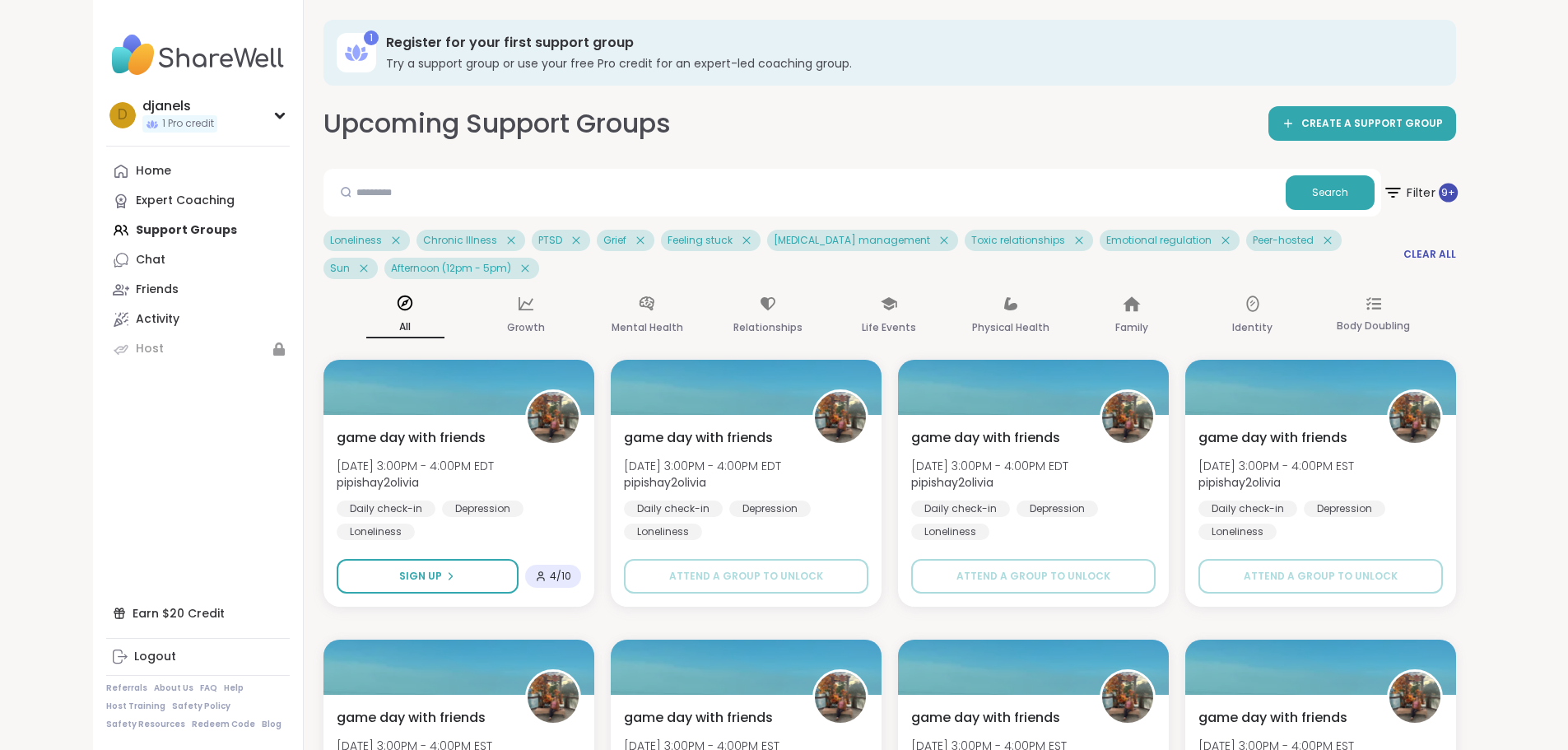
click at [1456, 192] on span "Filter 9 +" at bounding box center [1419, 192] width 75 height 41
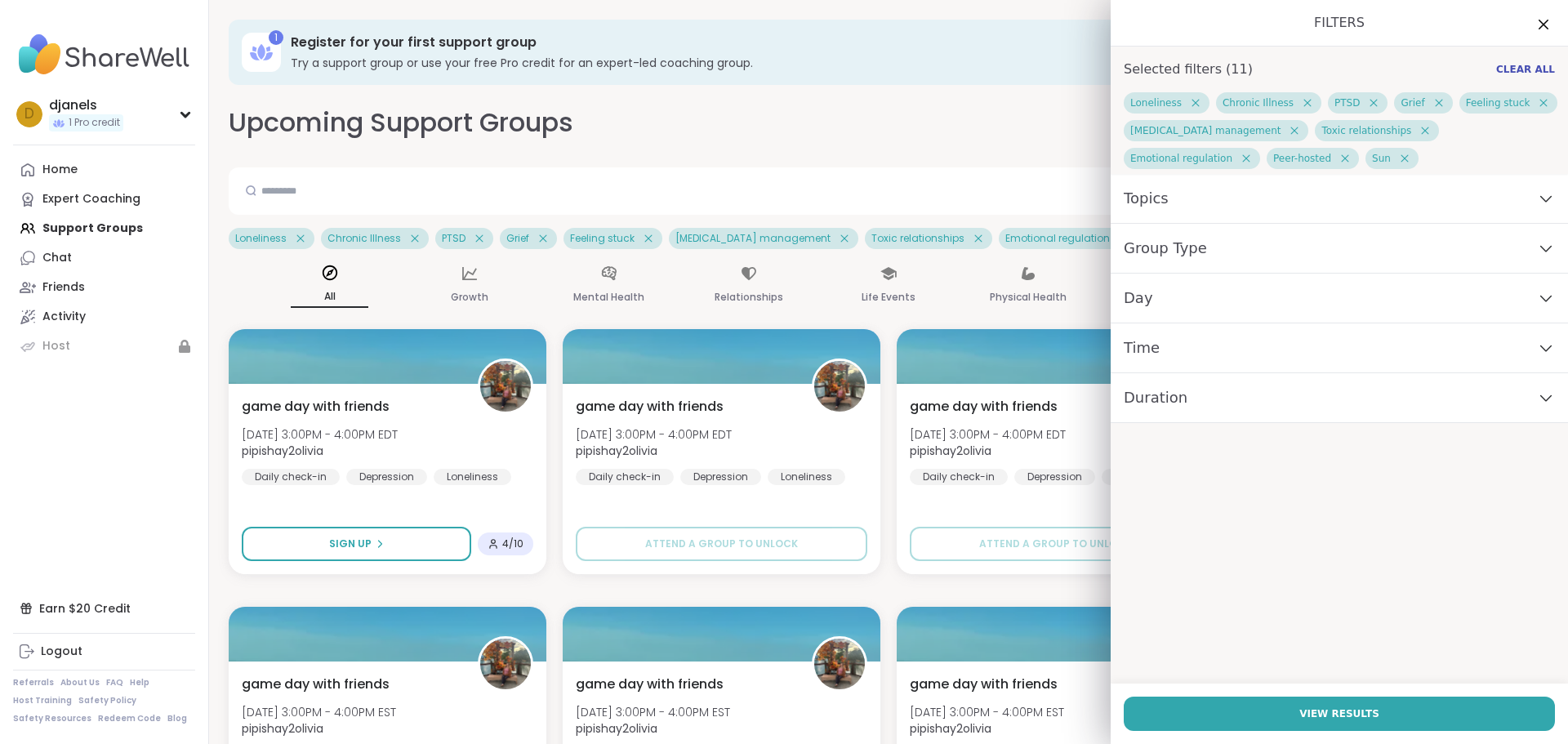
click at [1178, 349] on div "Time" at bounding box center [1339, 348] width 457 height 50
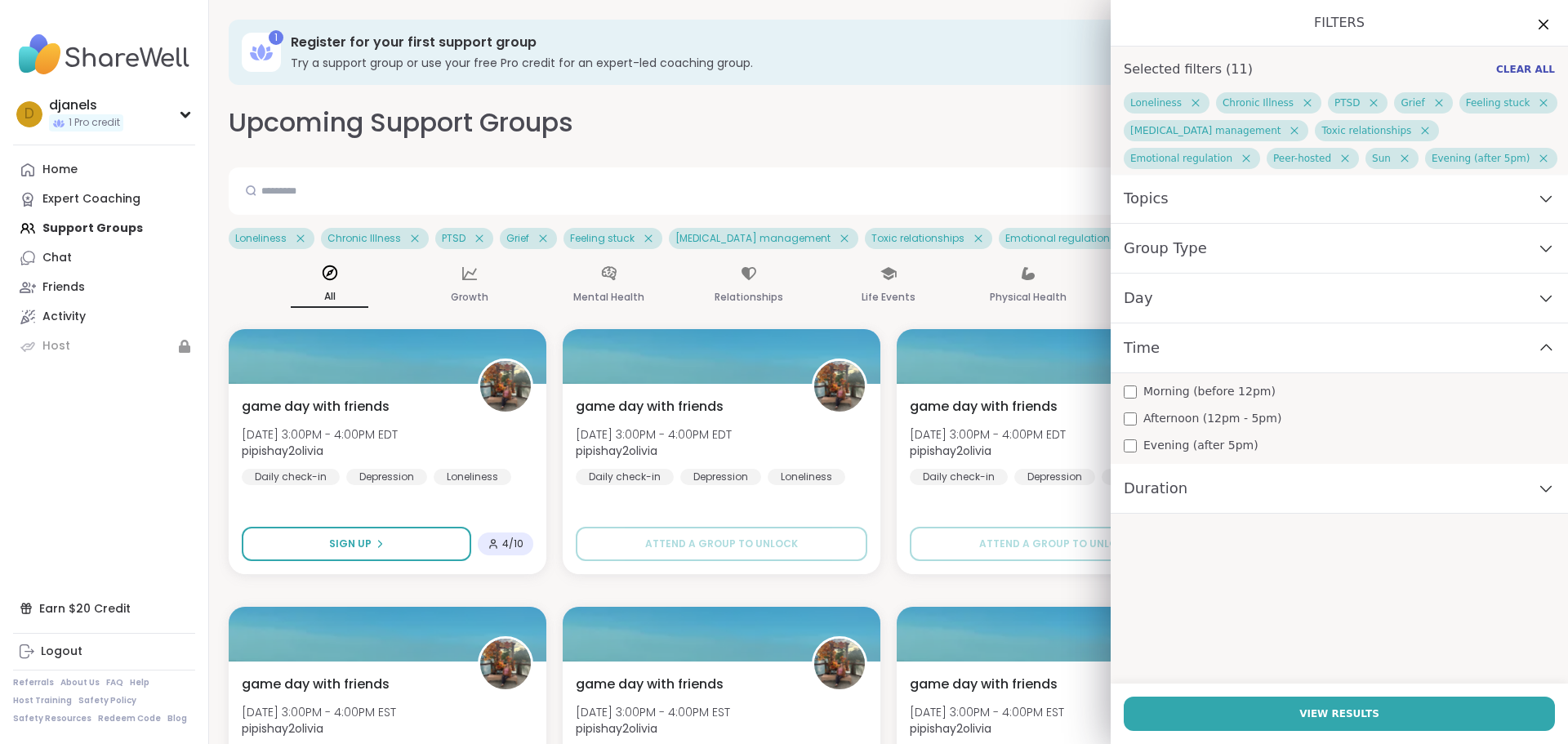
click at [1126, 388] on div "Morning (before 12pm)" at bounding box center [1339, 391] width 431 height 17
click at [1299, 720] on span "View Results" at bounding box center [1339, 713] width 80 height 15
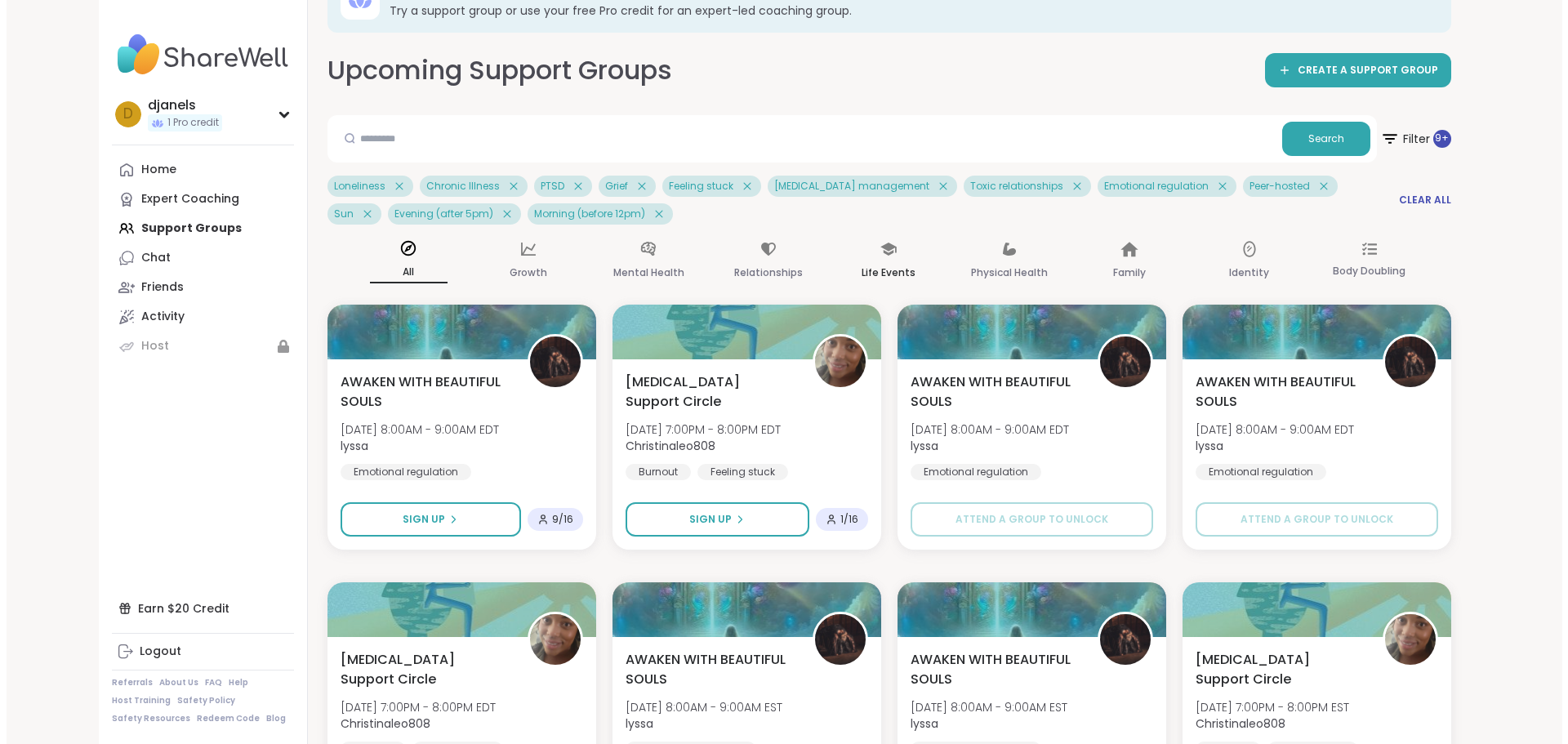
scroll to position [81, 0]
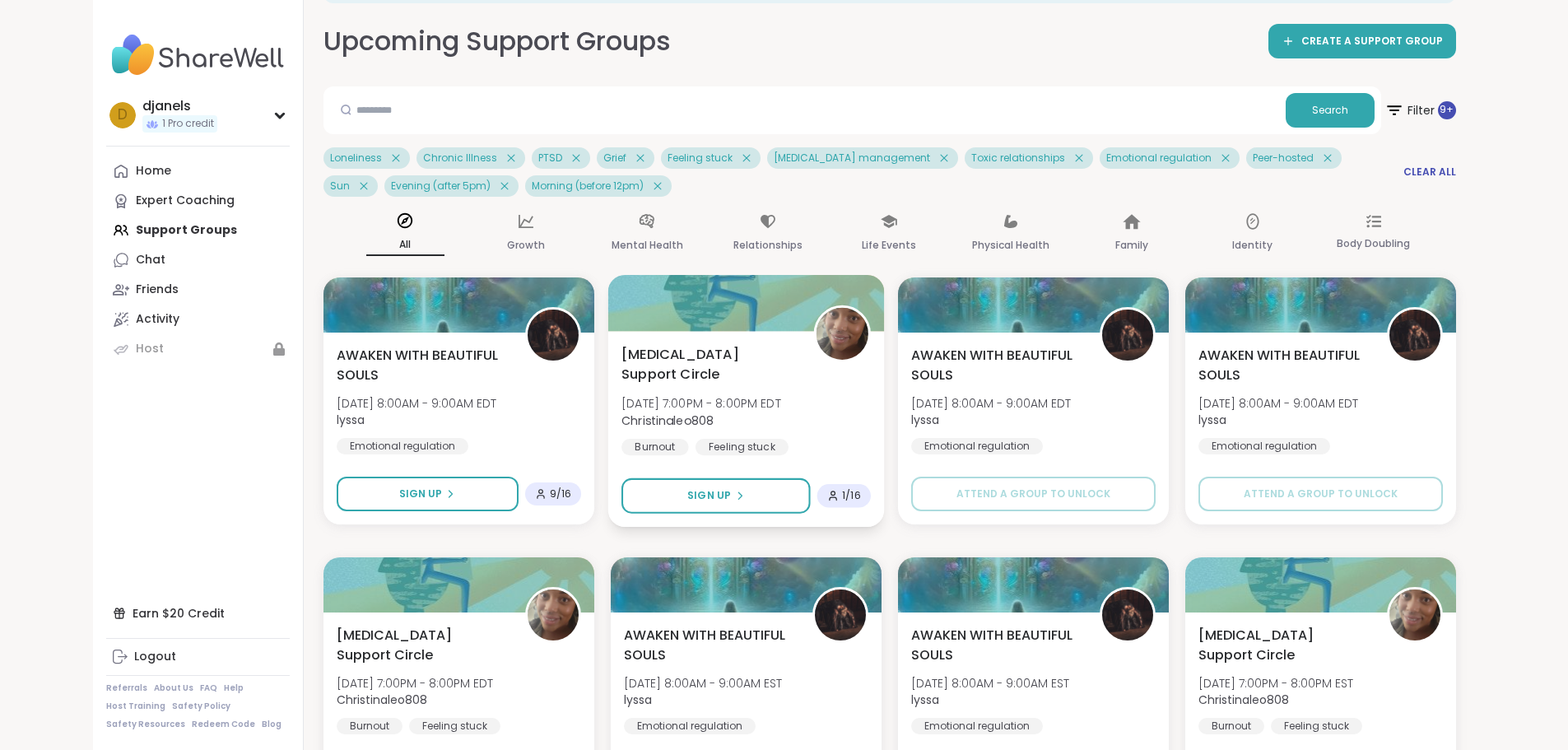
drag, startPoint x: 696, startPoint y: 352, endPoint x: 666, endPoint y: 392, distance: 50.0
click at [666, 412] on b "Christinaleo808" at bounding box center [668, 420] width 92 height 16
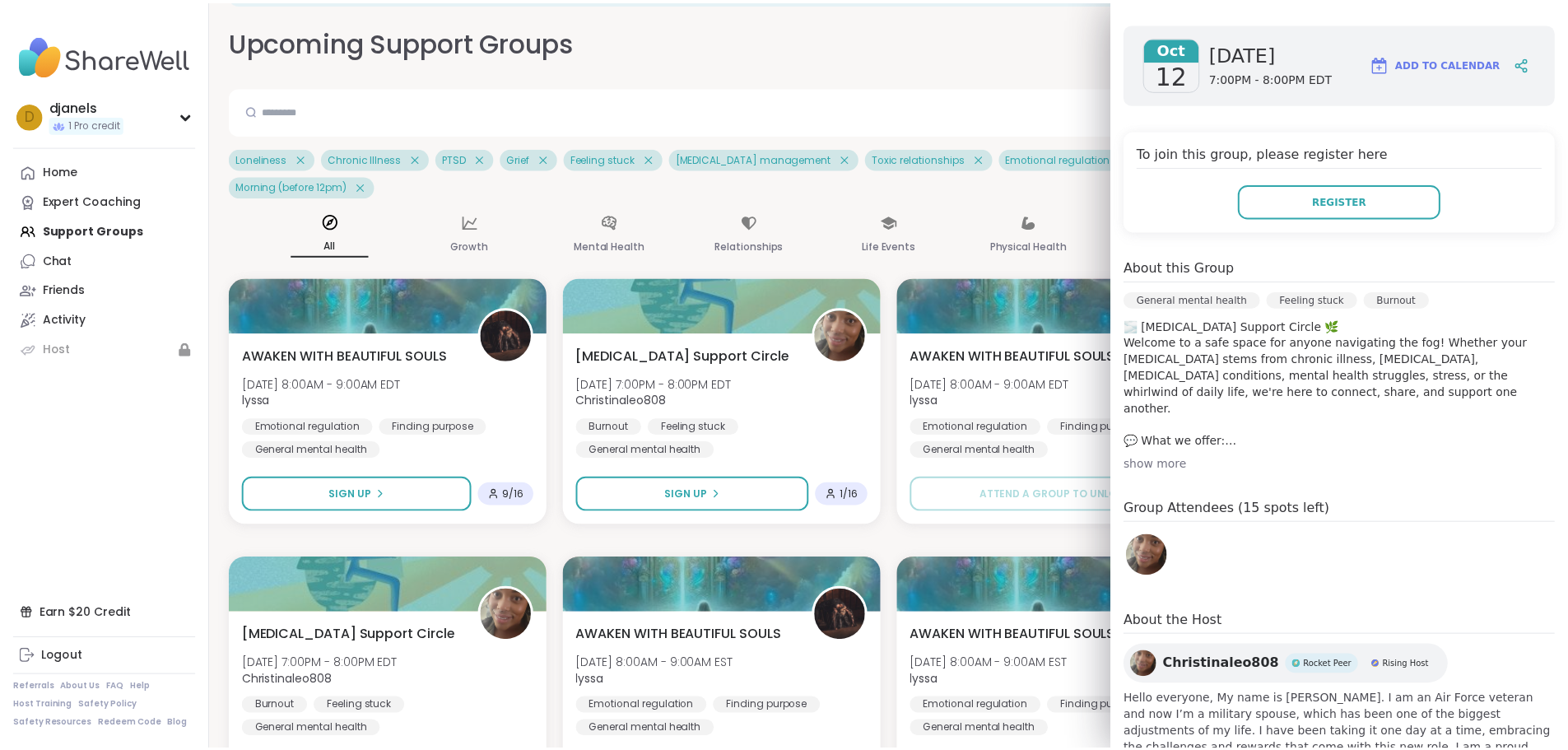
scroll to position [0, 0]
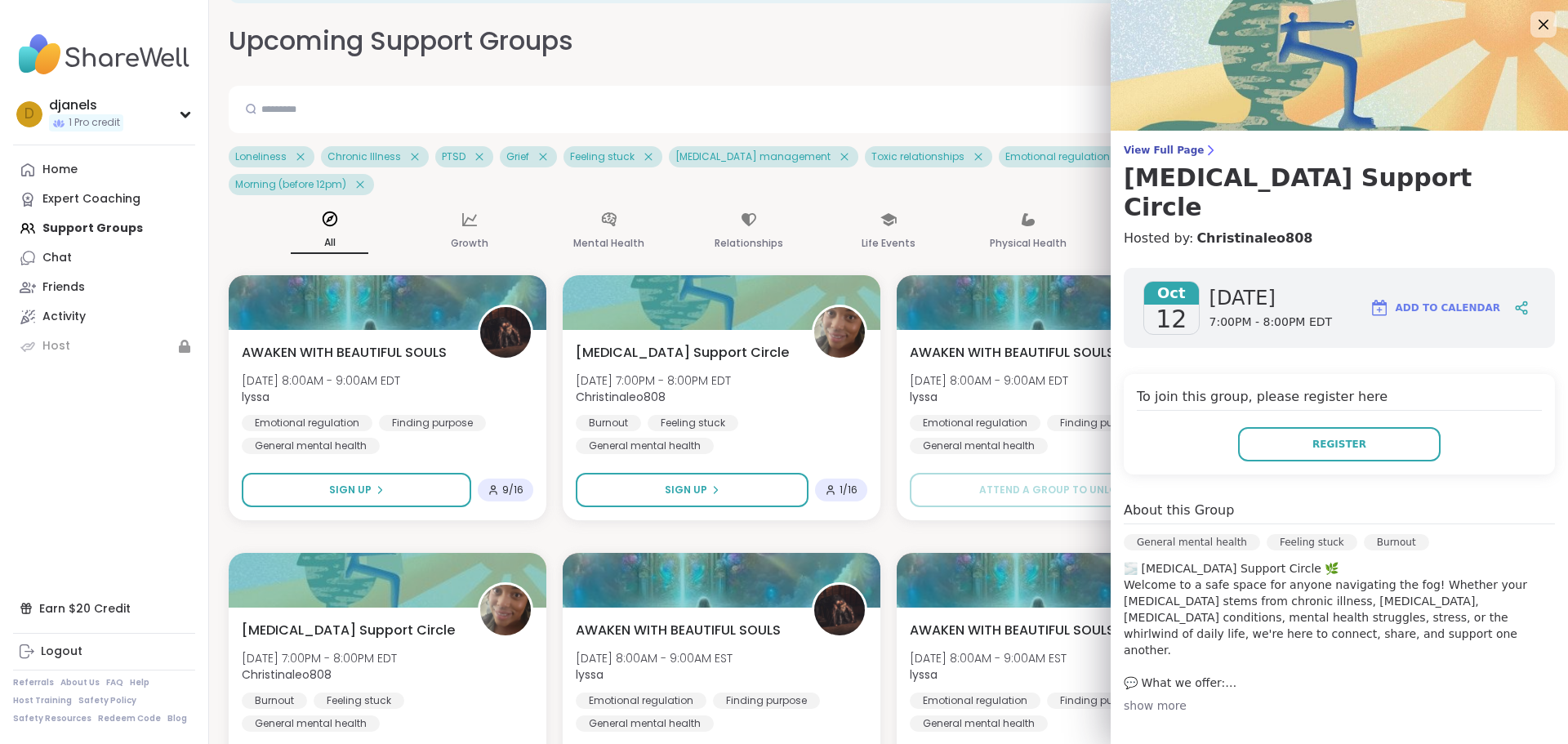
click at [957, 64] on div "Upcoming Support Groups CREATE A SUPPORT GROUP Search Filter 9 + Loneliness Chr…" at bounding box center [889, 549] width 1320 height 1053
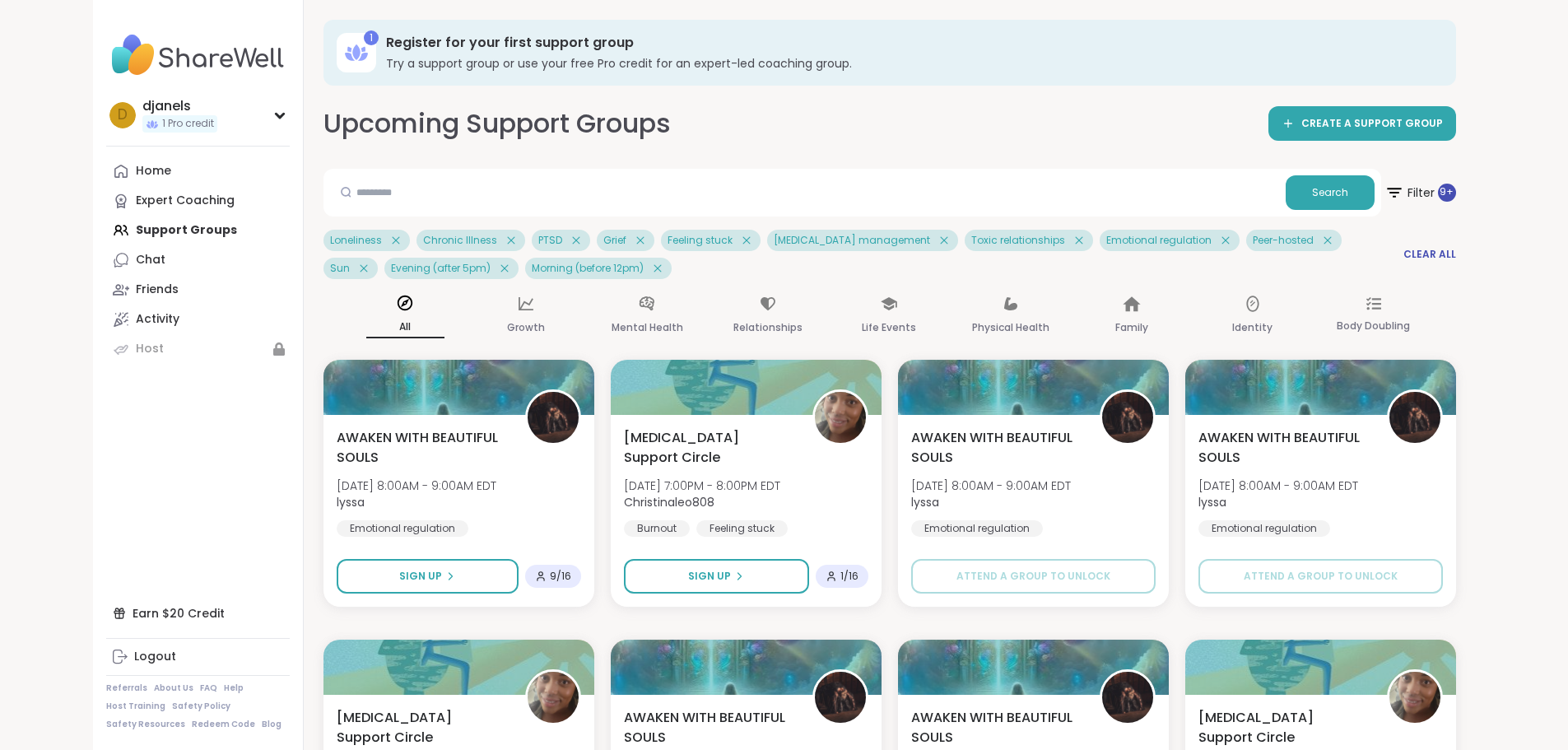
click at [654, 268] on icon at bounding box center [657, 267] width 7 height 7
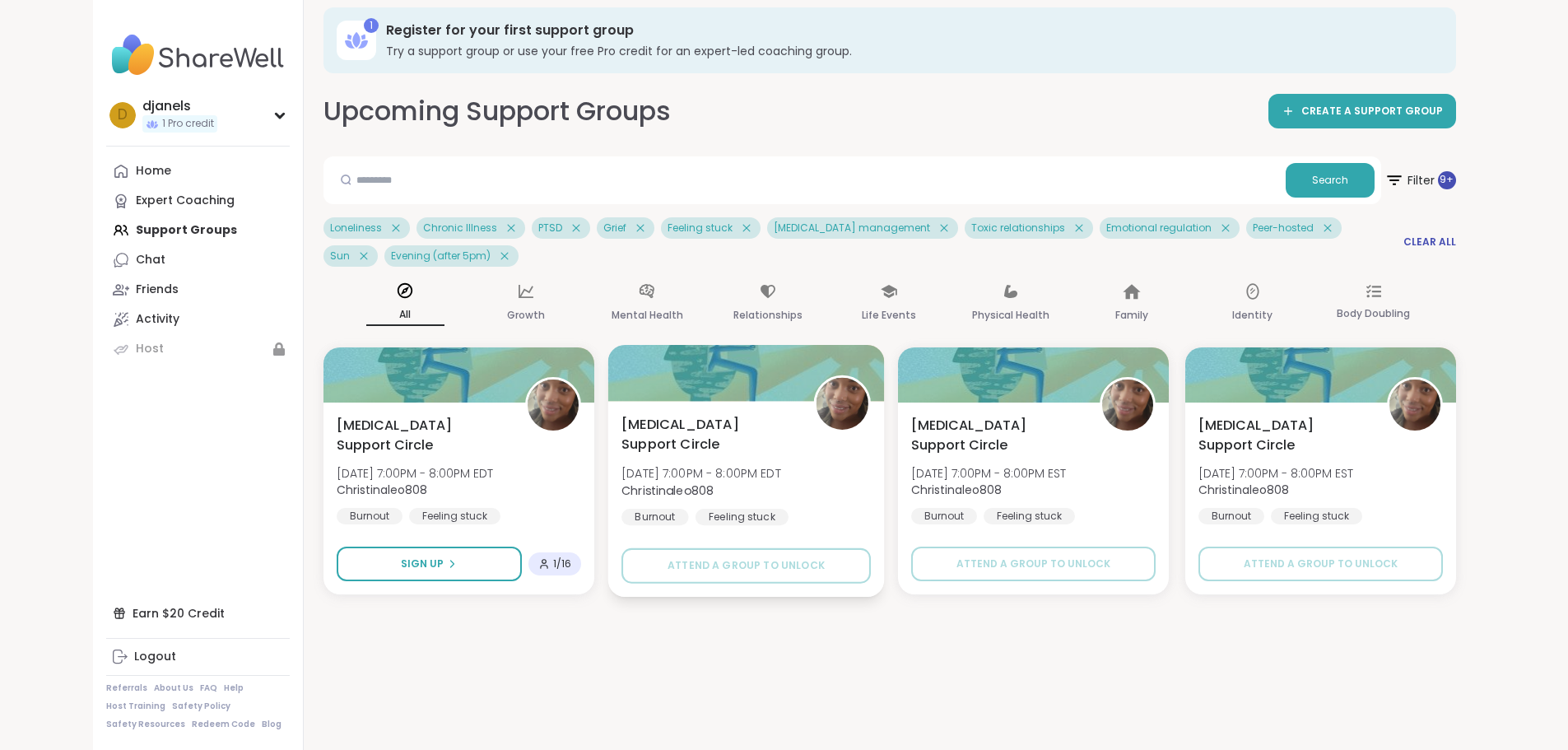
scroll to position [16, 0]
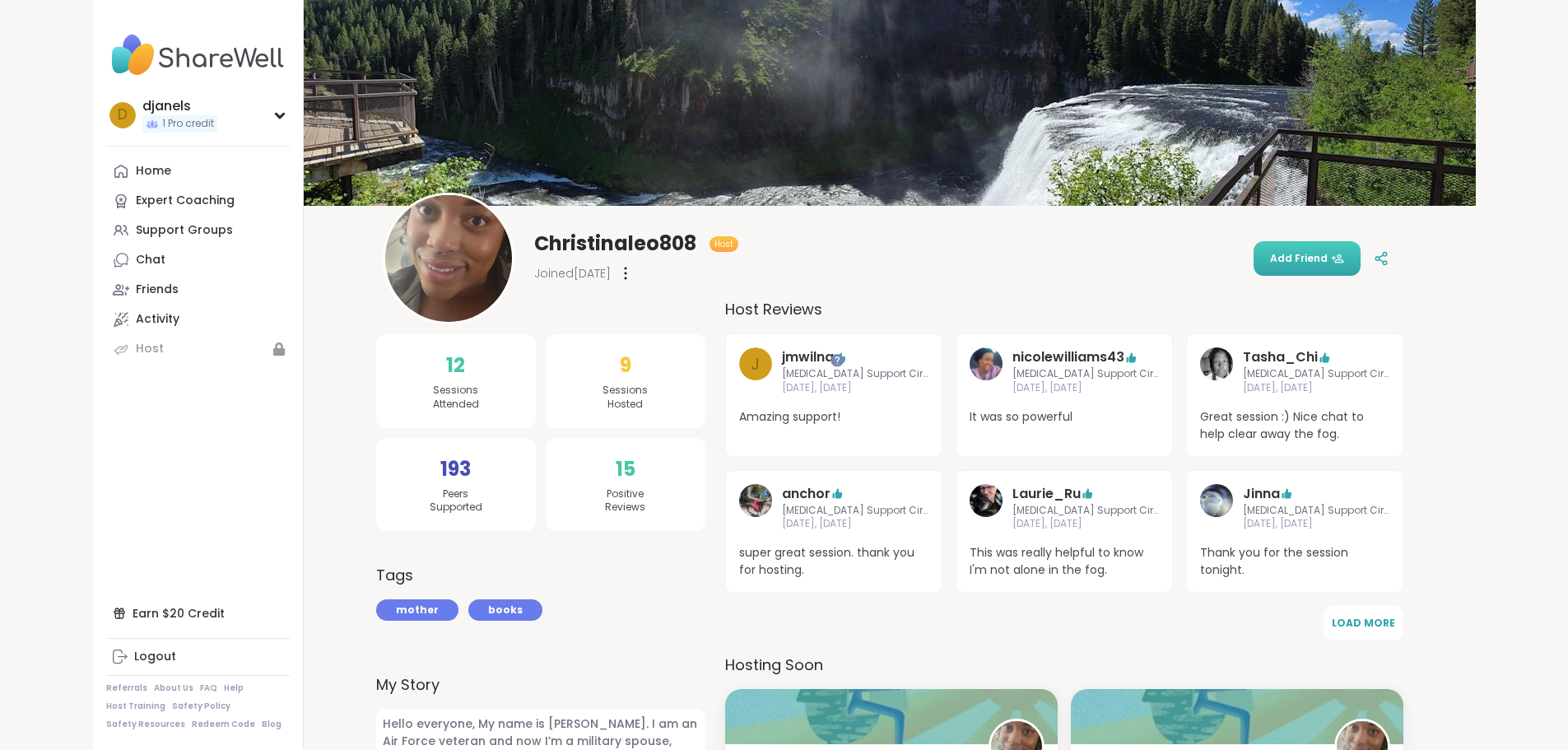
click at [1344, 264] on span "Add Friend" at bounding box center [1307, 258] width 74 height 15
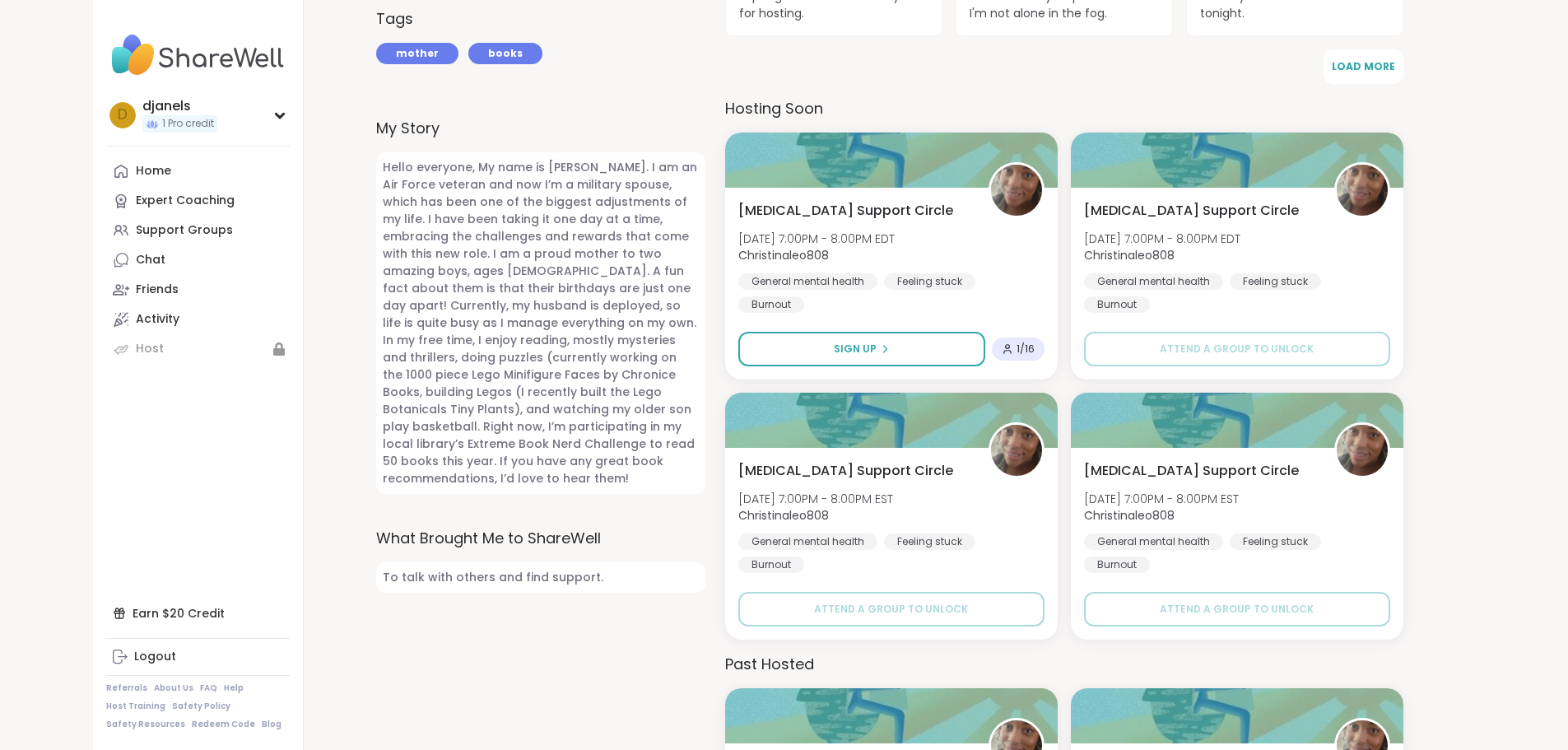
scroll to position [576, 0]
